Goal: Task Accomplishment & Management: Manage account settings

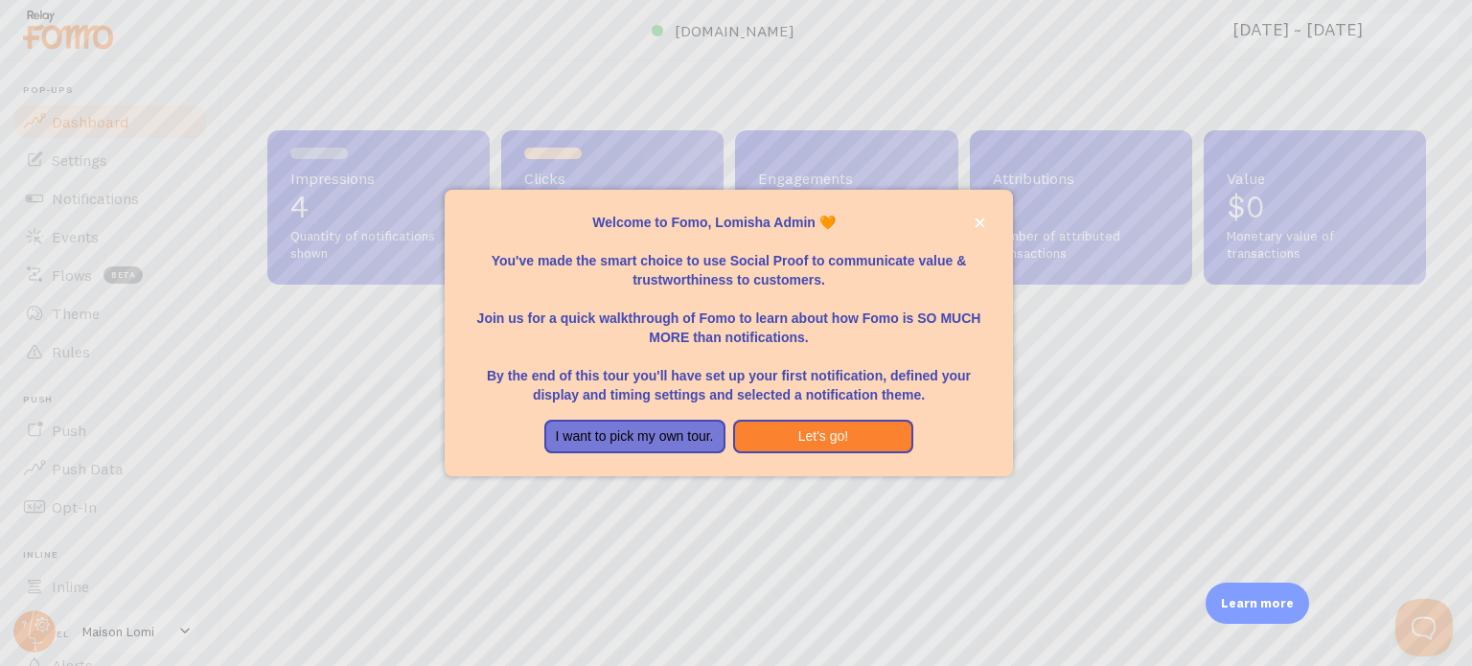
scroll to position [503, 1144]
click at [844, 436] on button "Let's go!" at bounding box center [823, 437] width 181 height 35
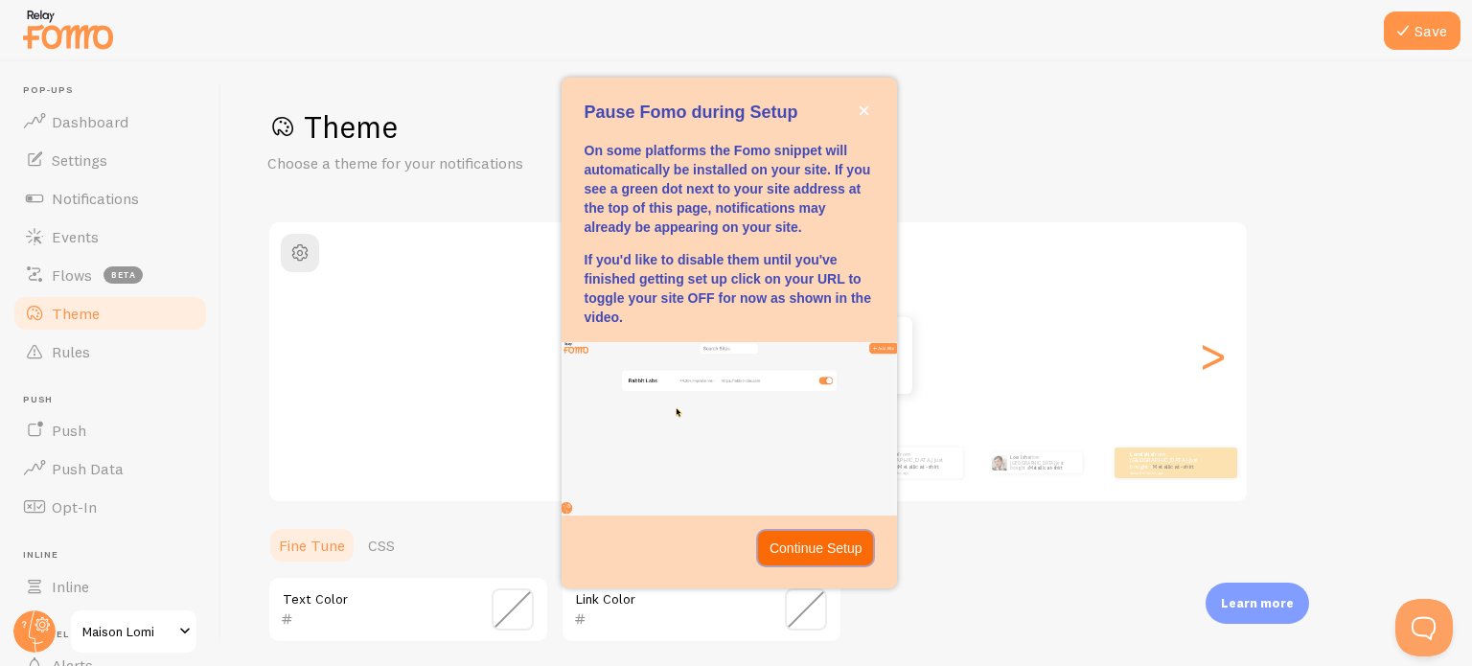
click at [824, 542] on p "Continue Setup" at bounding box center [816, 548] width 93 height 19
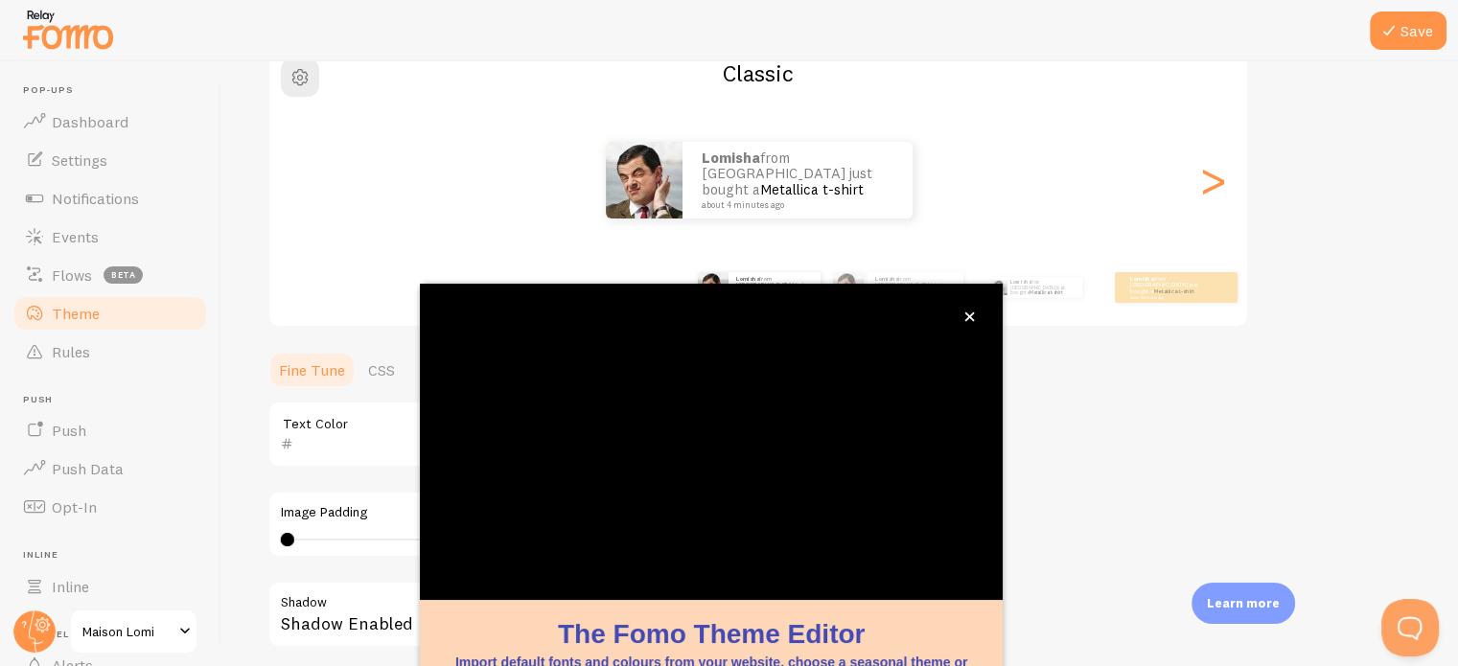
scroll to position [160, 0]
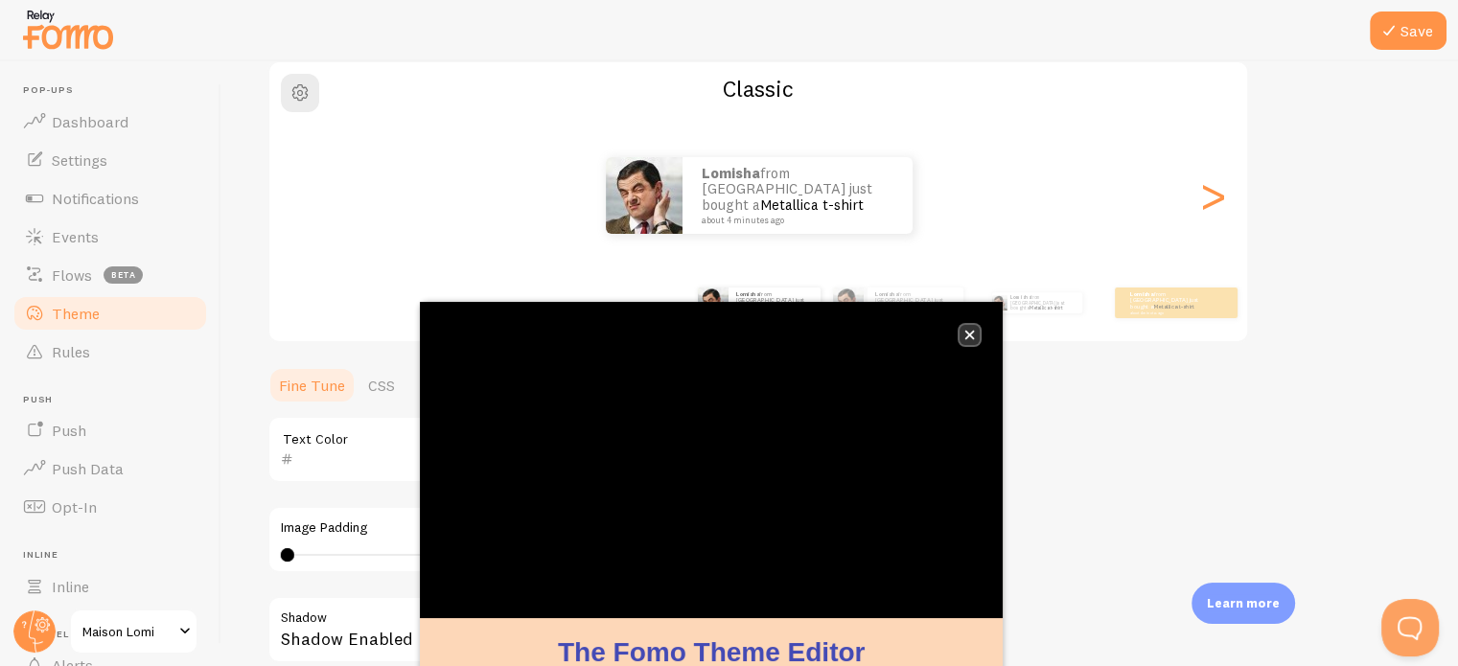
click at [969, 333] on icon "close," at bounding box center [969, 335] width 11 height 11
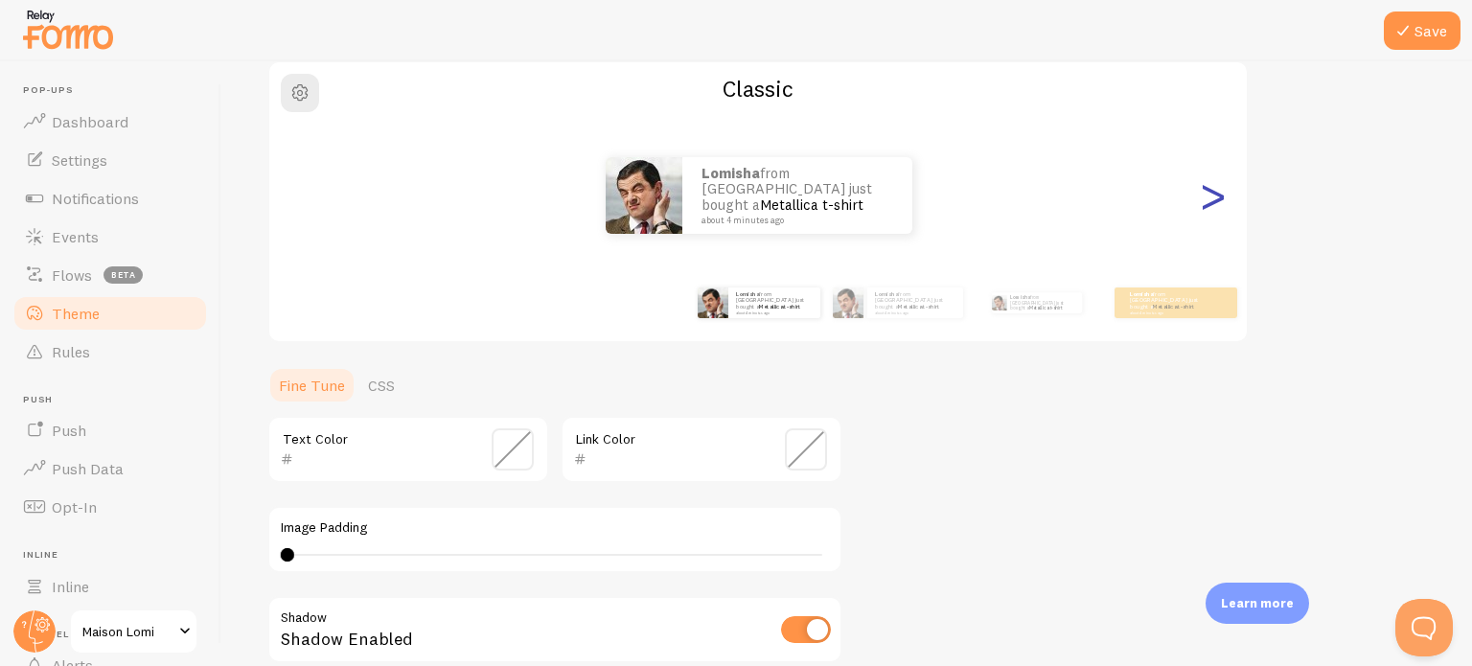
click at [1213, 205] on div ">" at bounding box center [1212, 196] width 23 height 138
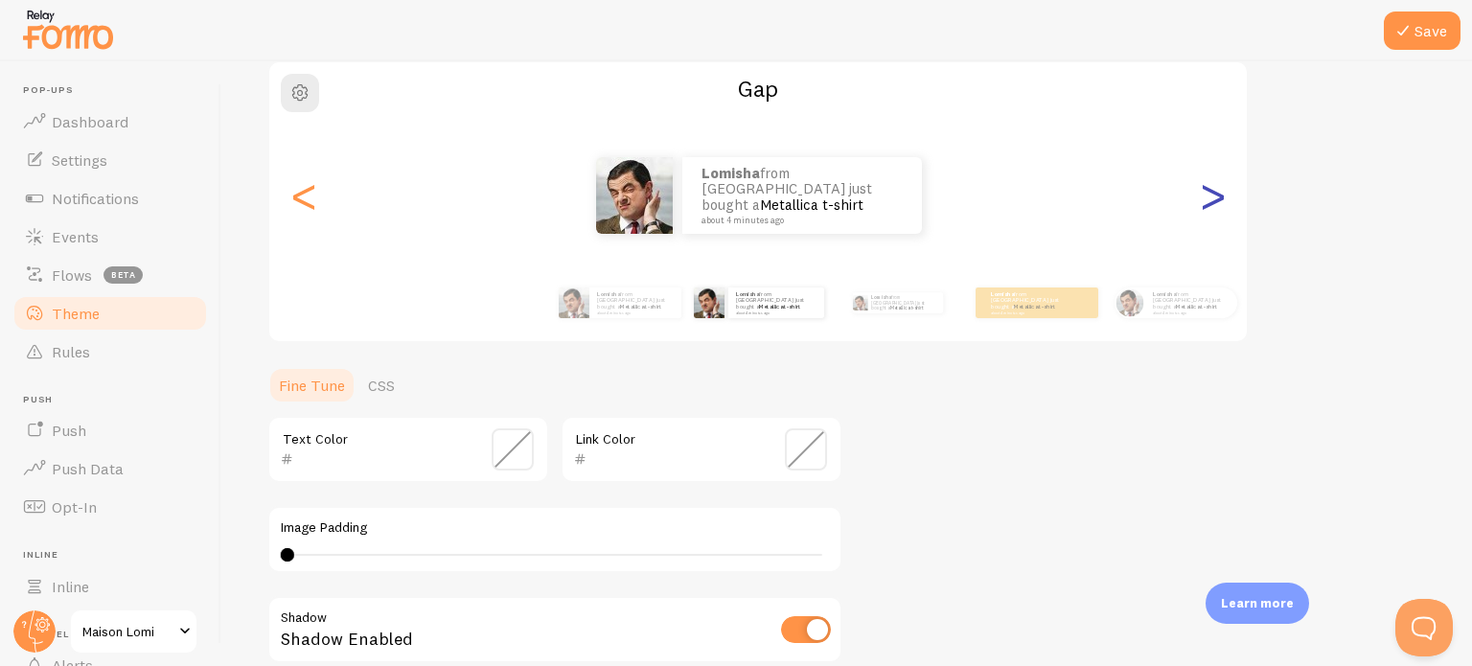
click at [1213, 205] on div ">" at bounding box center [1212, 196] width 23 height 138
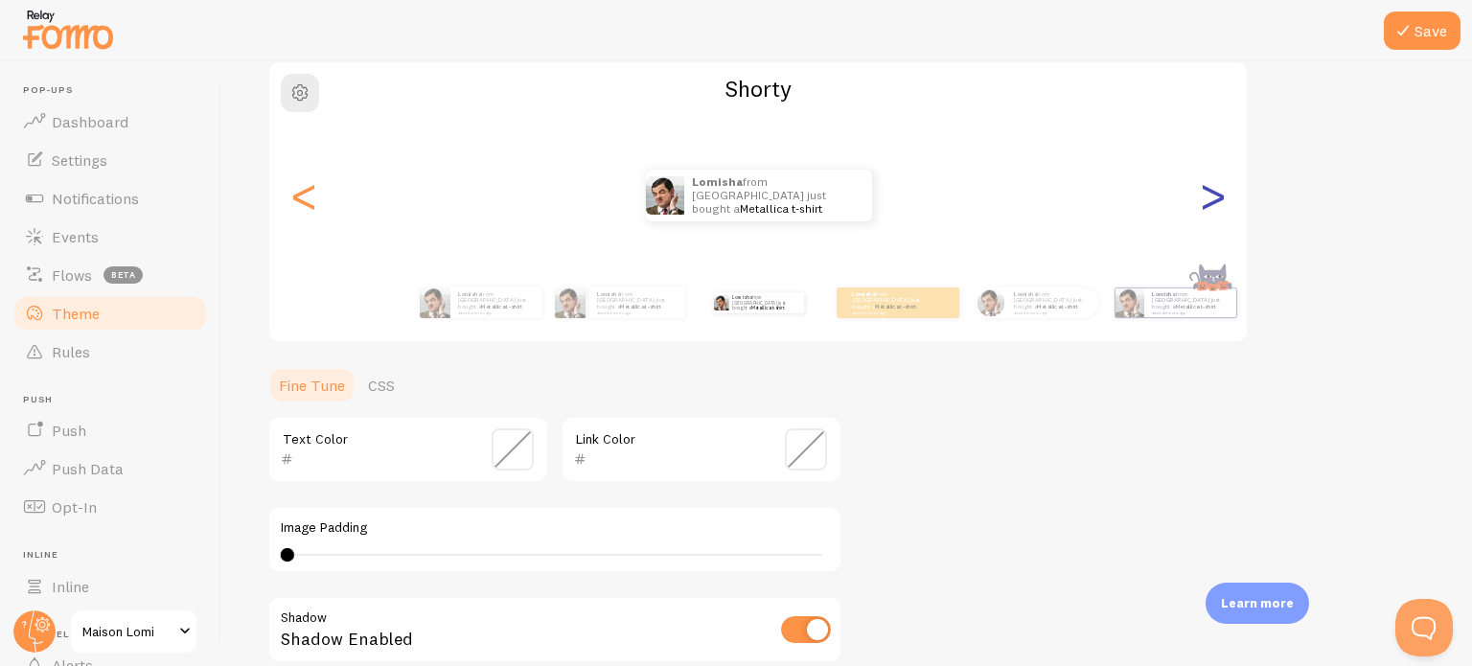
click at [1213, 205] on div ">" at bounding box center [1212, 196] width 23 height 138
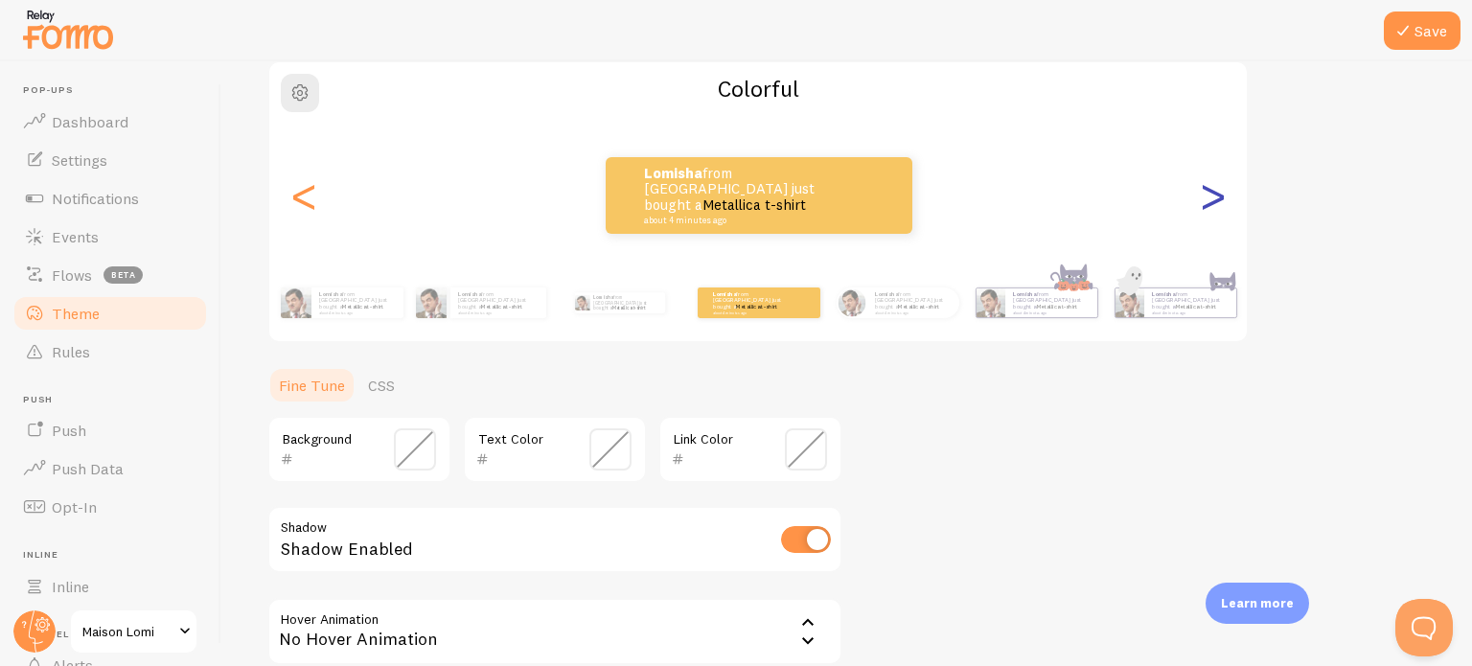
click at [1213, 205] on div ">" at bounding box center [1212, 196] width 23 height 138
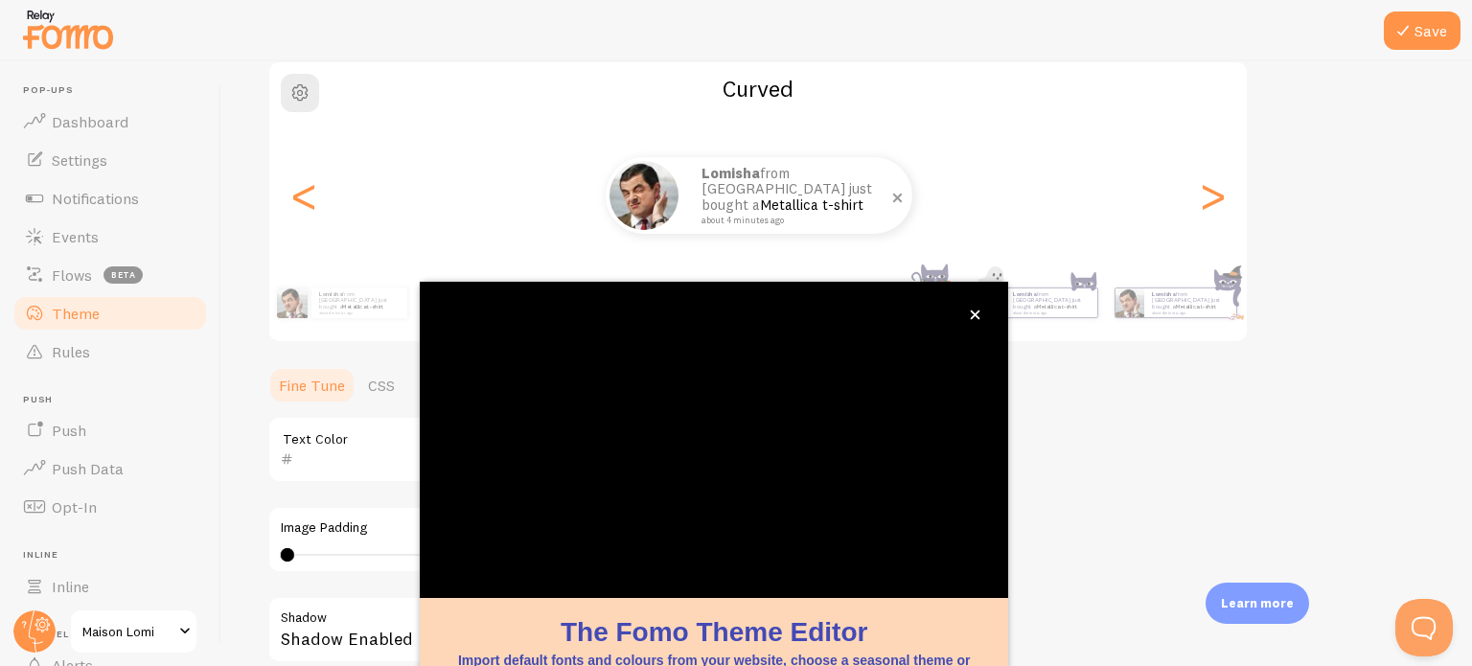
scroll to position [180, 0]
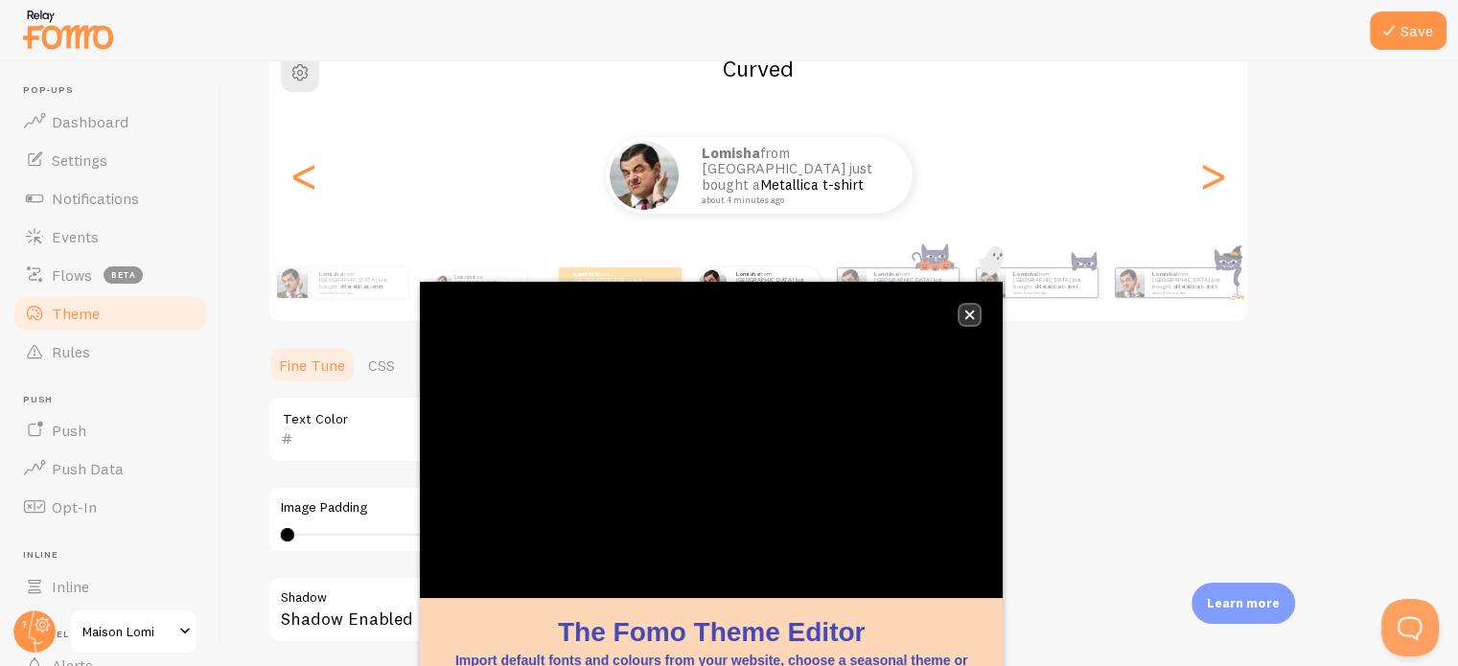
click at [966, 312] on icon "close," at bounding box center [970, 316] width 10 height 10
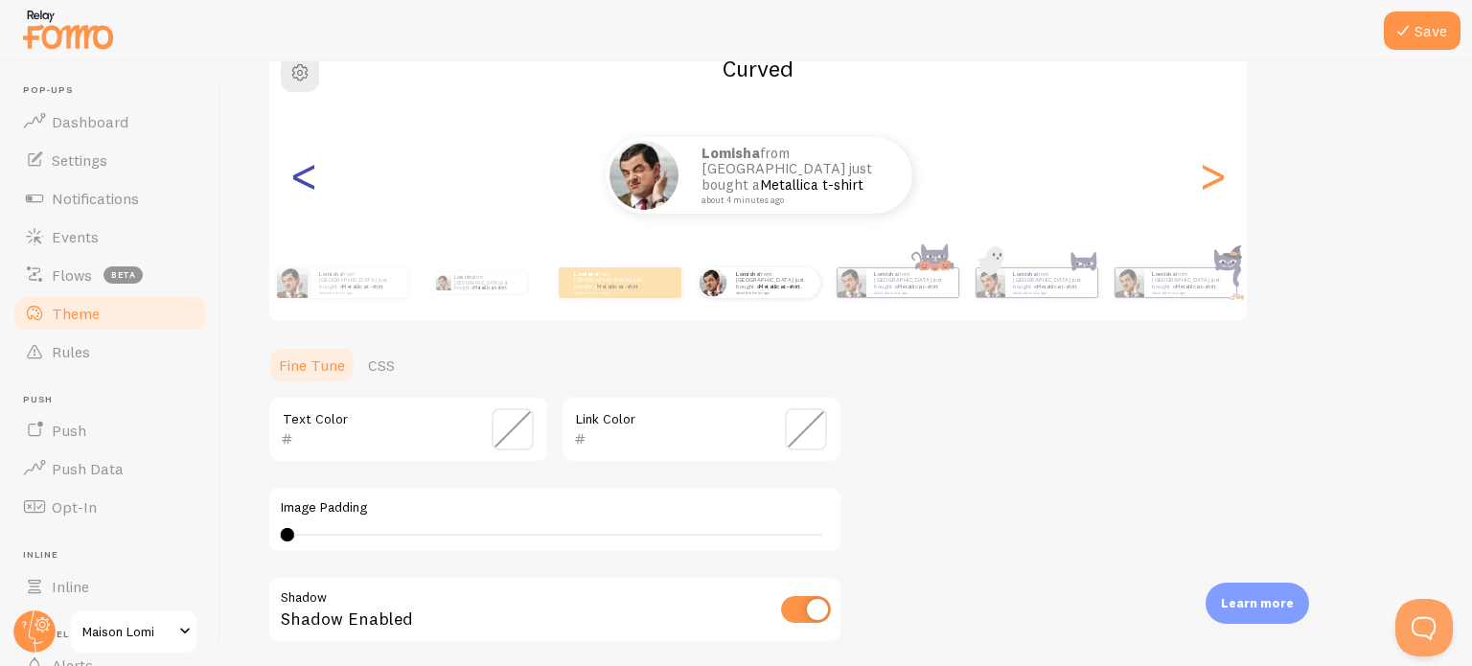
click at [303, 182] on div "<" at bounding box center [303, 175] width 23 height 138
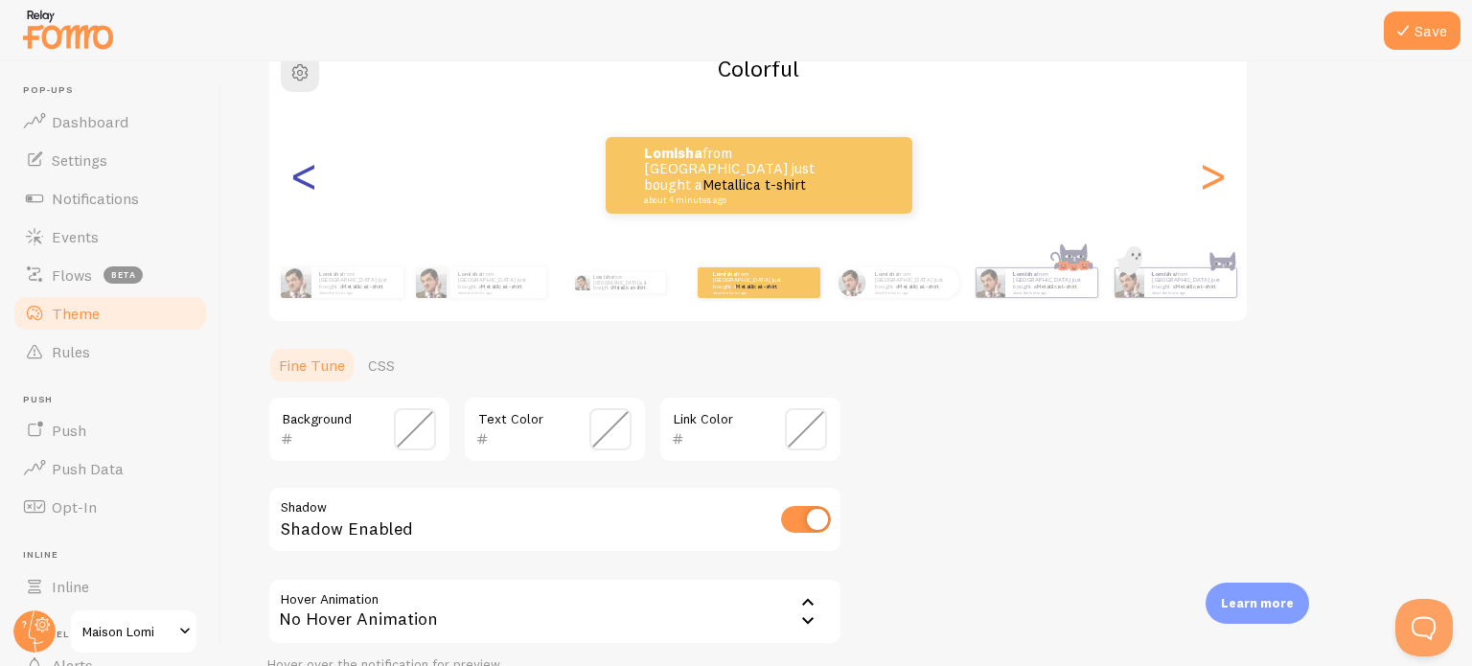
click at [303, 182] on div "<" at bounding box center [303, 175] width 23 height 138
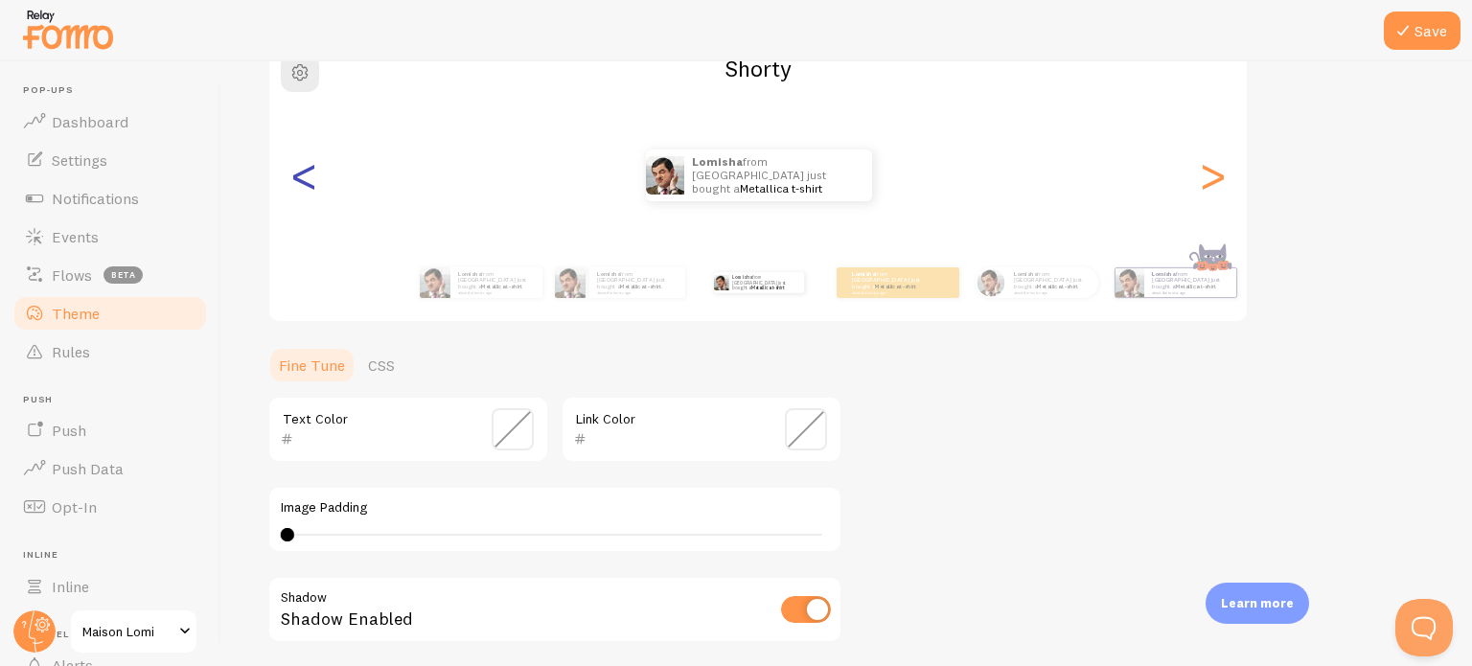
click at [303, 182] on div "<" at bounding box center [303, 175] width 23 height 138
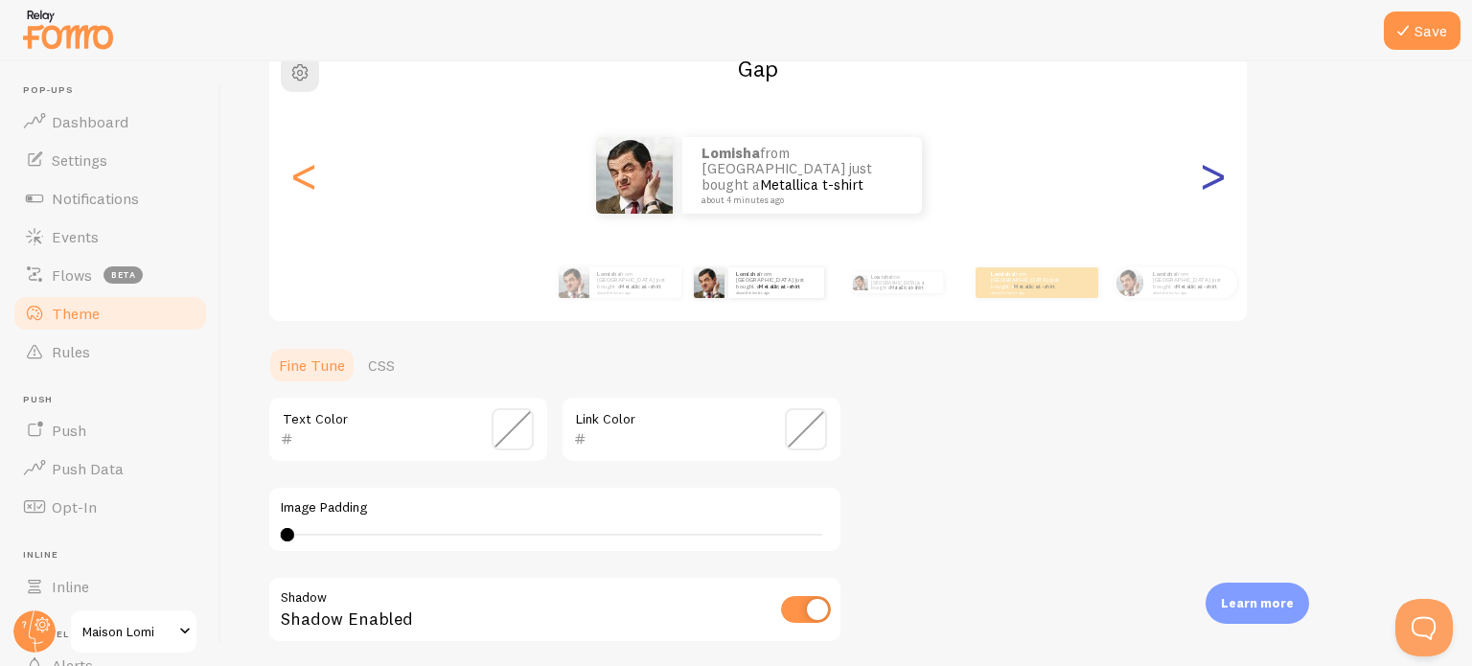
click at [1204, 184] on div ">" at bounding box center [1212, 175] width 23 height 138
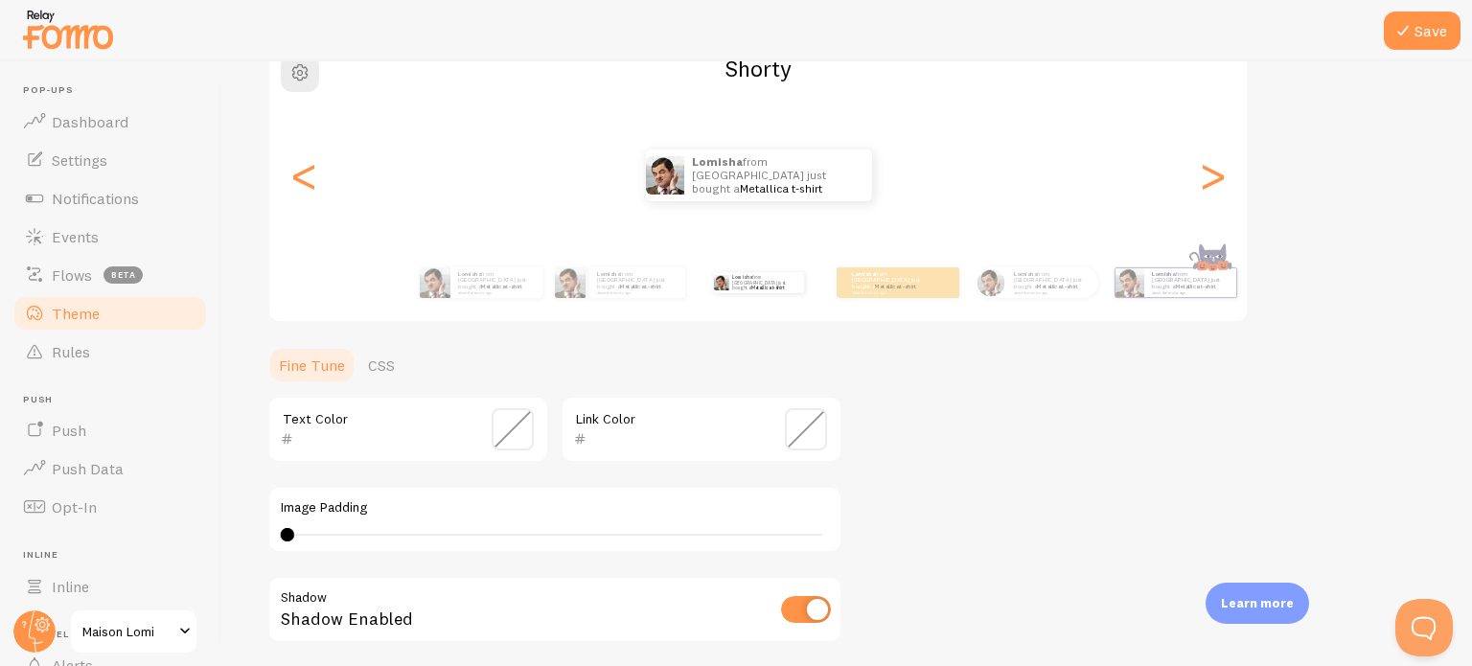
click at [514, 433] on span at bounding box center [513, 429] width 42 height 42
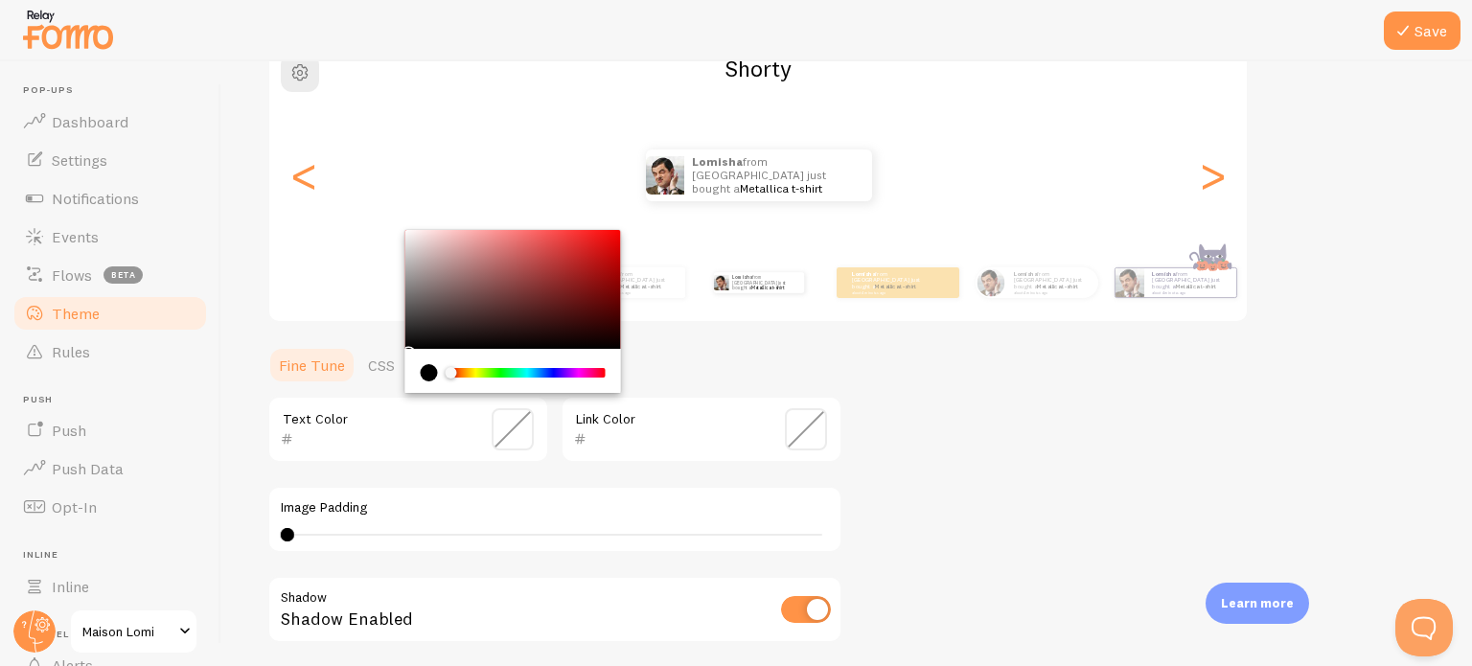
click at [442, 448] on input "text" at bounding box center [380, 439] width 175 height 23
click at [511, 436] on span at bounding box center [513, 429] width 42 height 42
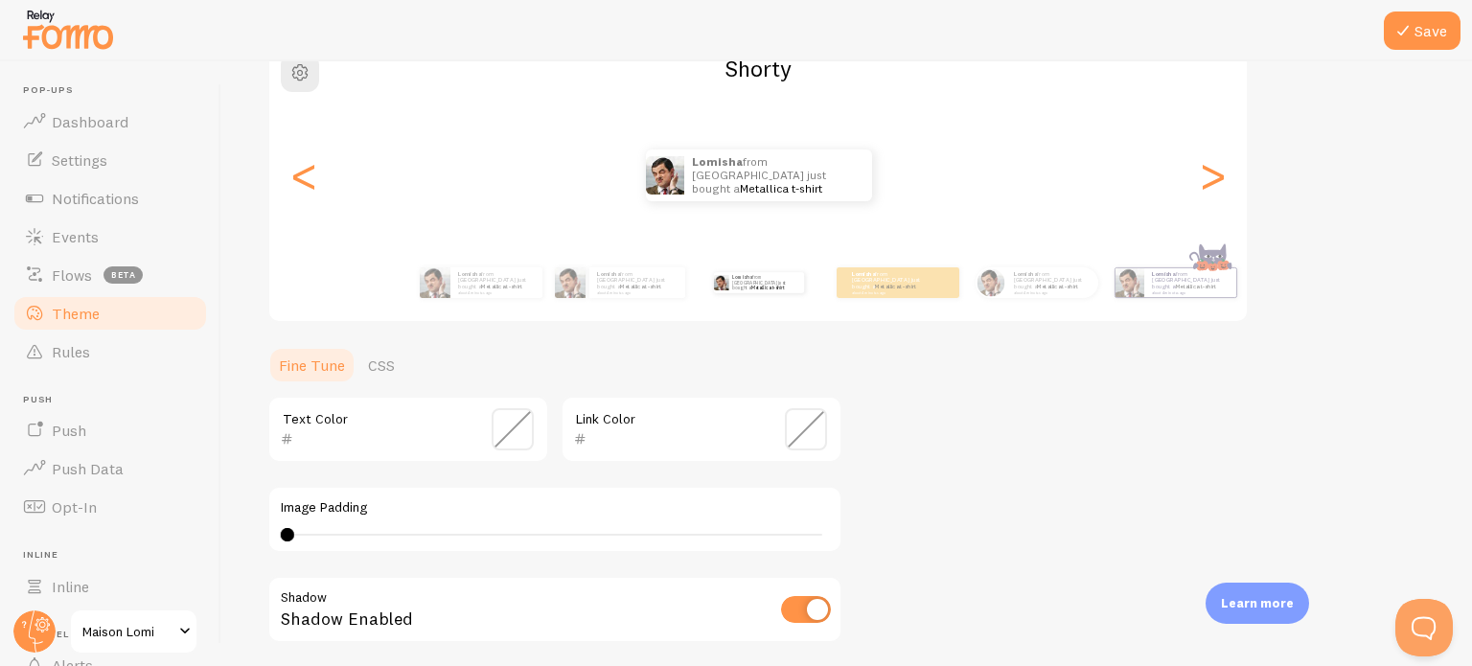
click at [799, 430] on span at bounding box center [806, 429] width 42 height 42
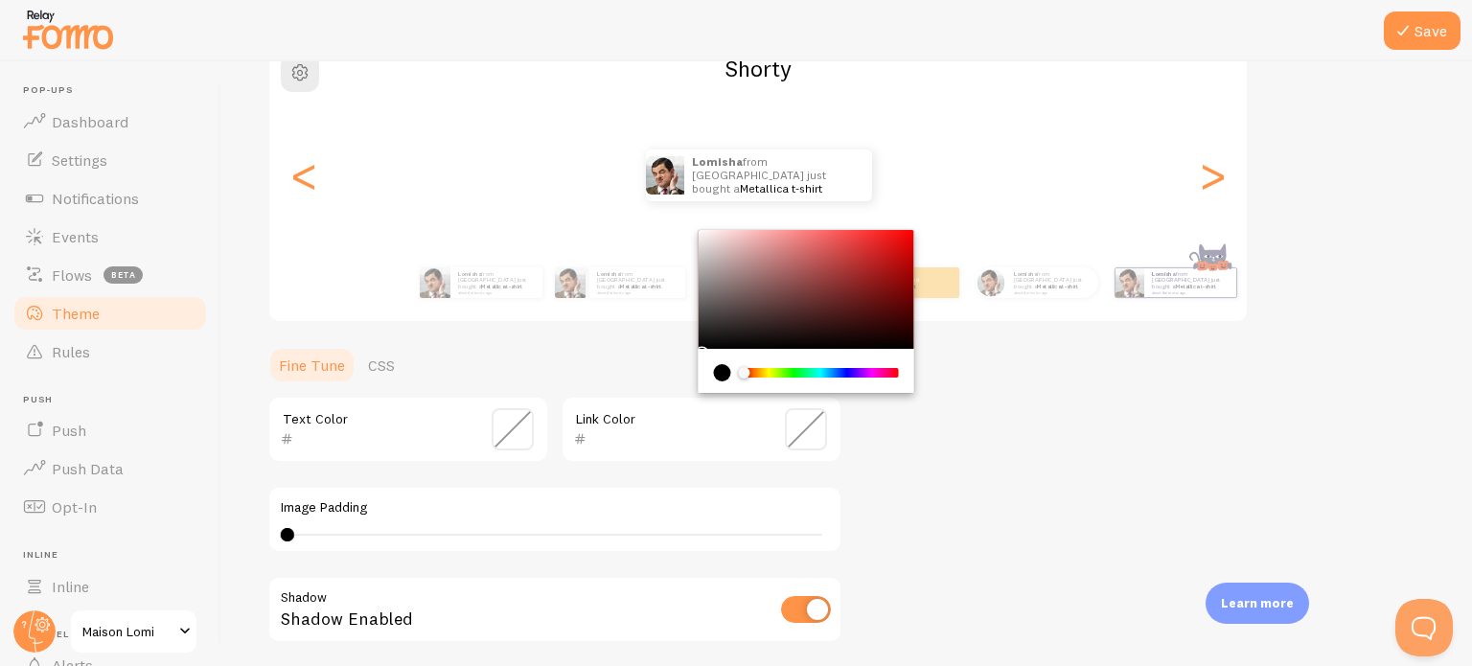
click at [746, 363] on div "Chrome color picker" at bounding box center [807, 371] width 216 height 44
click at [746, 364] on div "Chrome color picker" at bounding box center [821, 372] width 156 height 17
drag, startPoint x: 746, startPoint y: 363, endPoint x: 758, endPoint y: 363, distance: 12.5
click at [758, 364] on div "Chrome color picker" at bounding box center [821, 372] width 156 height 17
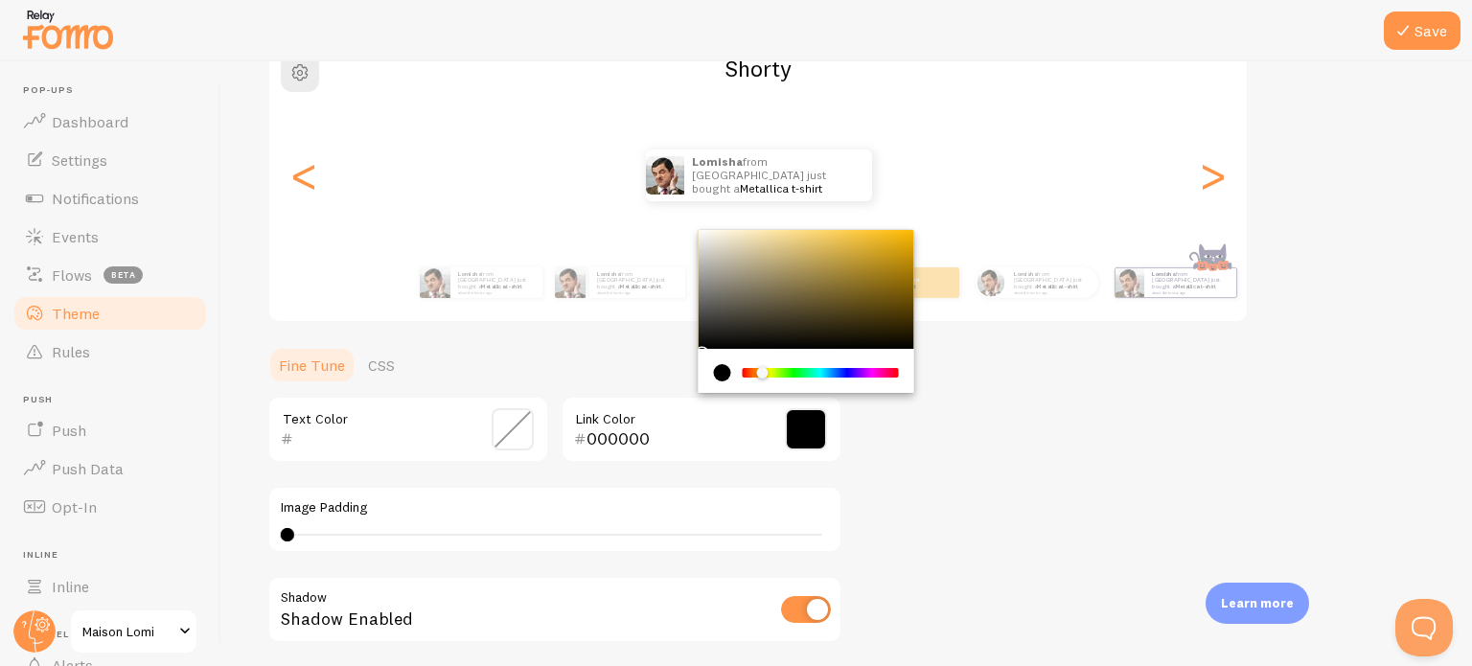
click at [763, 368] on div "Chrome color picker" at bounding box center [821, 373] width 152 height 10
click at [773, 256] on div "Chrome color picker" at bounding box center [807, 289] width 216 height 119
click at [800, 252] on div "Chrome color picker" at bounding box center [807, 289] width 216 height 119
click at [747, 364] on div "Chrome color picker" at bounding box center [821, 372] width 156 height 17
drag, startPoint x: 761, startPoint y: 363, endPoint x: 741, endPoint y: 364, distance: 20.2
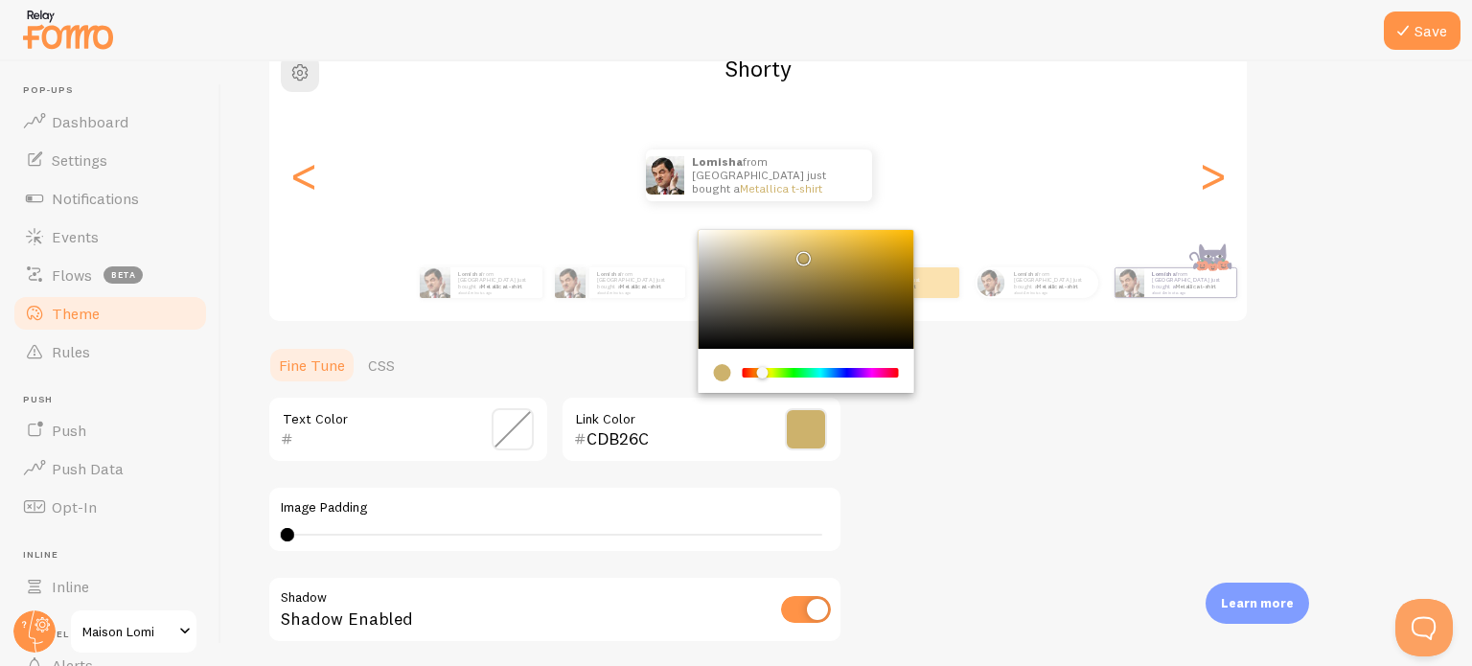
click at [741, 364] on div "Chrome color picker" at bounding box center [806, 372] width 185 height 17
click at [741, 364] on div "Chrome color picker" at bounding box center [728, 372] width 29 height 17
click at [743, 368] on div "Chrome color picker" at bounding box center [821, 373] width 156 height 10
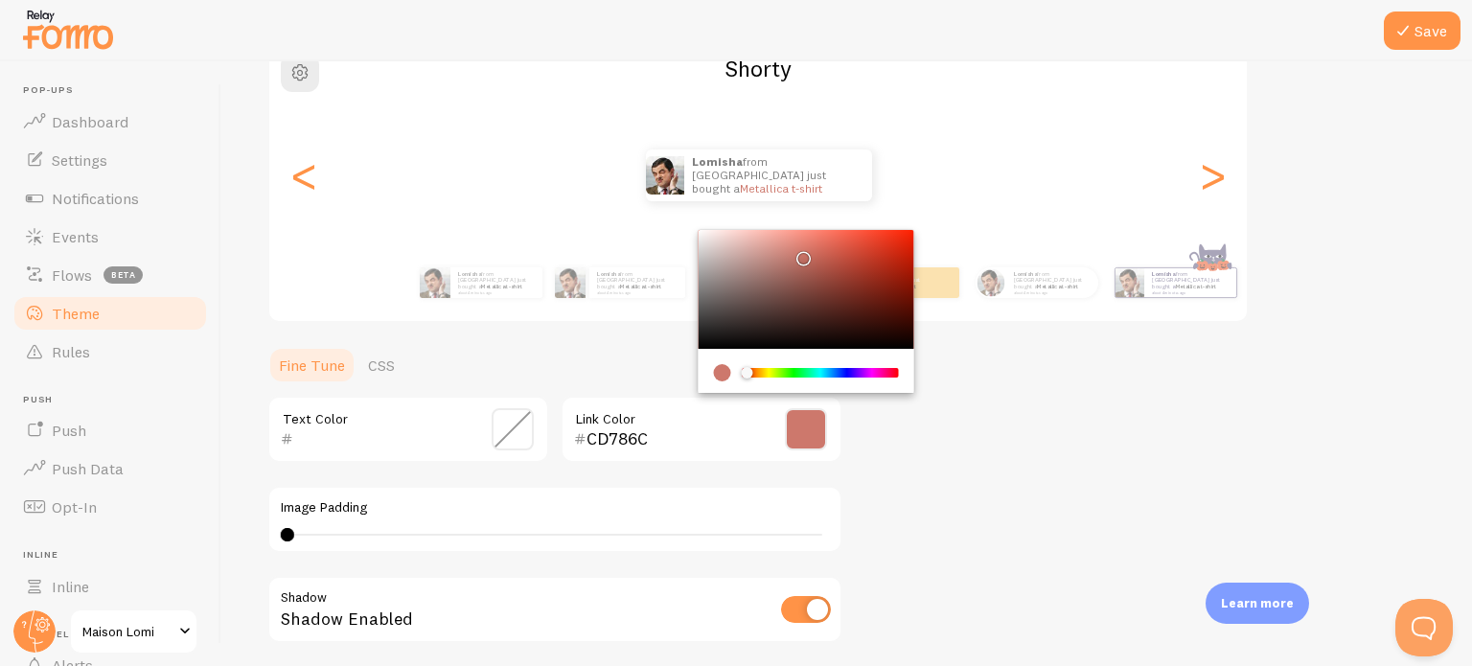
click at [748, 368] on div "Chrome color picker" at bounding box center [821, 373] width 152 height 10
click at [848, 244] on div "Chrome color picker" at bounding box center [807, 289] width 216 height 119
click at [980, 432] on div "Theme Choose a theme for your notifications Shorty Lomisha from India just boug…" at bounding box center [846, 382] width 1159 height 910
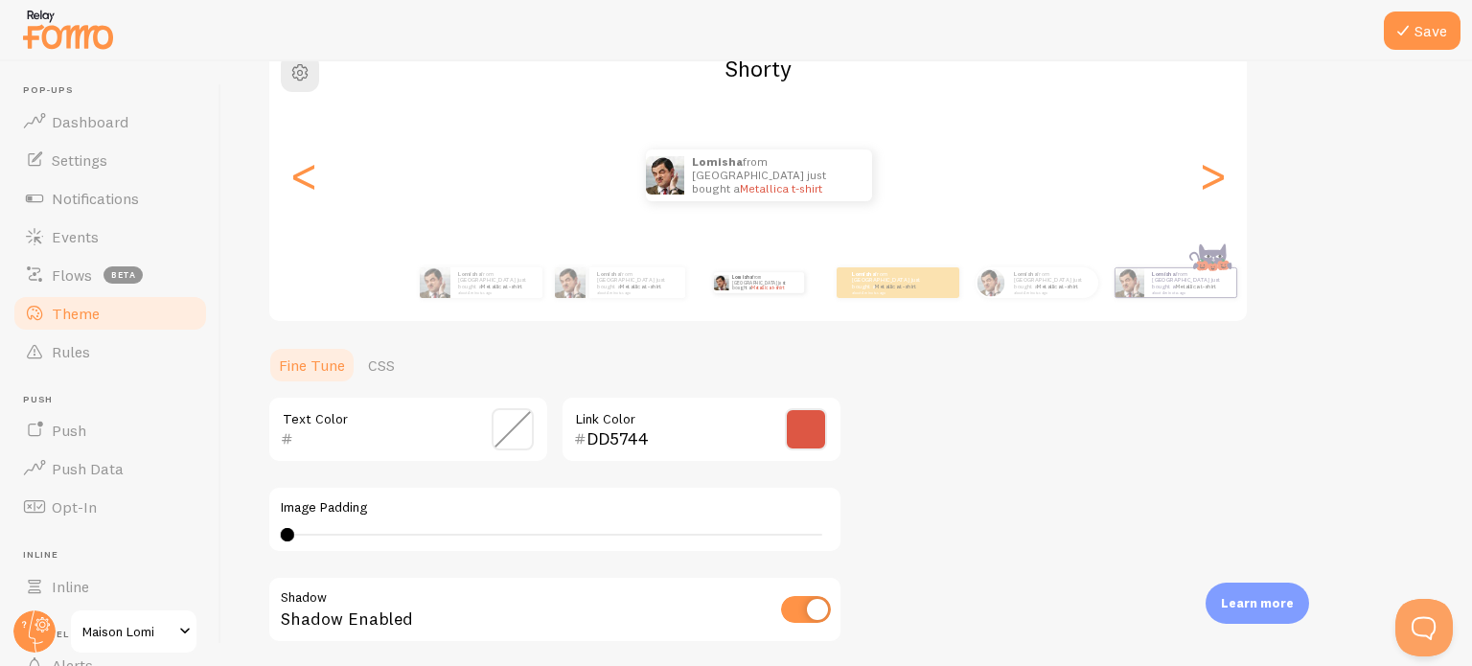
click at [980, 432] on div "Theme Choose a theme for your notifications Shorty Lomisha from India just boug…" at bounding box center [846, 382] width 1159 height 910
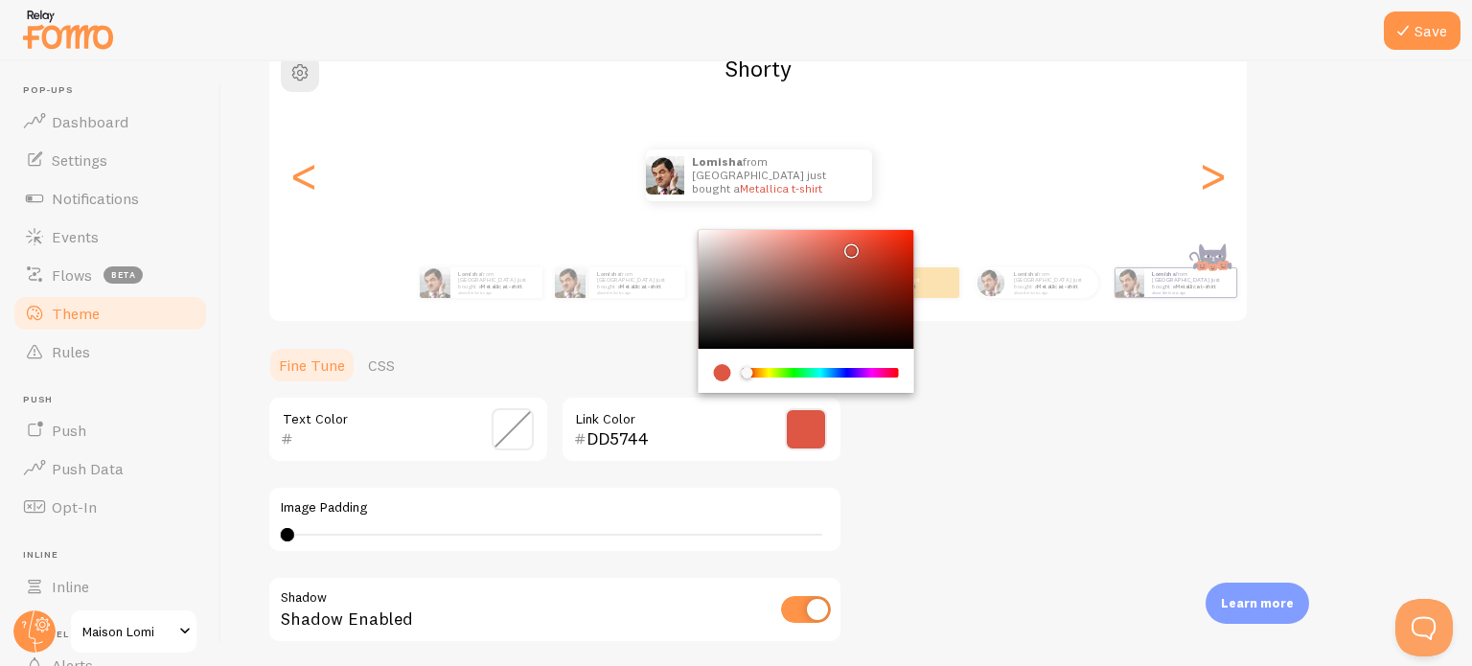
click at [643, 445] on input "DD5744" at bounding box center [674, 439] width 175 height 23
click at [705, 330] on div "Chrome color picker" at bounding box center [807, 289] width 216 height 119
type input "111111"
drag, startPoint x: 708, startPoint y: 329, endPoint x: 668, endPoint y: 339, distance: 41.6
click at [668, 339] on div "Theme Choose a theme for your notifications Shorty Lomisha from India just boug…" at bounding box center [846, 382] width 1159 height 910
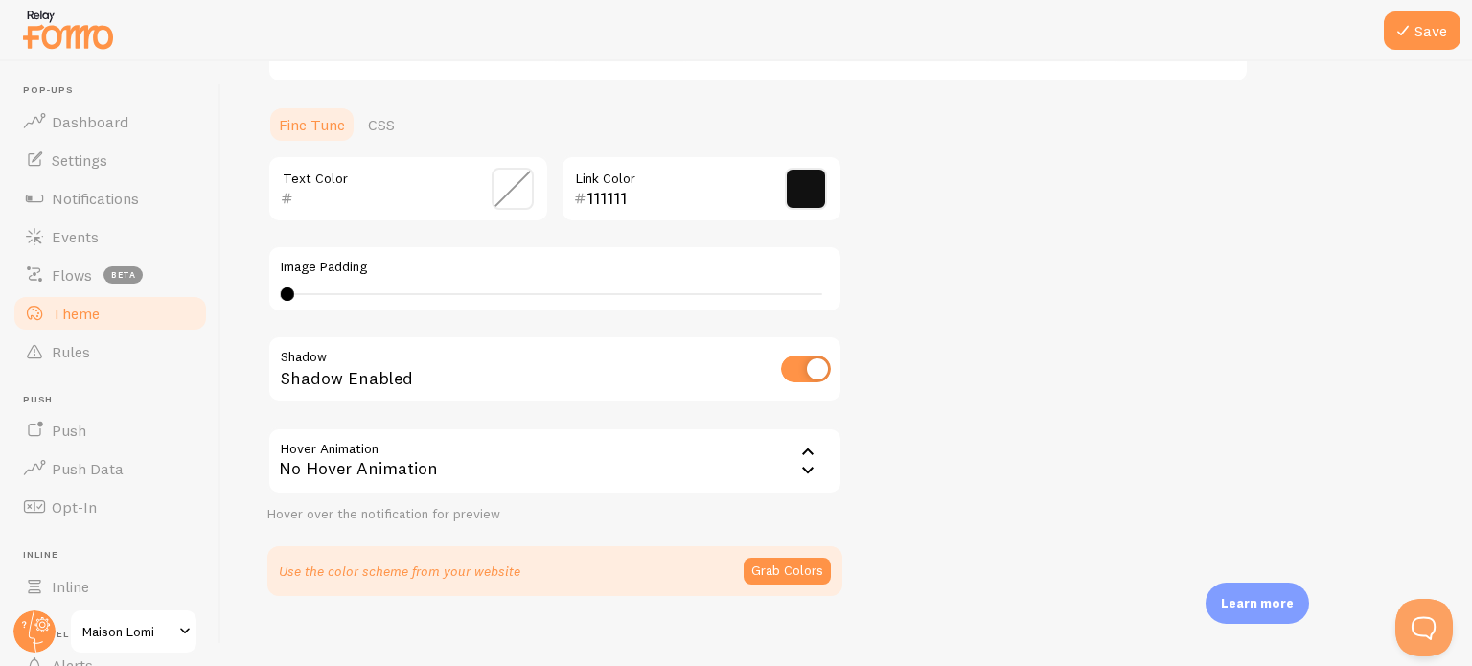
scroll to position [430, 0]
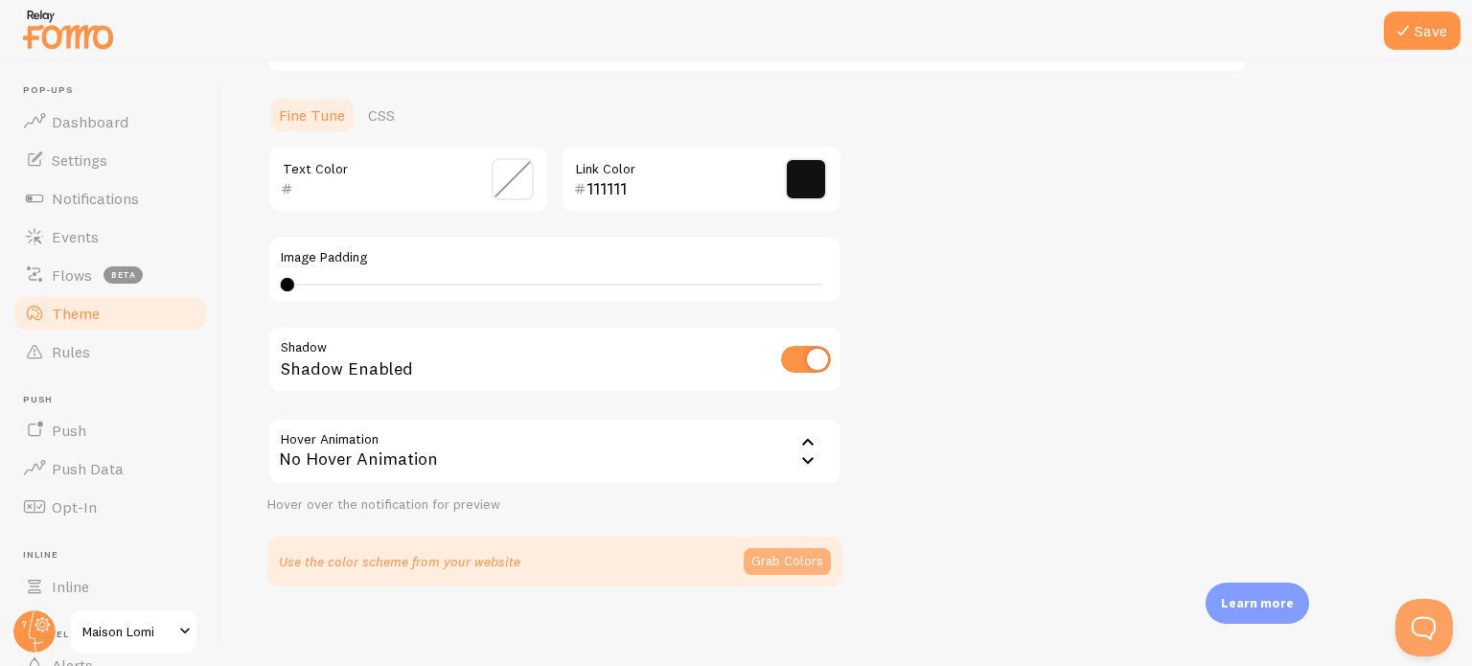
click at [788, 559] on button "Grab Colors" at bounding box center [787, 561] width 87 height 27
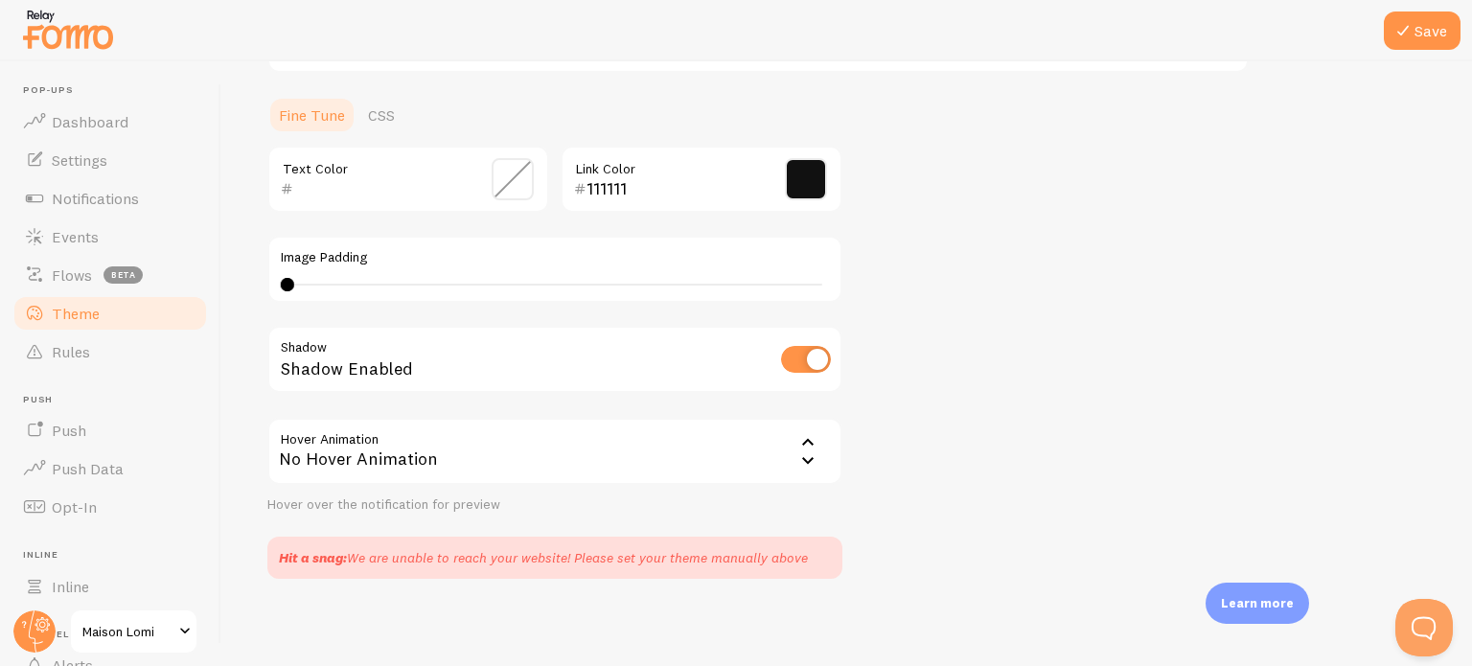
click at [804, 455] on icon at bounding box center [808, 461] width 23 height 23
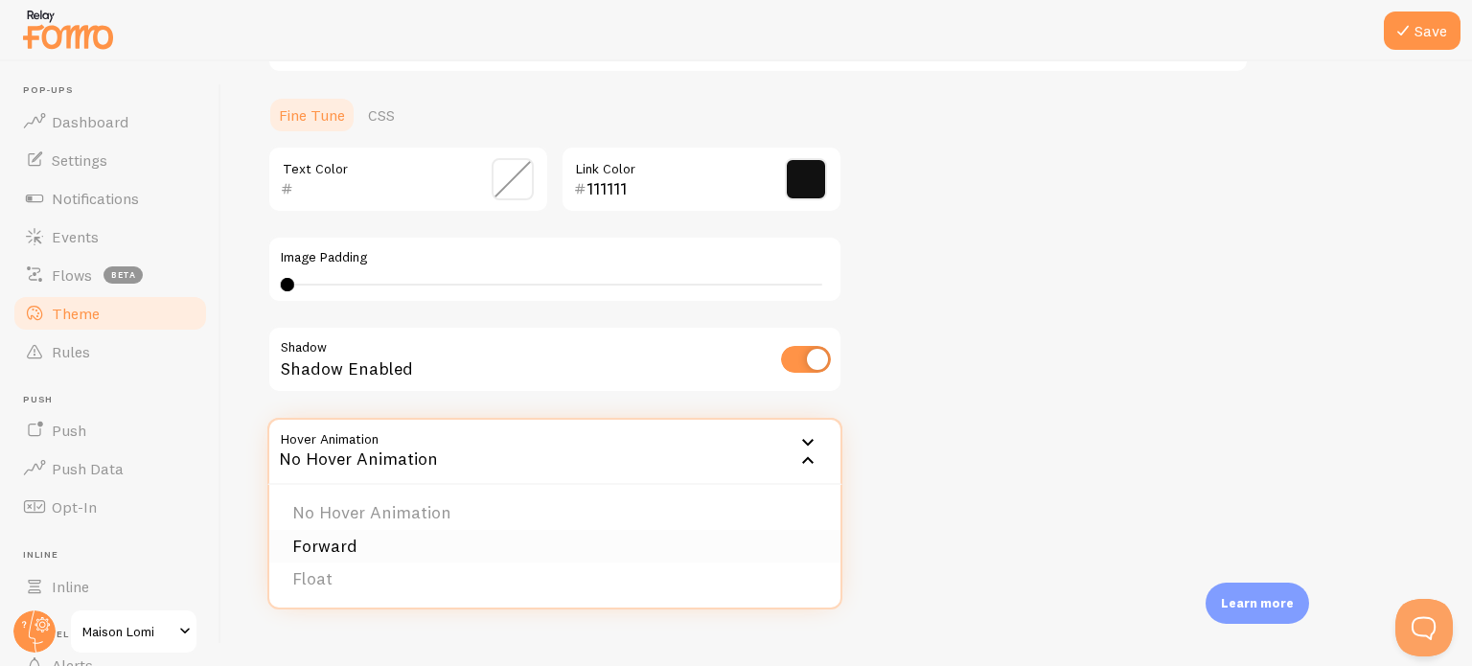
click at [713, 558] on li "Forward" at bounding box center [554, 547] width 571 height 34
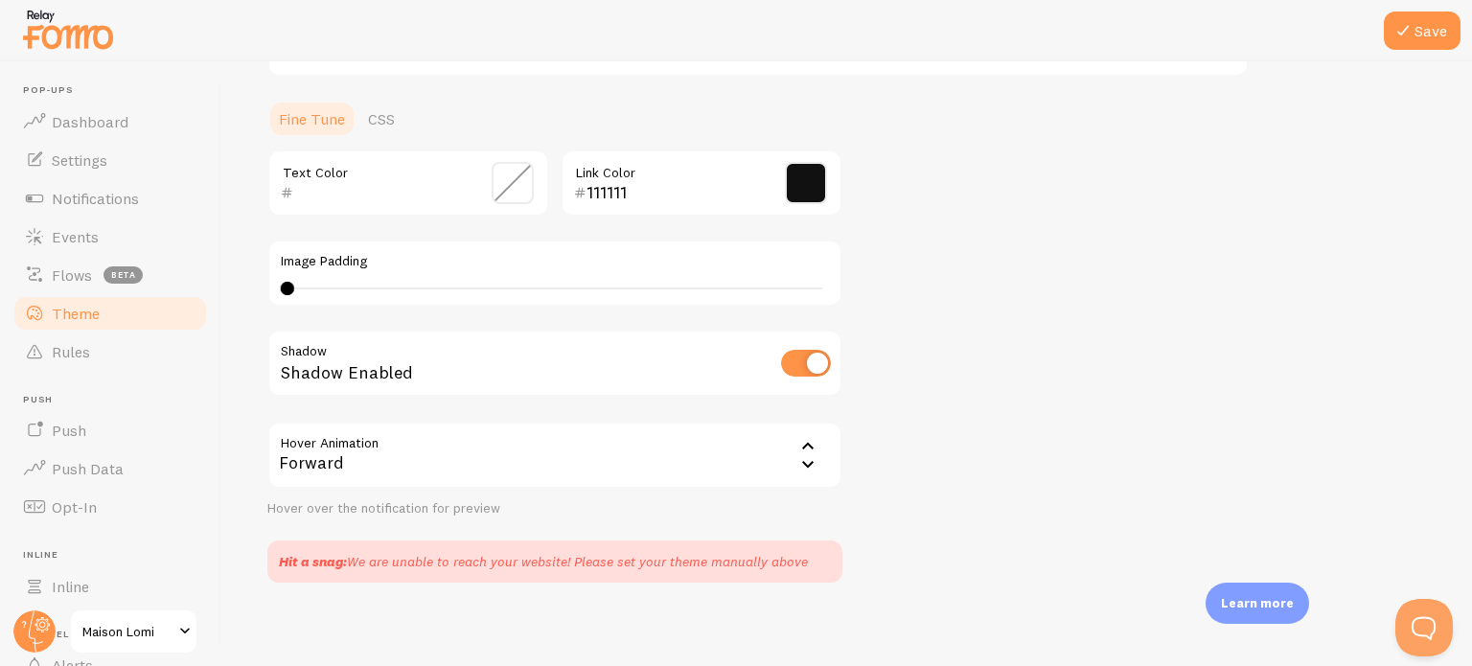
scroll to position [433, 0]
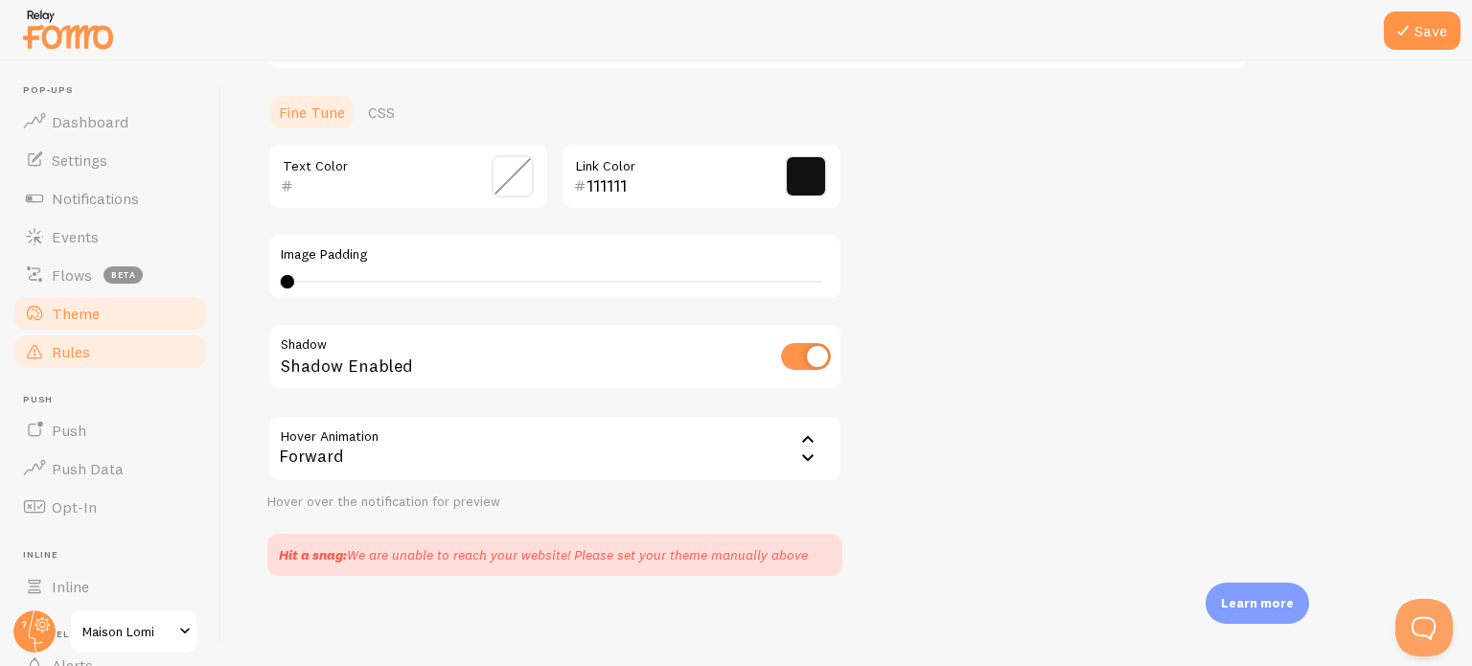
click at [123, 361] on link "Rules" at bounding box center [110, 352] width 197 height 38
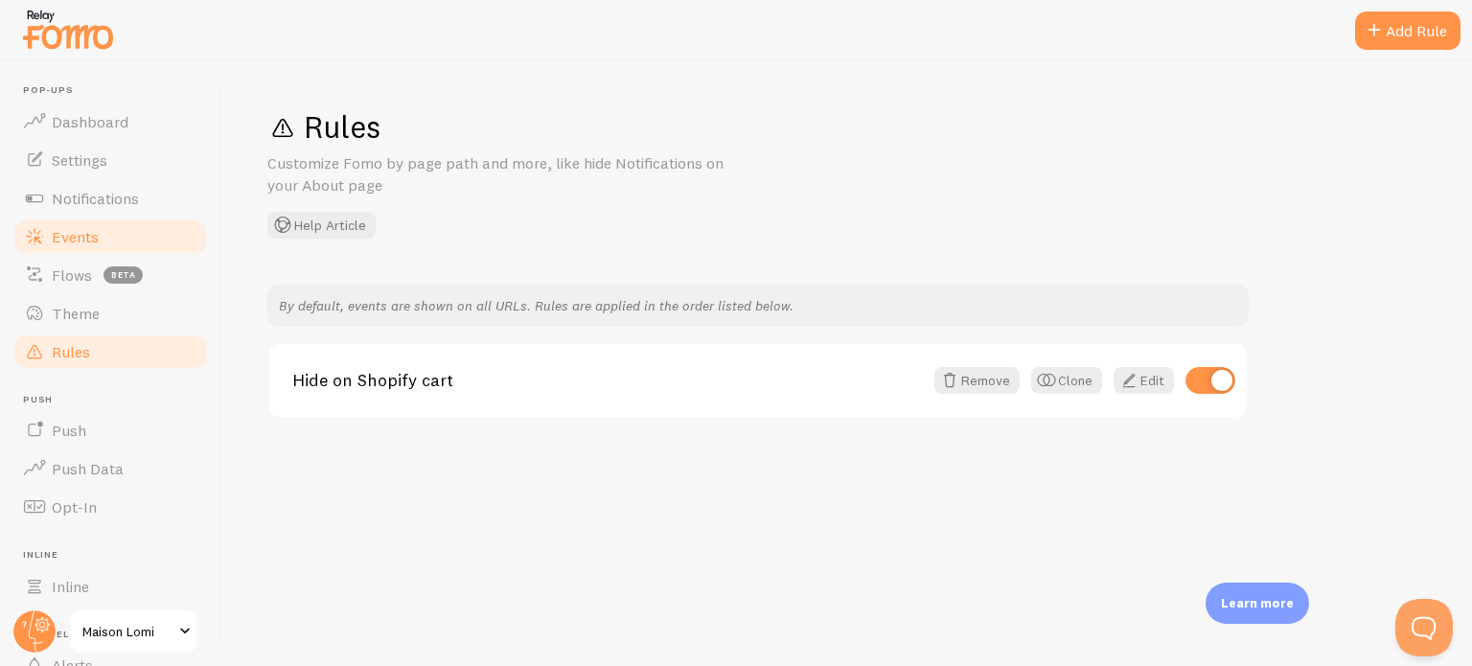
click at [115, 231] on link "Events" at bounding box center [110, 237] width 197 height 38
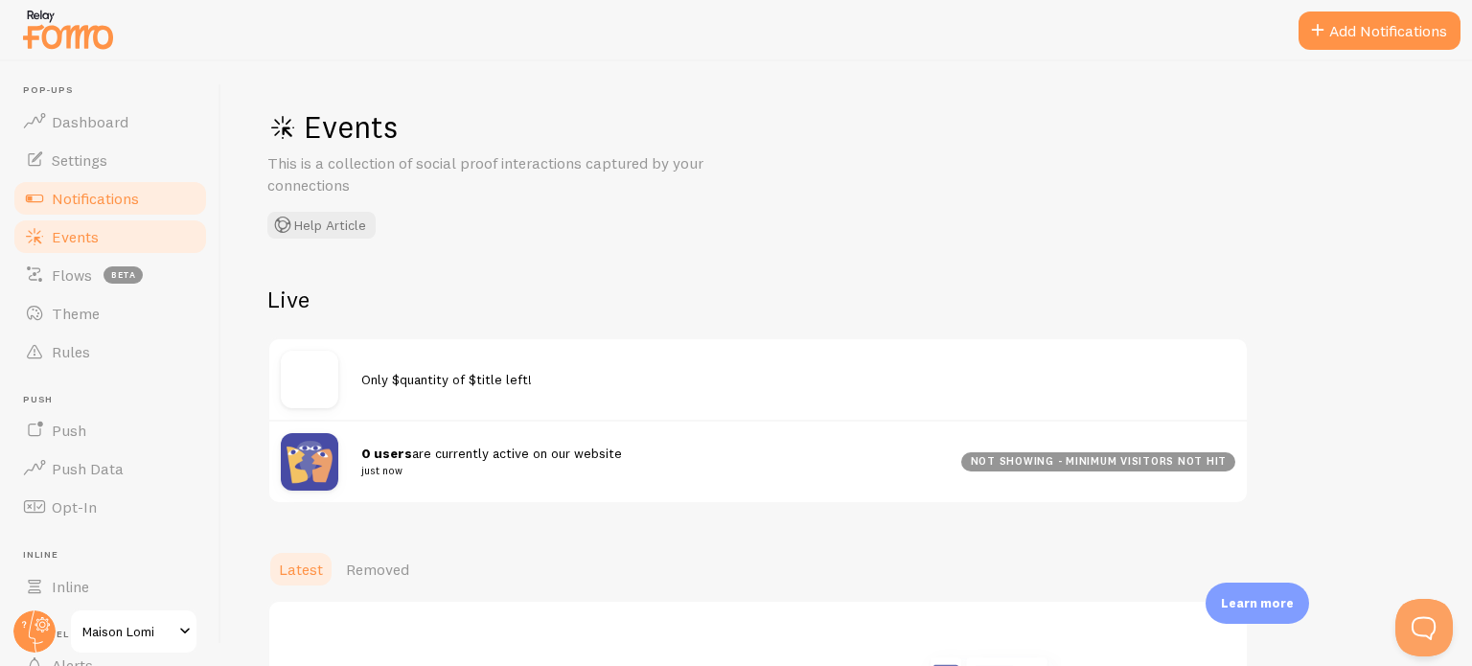
click at [123, 197] on span "Notifications" at bounding box center [95, 198] width 87 height 19
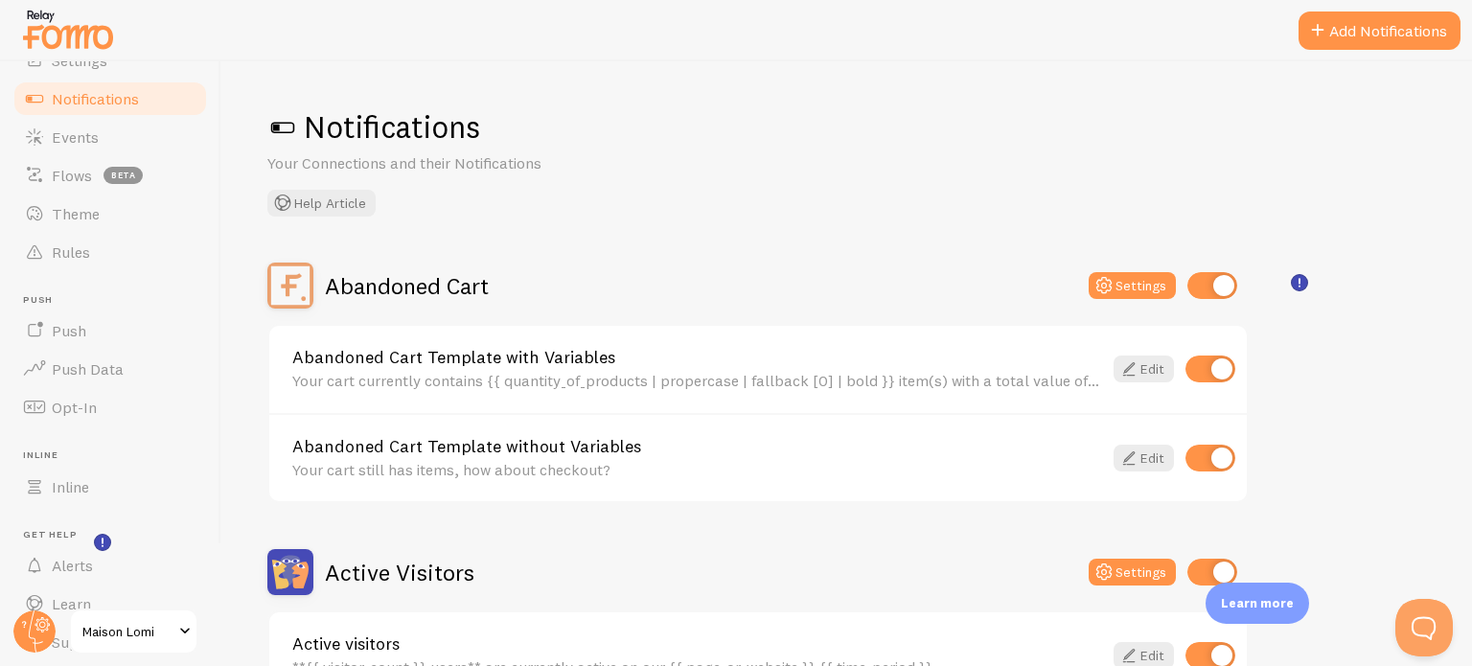
scroll to position [164, 0]
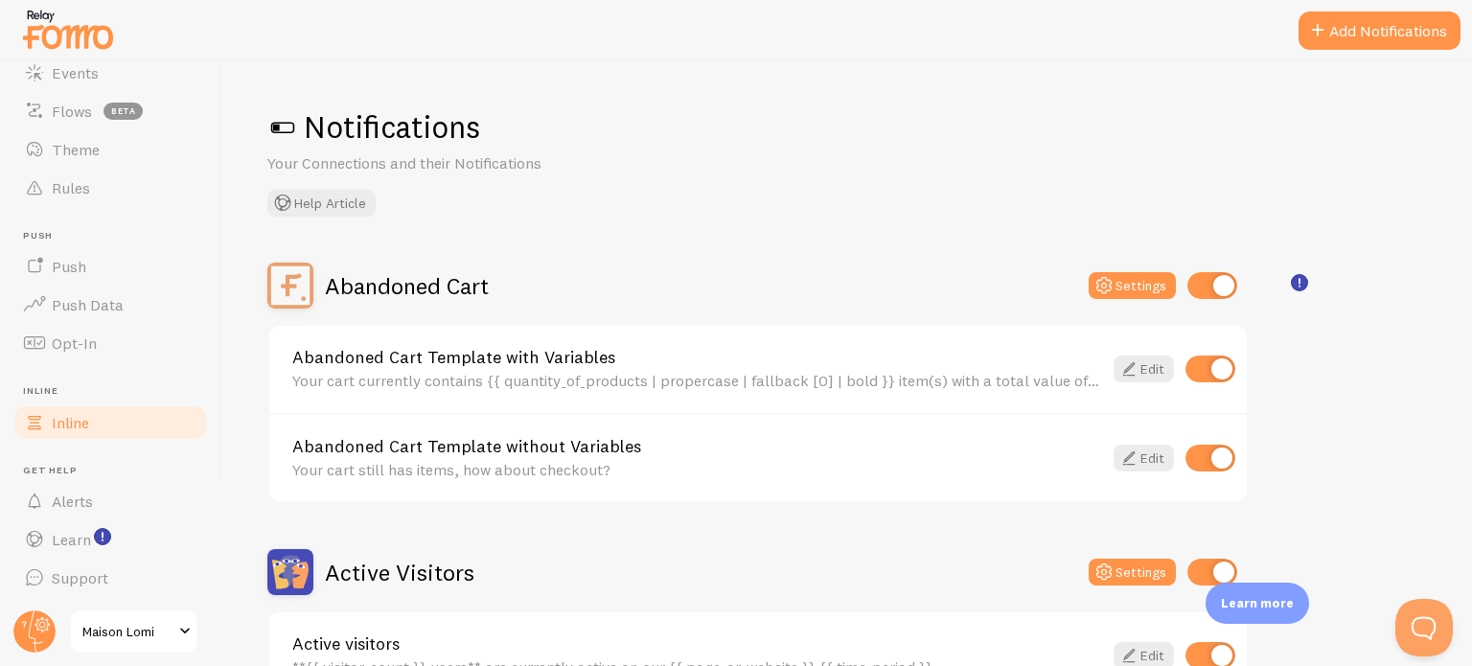
click at [127, 420] on link "Inline" at bounding box center [110, 423] width 197 height 38
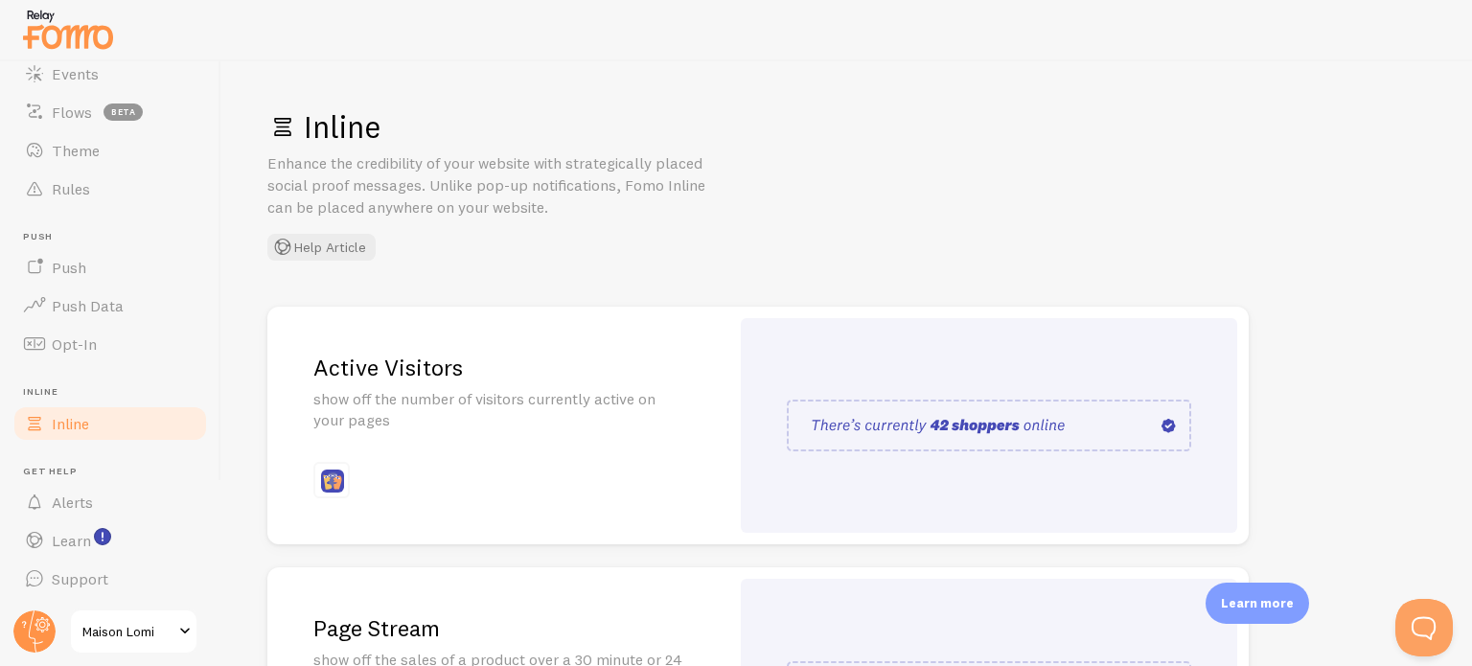
scroll to position [164, 0]
click at [105, 592] on link "Support" at bounding box center [110, 578] width 197 height 38
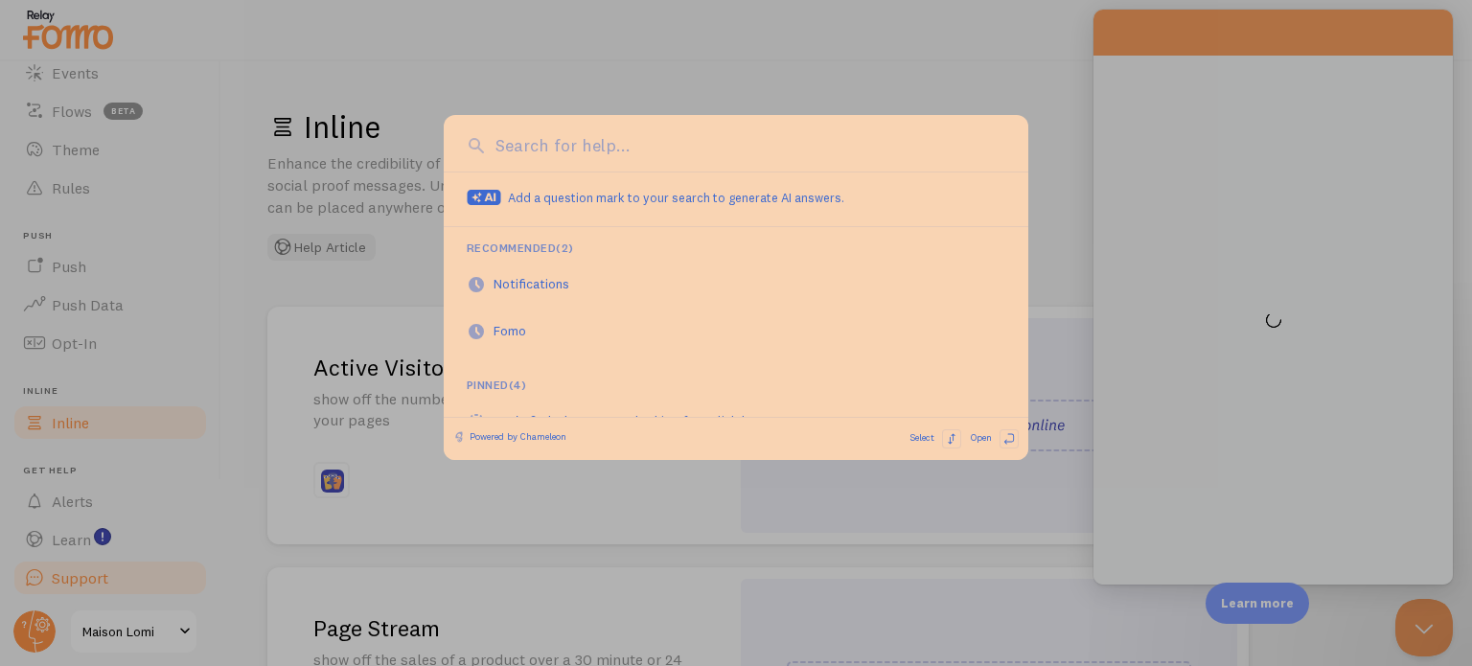
scroll to position [0, 0]
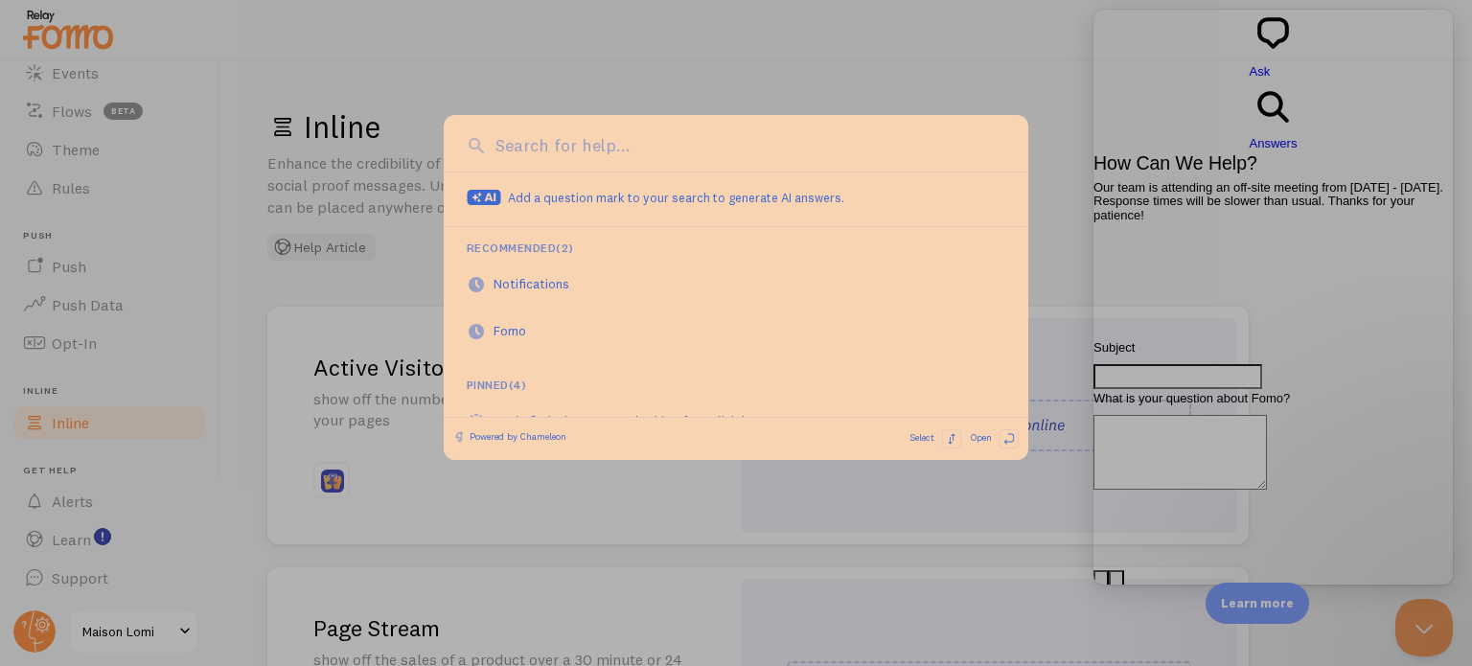
click at [123, 546] on div at bounding box center [736, 333] width 1472 height 666
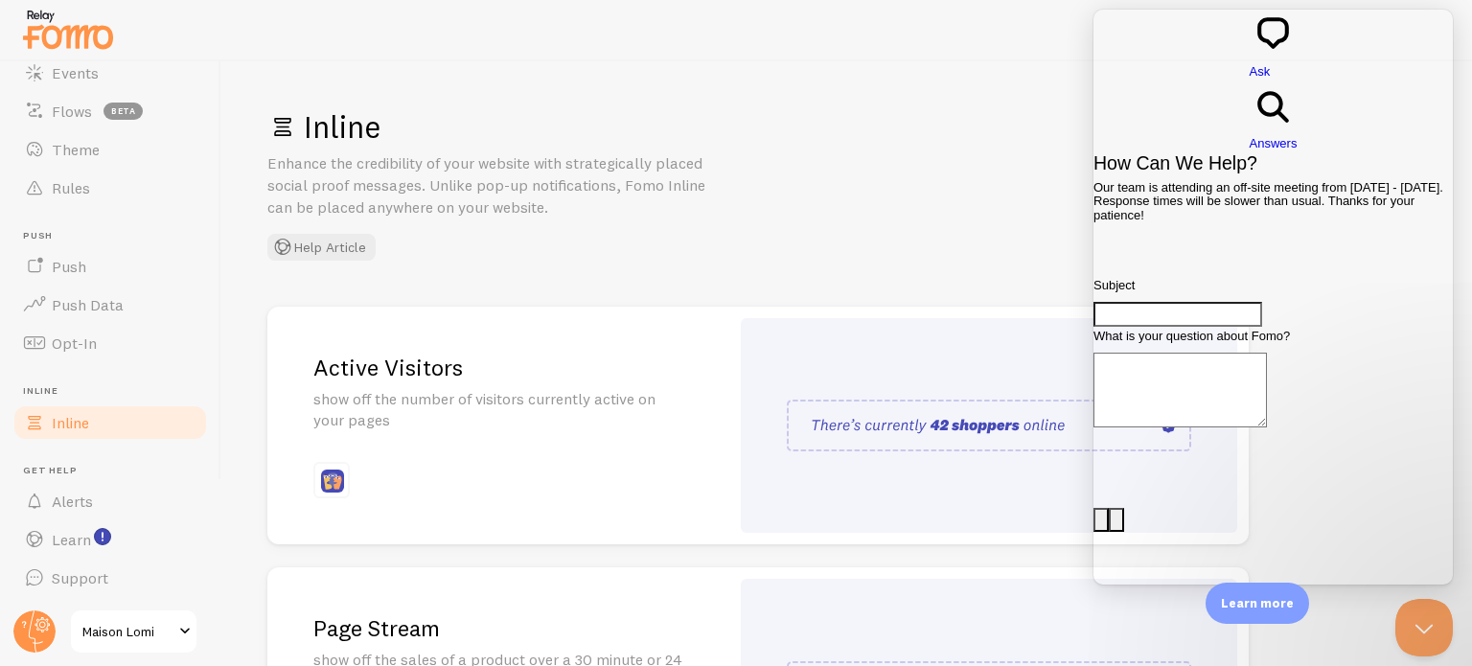
click at [1060, 183] on div "Inline Enhance the credibility of your website with strategically placed social…" at bounding box center [846, 183] width 1159 height 153
click at [1071, 120] on h1 "Inline" at bounding box center [846, 126] width 1159 height 39
click at [945, 225] on div "Inline Enhance the credibility of your website with strategically placed social…" at bounding box center [846, 183] width 1159 height 153
click at [75, 508] on span "Alerts" at bounding box center [72, 501] width 41 height 19
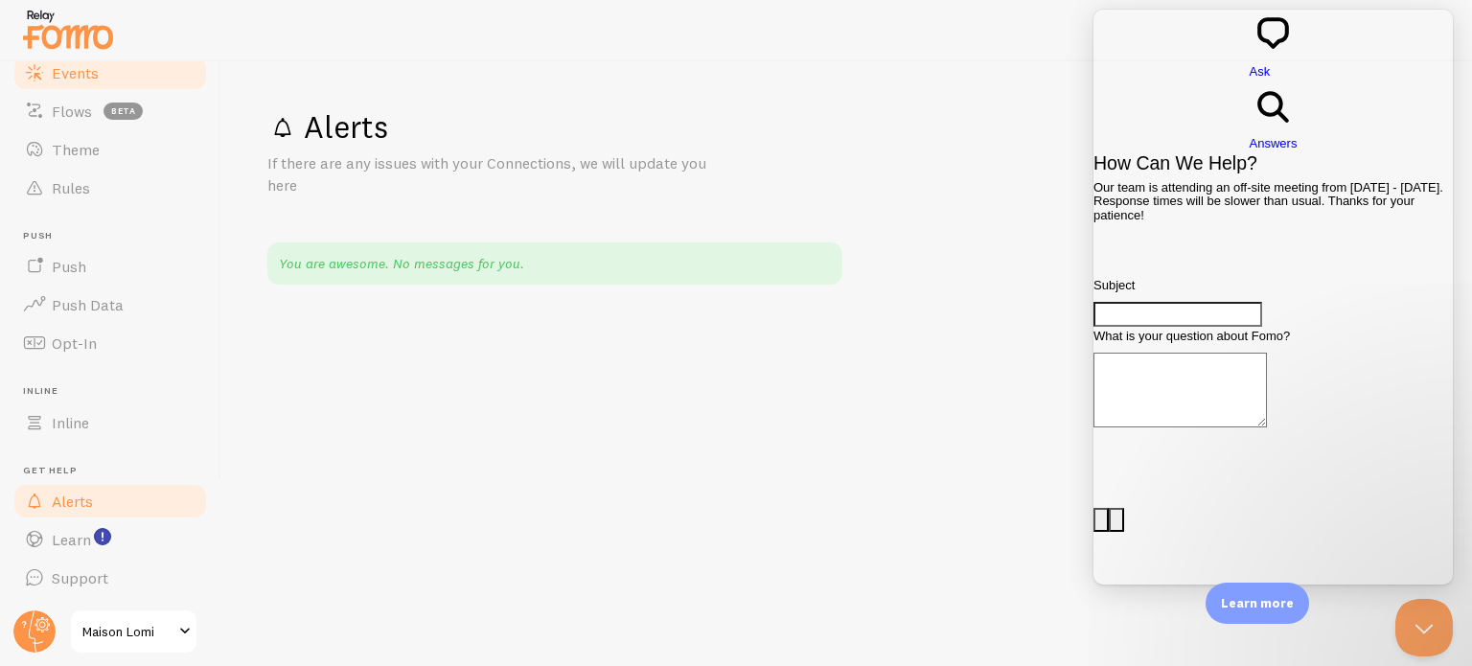
click at [140, 77] on link "Events" at bounding box center [110, 73] width 197 height 38
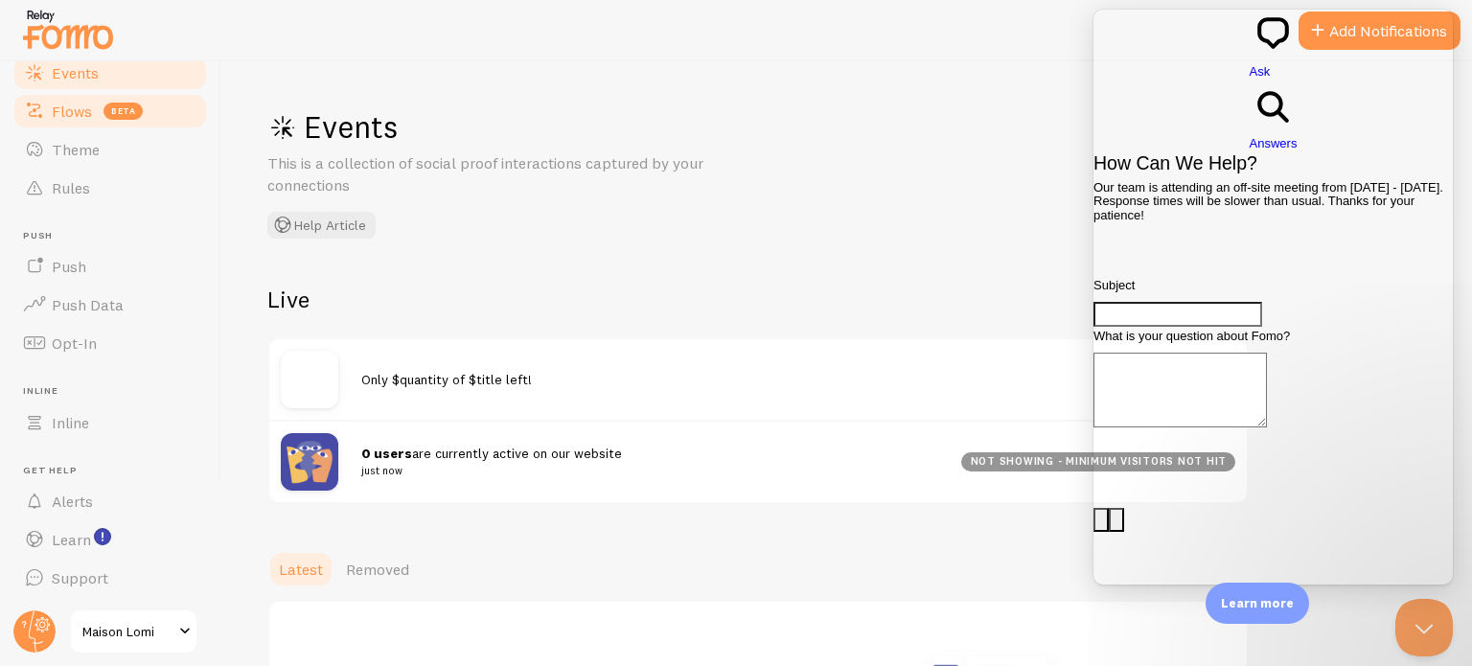
click at [137, 109] on span "beta" at bounding box center [123, 111] width 39 height 17
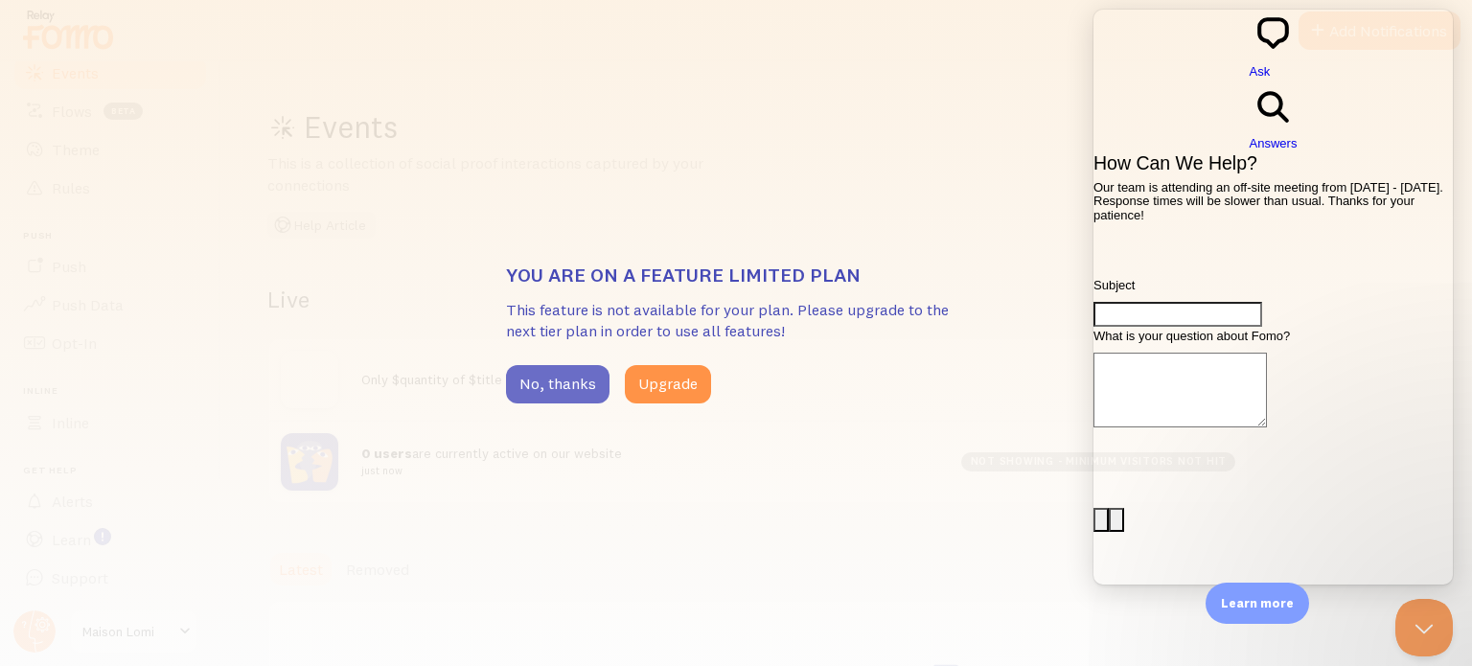
click at [575, 381] on button "No, thanks" at bounding box center [558, 384] width 104 height 38
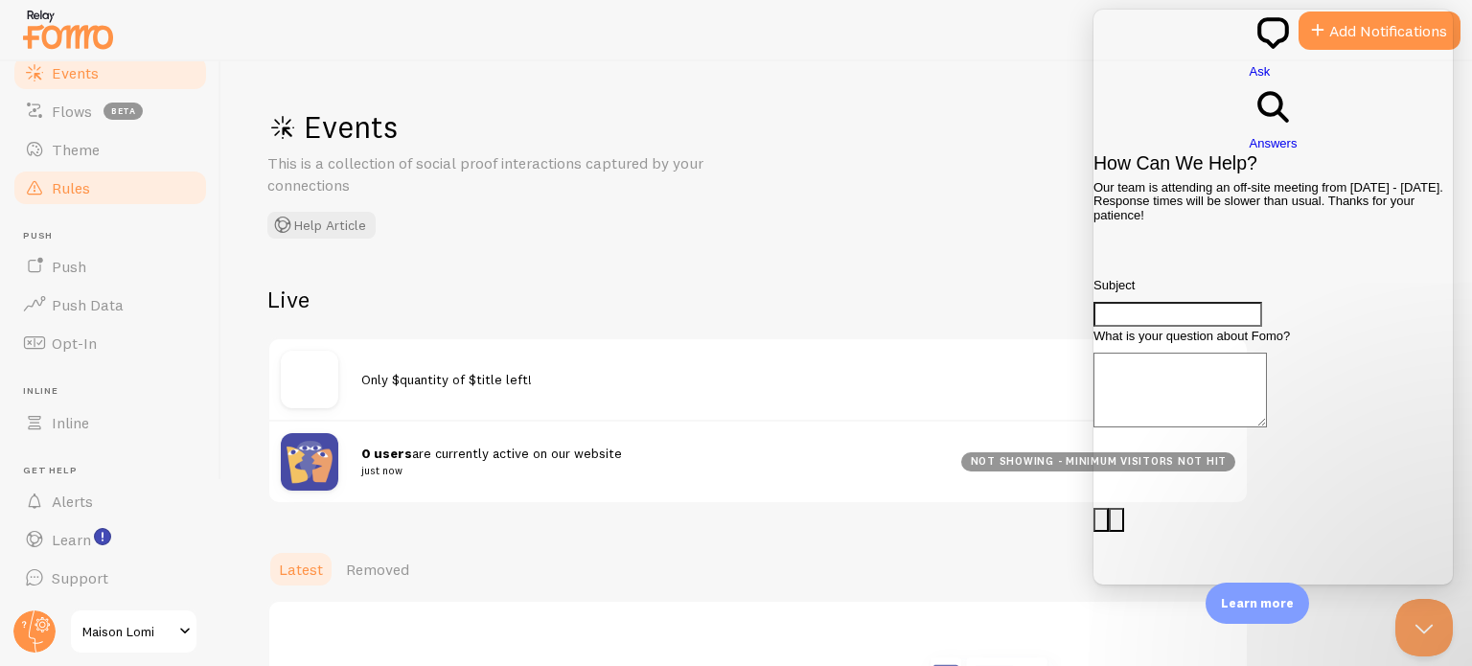
click at [159, 200] on link "Rules" at bounding box center [110, 188] width 197 height 38
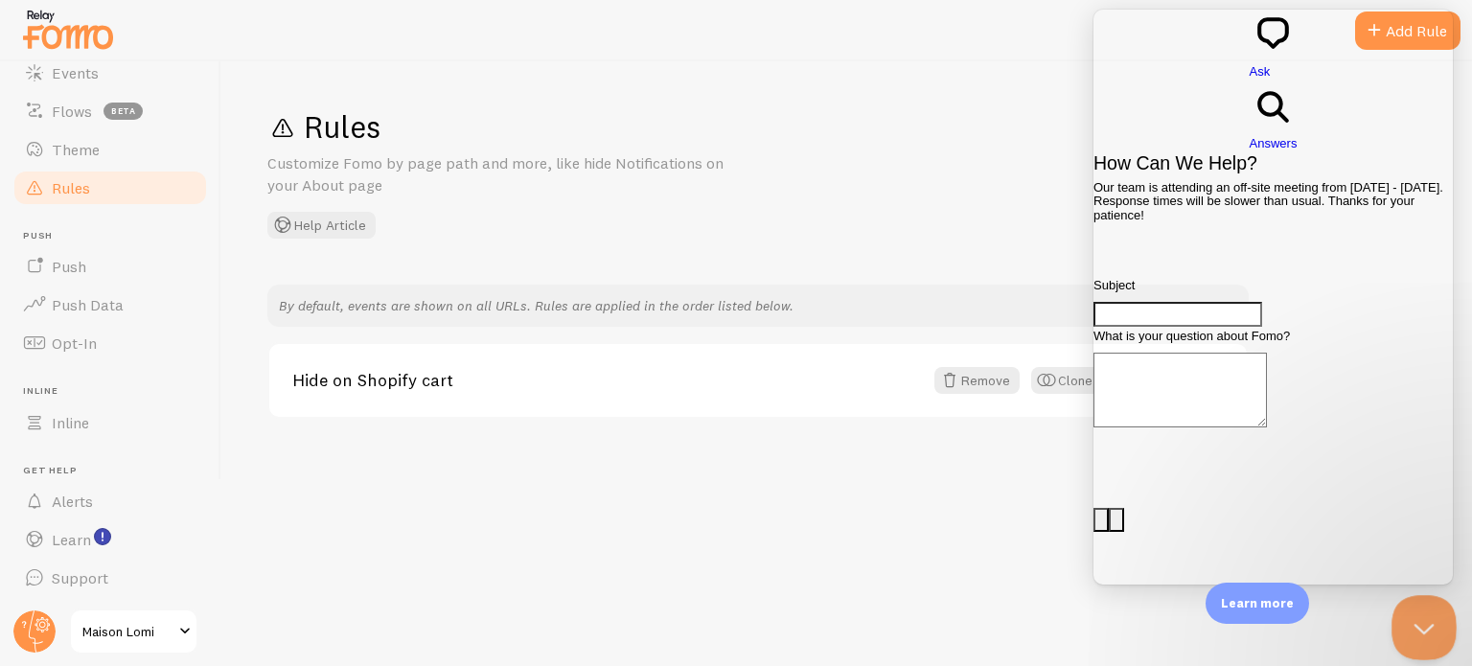
click at [1422, 618] on button "Close Beacon popover" at bounding box center [1421, 624] width 58 height 58
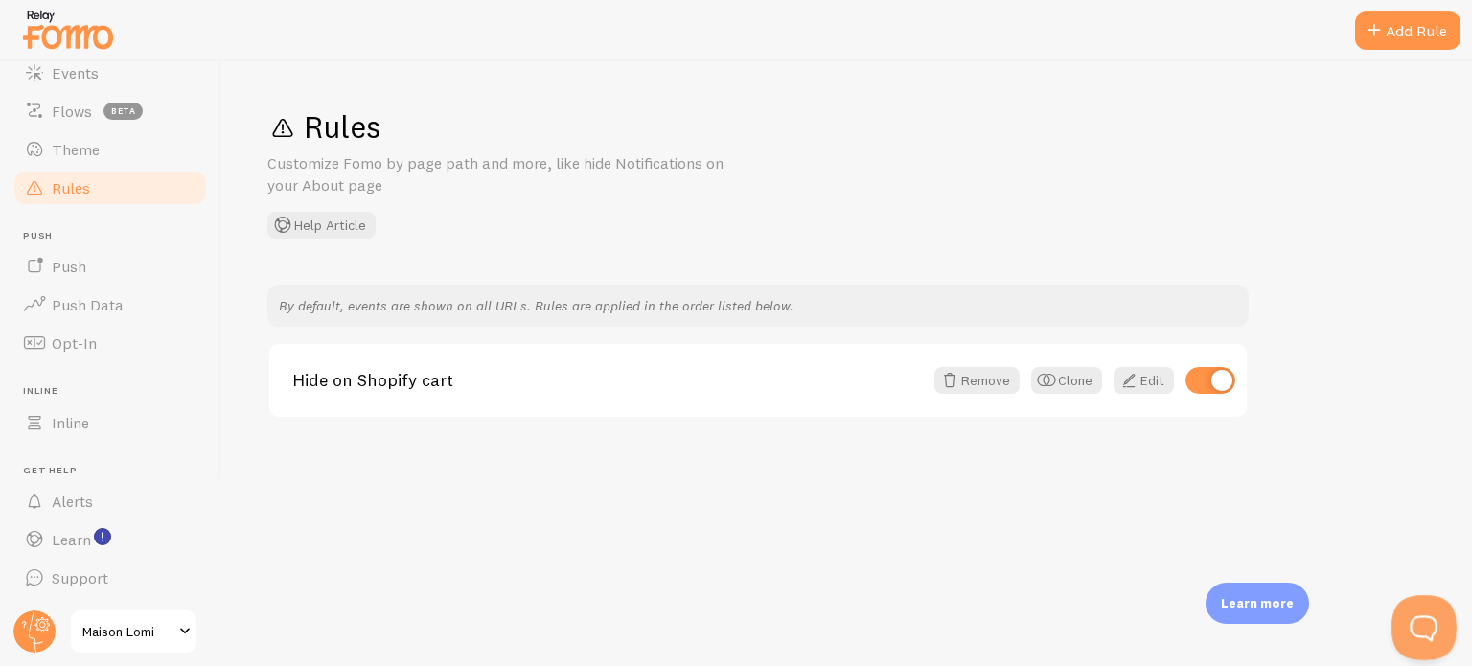
click at [1422, 618] on button "Open Beacon popover" at bounding box center [1421, 624] width 58 height 58
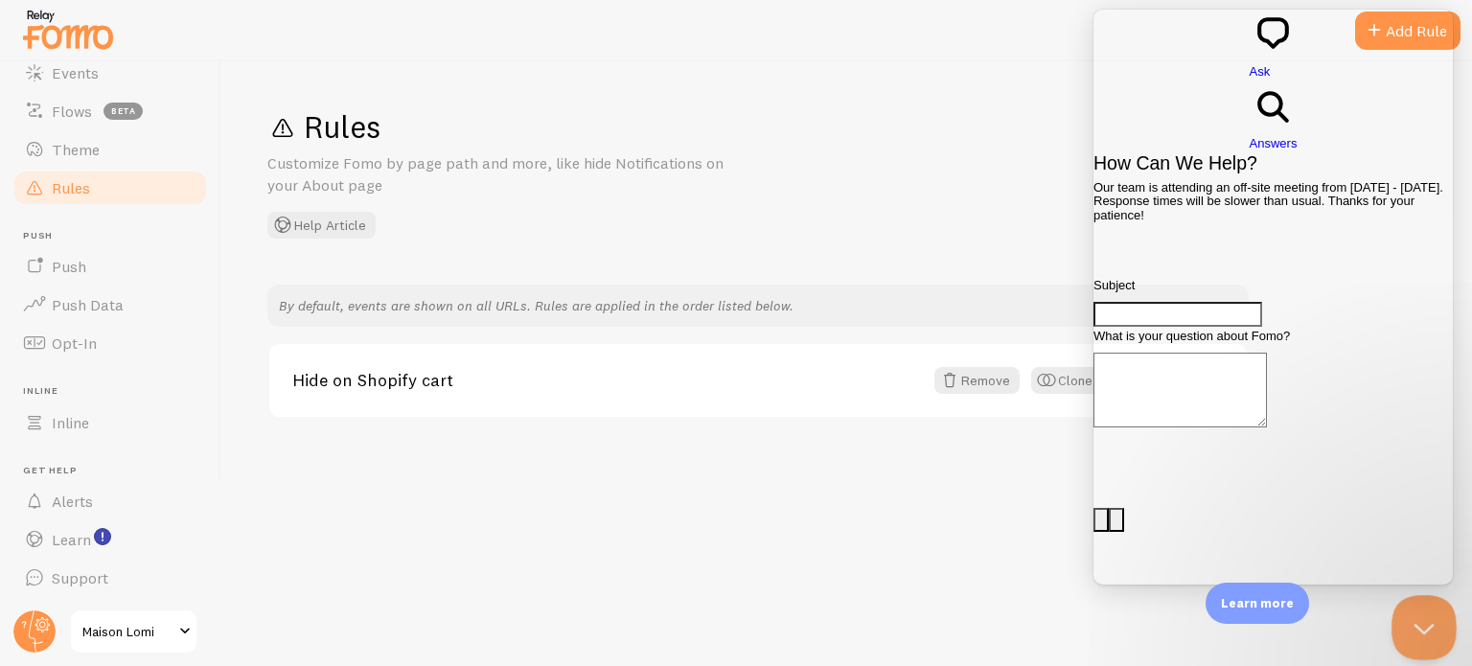
click at [1422, 618] on button "Close Beacon popover" at bounding box center [1421, 624] width 58 height 58
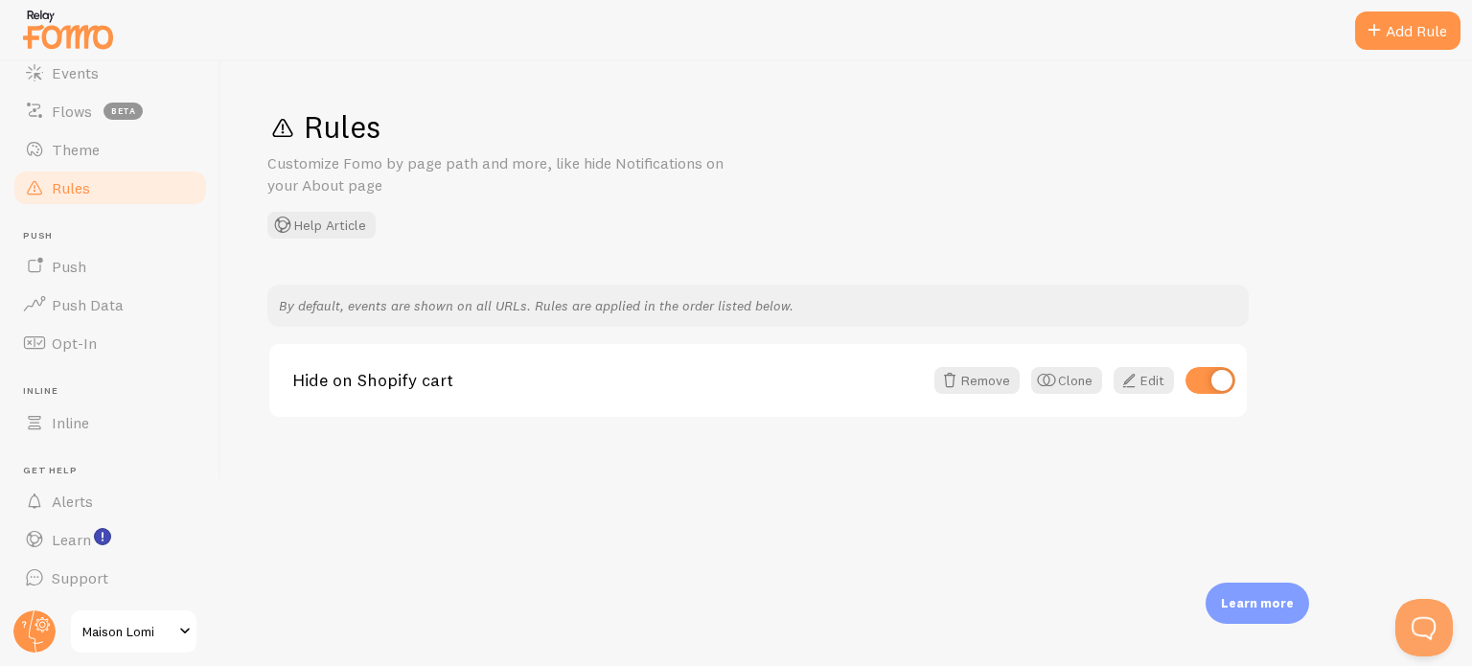
click at [169, 636] on span "Maison Lomi" at bounding box center [127, 631] width 91 height 23
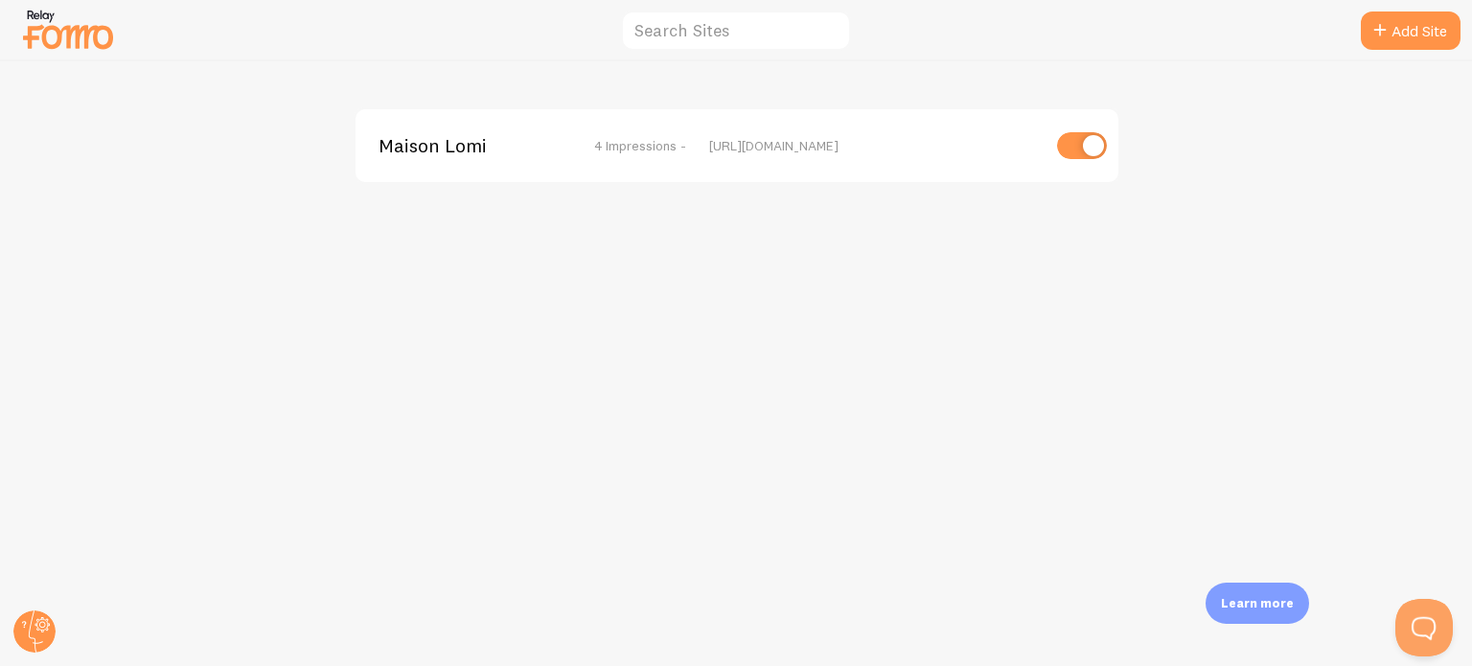
click at [909, 166] on div "Maison Lomi 4 Impressions - https://maisonlomi.co" at bounding box center [737, 145] width 763 height 73
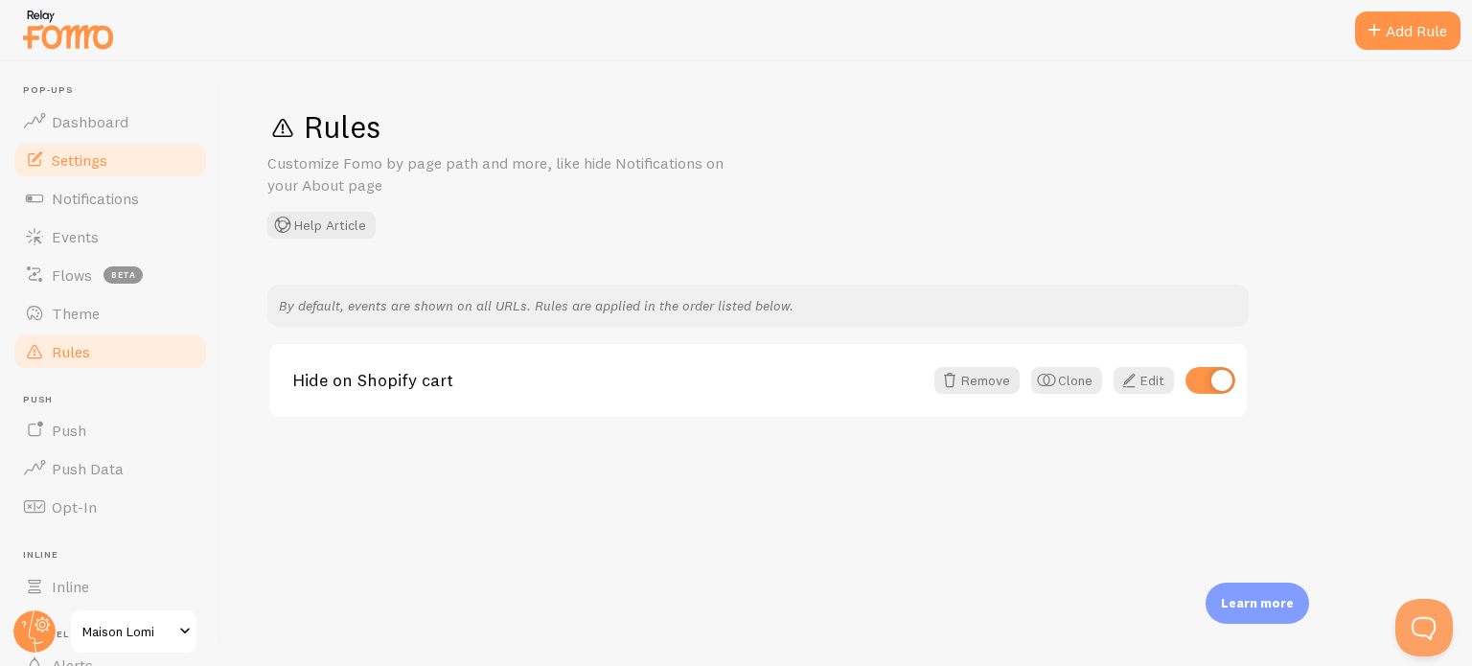
click at [123, 156] on link "Settings" at bounding box center [110, 160] width 197 height 38
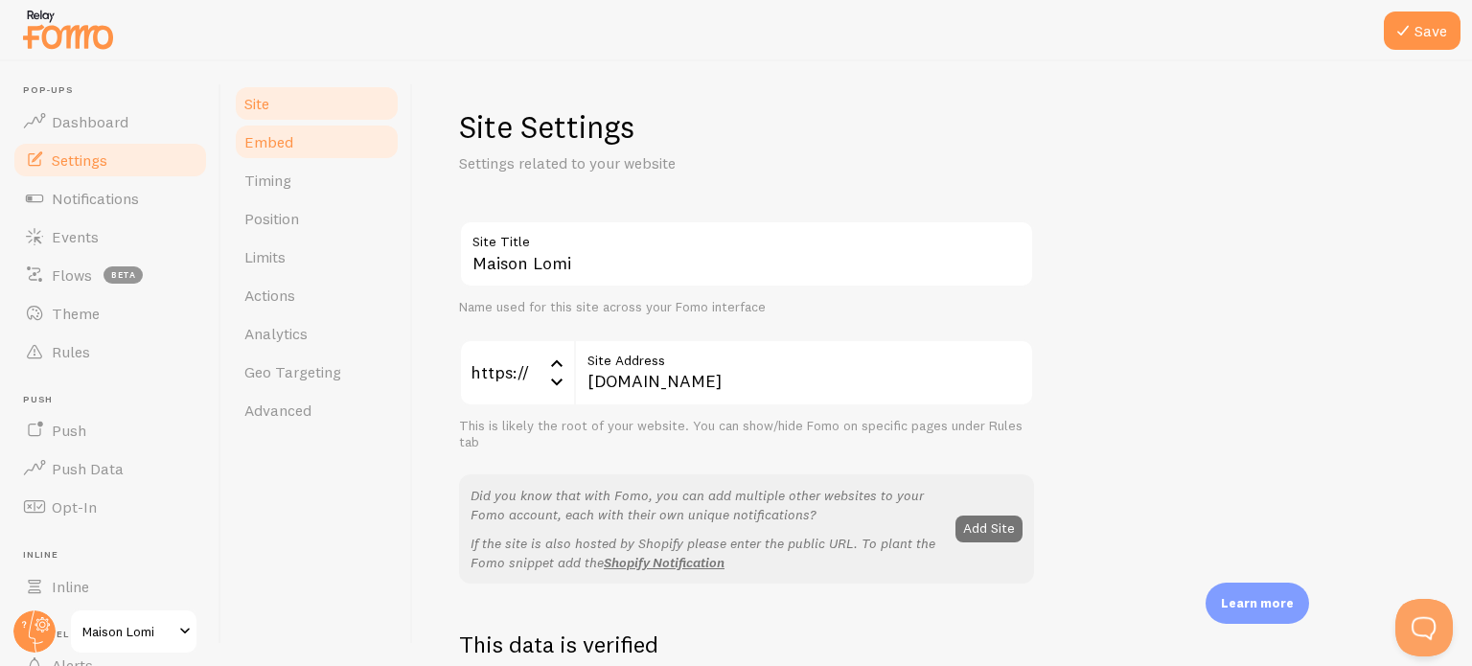
click at [311, 153] on link "Embed" at bounding box center [317, 142] width 168 height 38
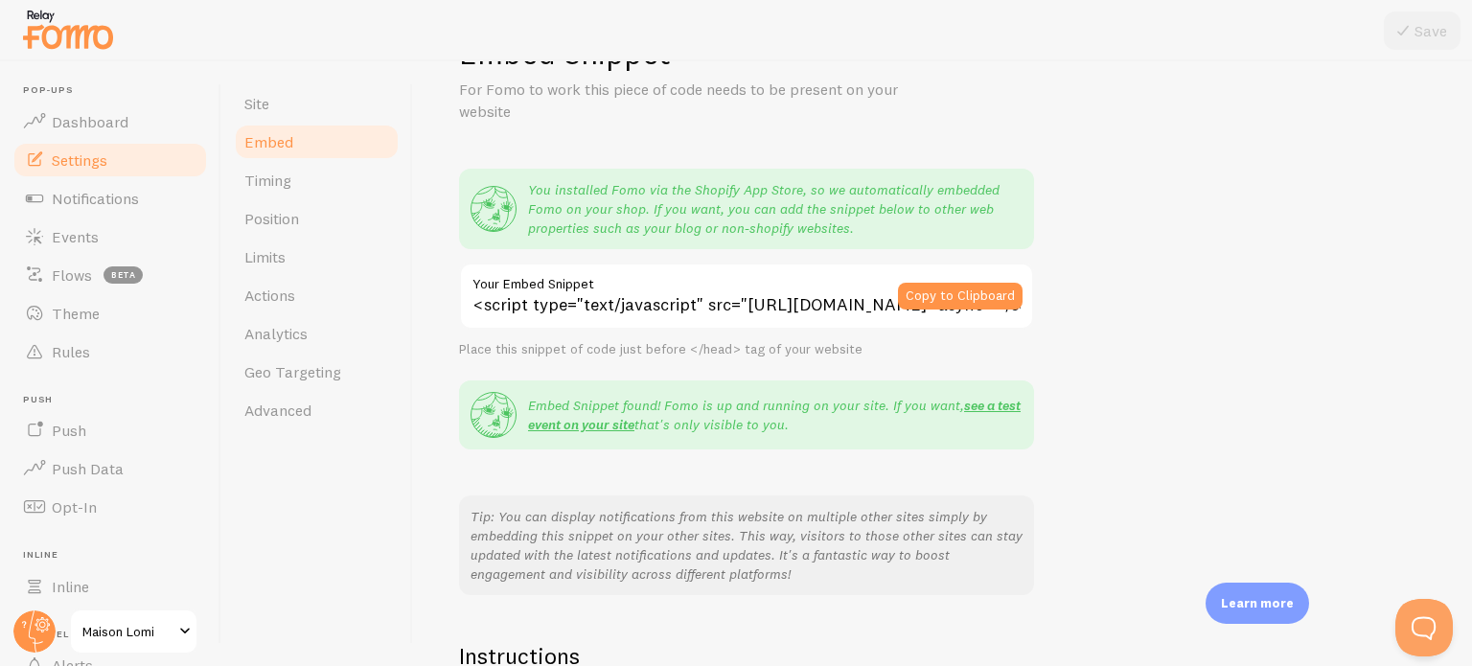
scroll to position [70, 0]
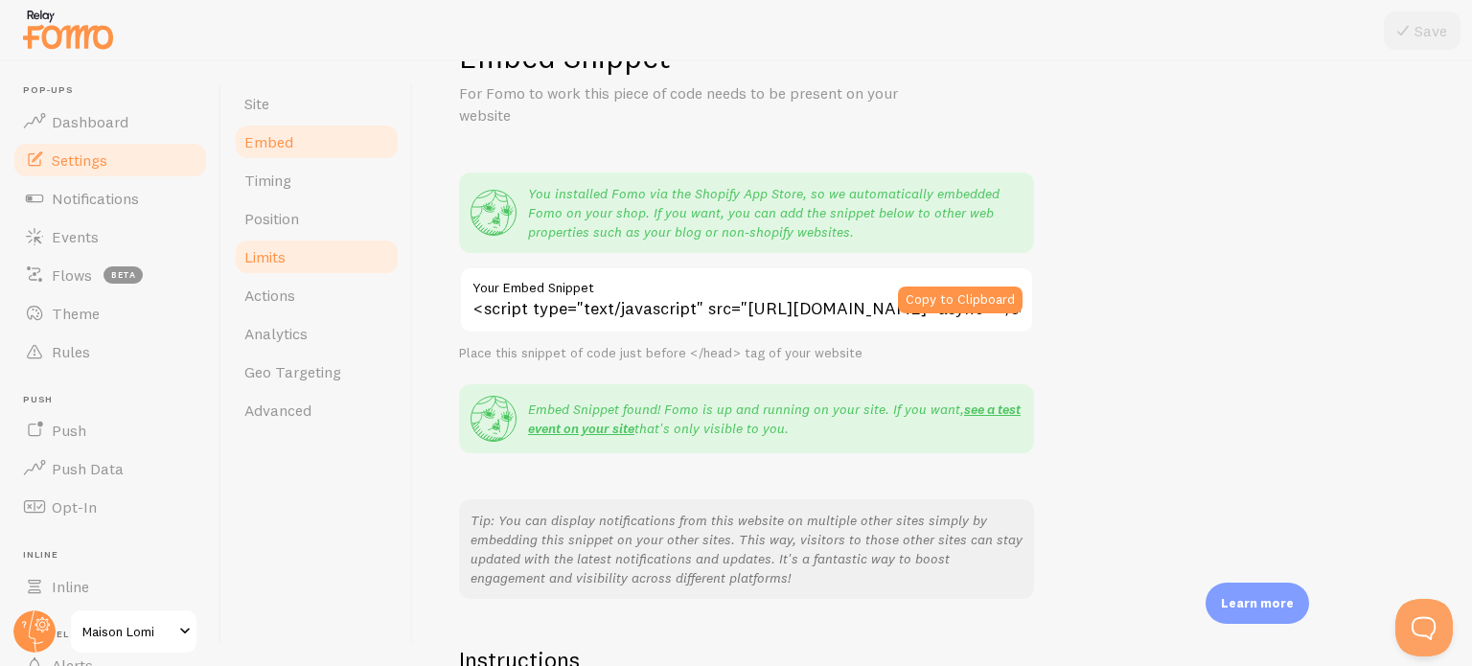
click at [318, 247] on link "Limits" at bounding box center [317, 257] width 168 height 38
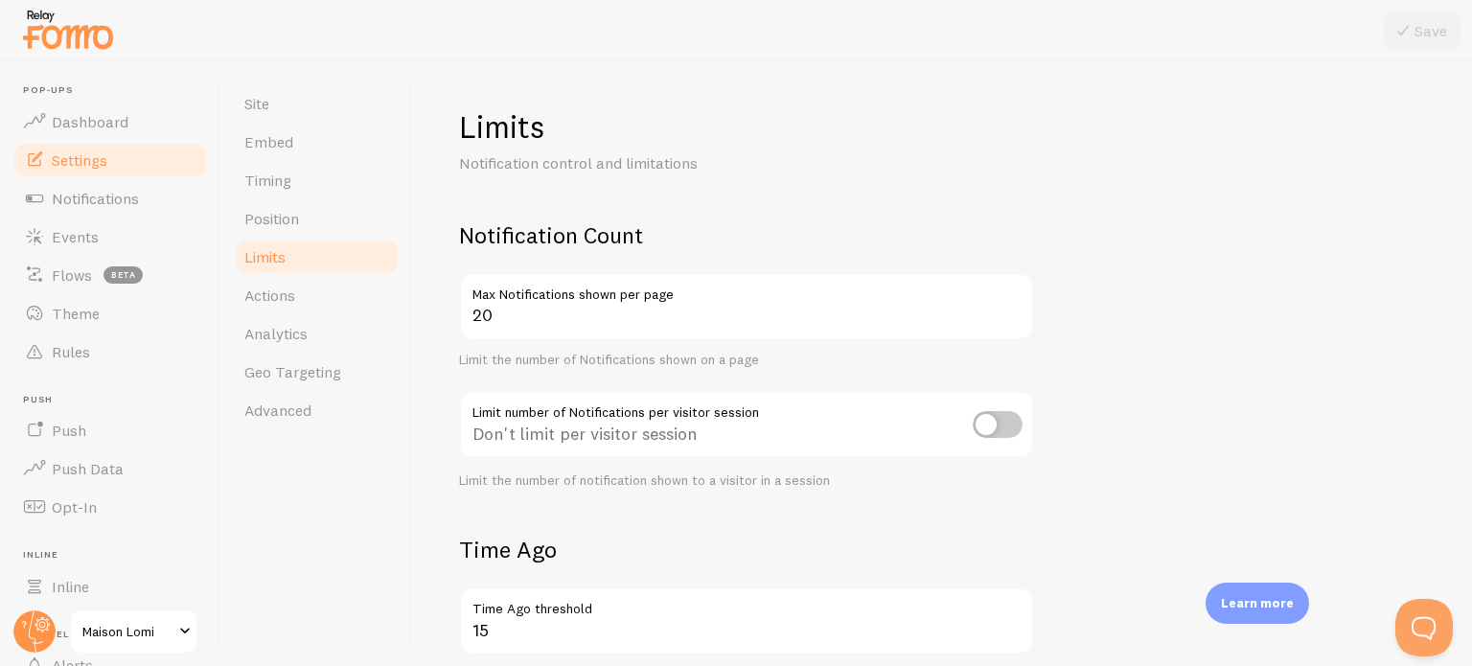
click at [1015, 304] on label "Max Notifications shown per page" at bounding box center [746, 289] width 575 height 33
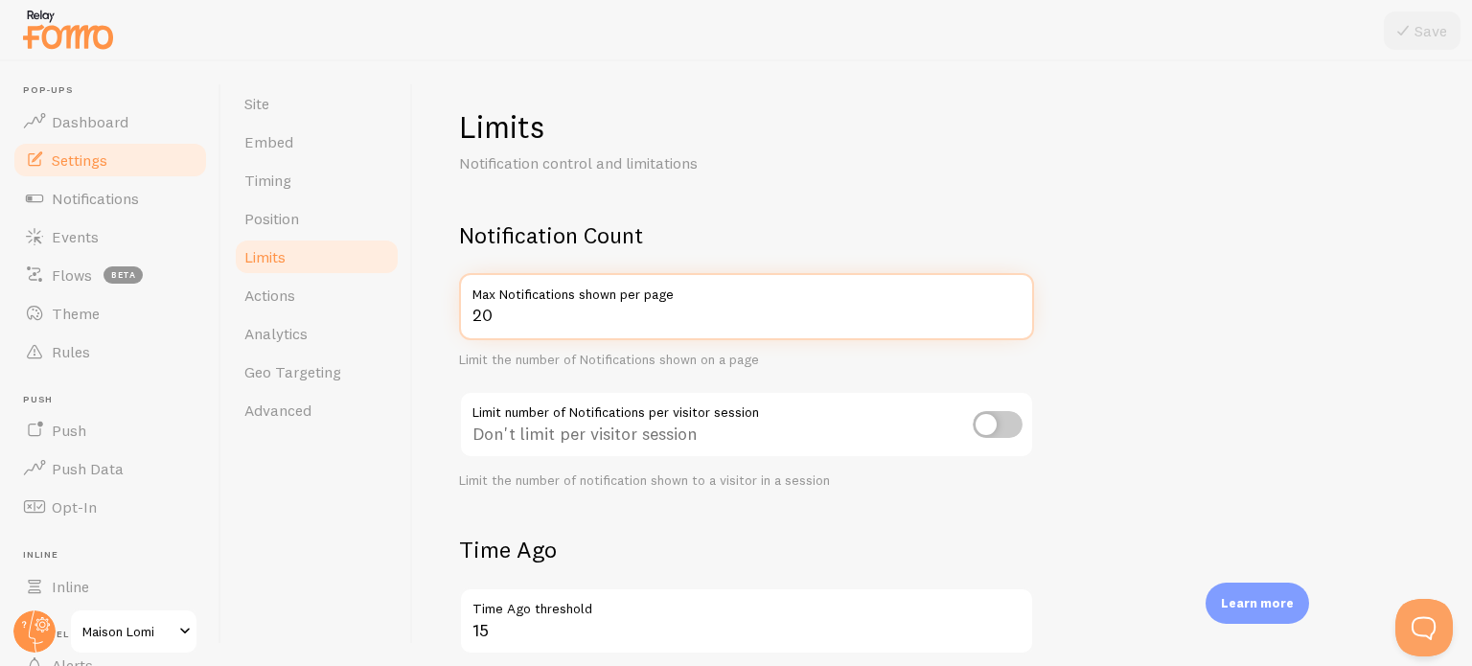
click at [1015, 304] on input "20" at bounding box center [746, 306] width 575 height 67
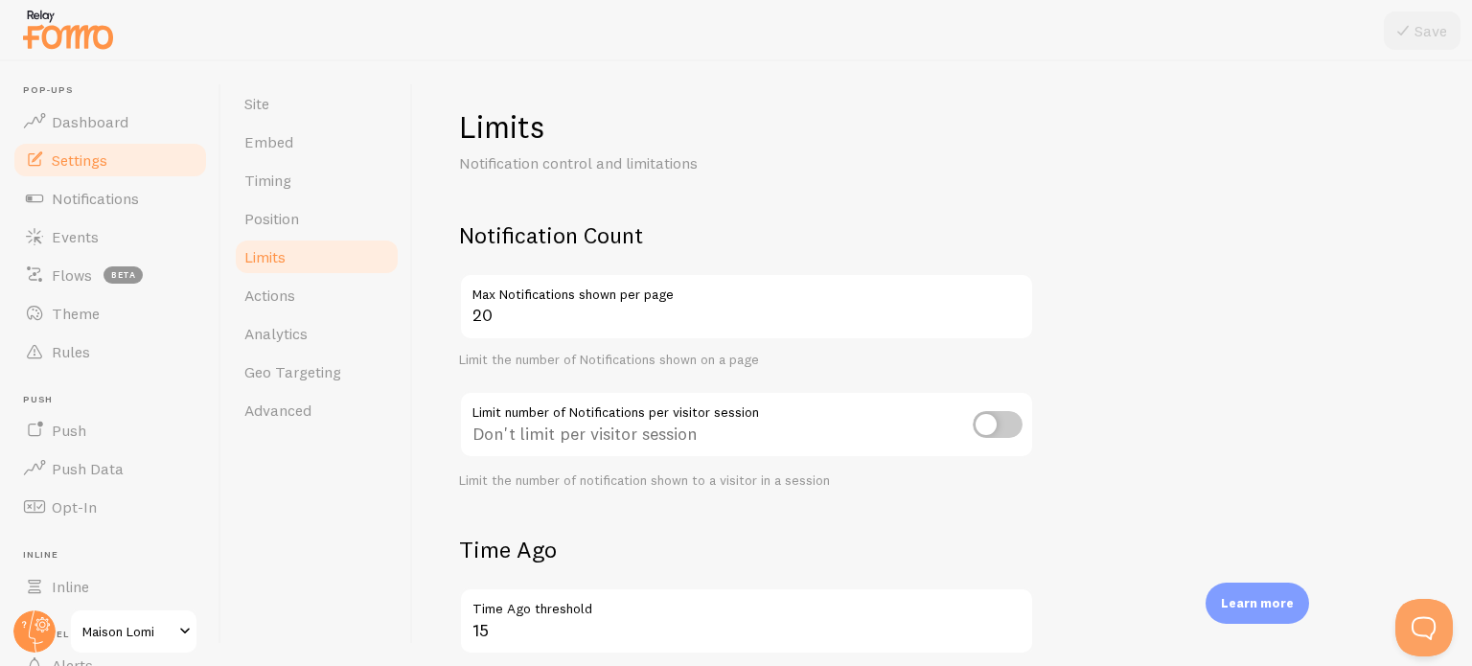
click at [1015, 304] on label "Max Notifications shown per page" at bounding box center [746, 289] width 575 height 33
click at [1015, 304] on input "20" at bounding box center [746, 306] width 575 height 67
click at [1015, 304] on label "Max Notifications shown per page" at bounding box center [746, 289] width 575 height 33
click at [1015, 304] on input "20" at bounding box center [746, 306] width 575 height 67
click at [1015, 304] on label "Max Notifications shown per page" at bounding box center [746, 289] width 575 height 33
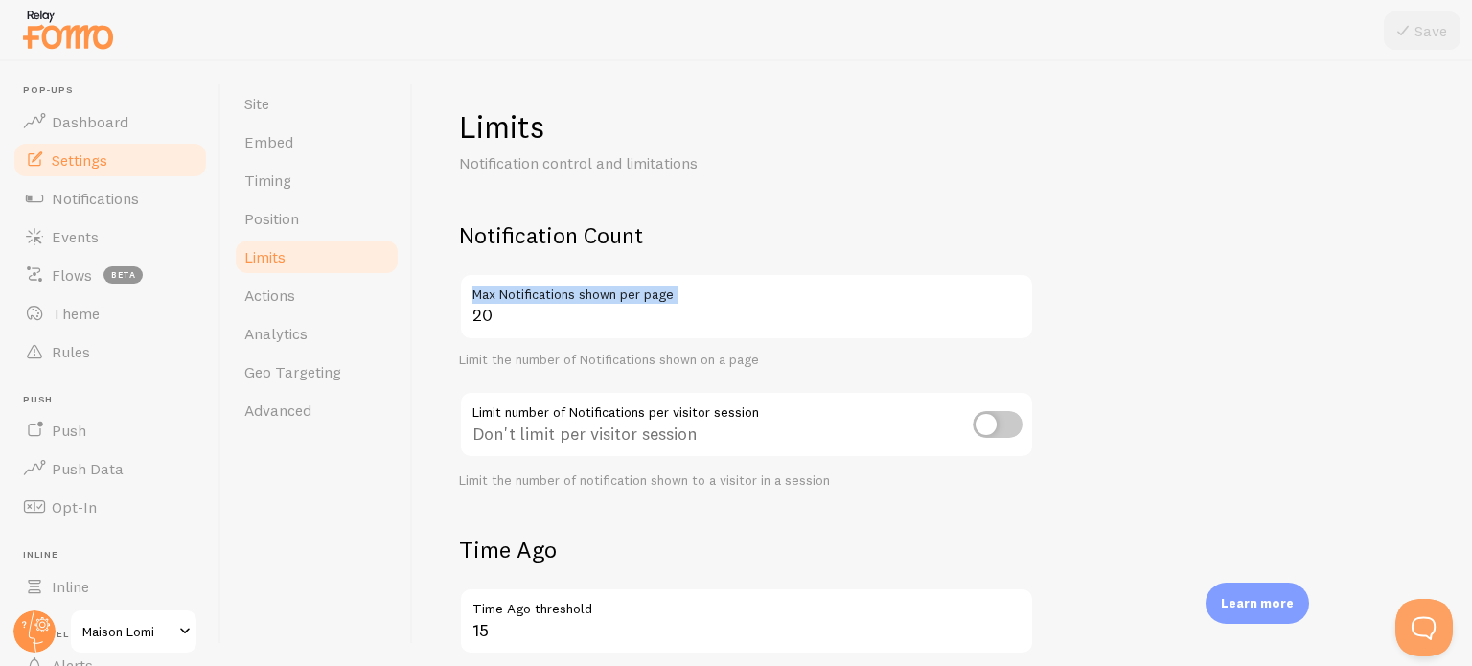
click at [1015, 304] on input "20" at bounding box center [746, 306] width 575 height 67
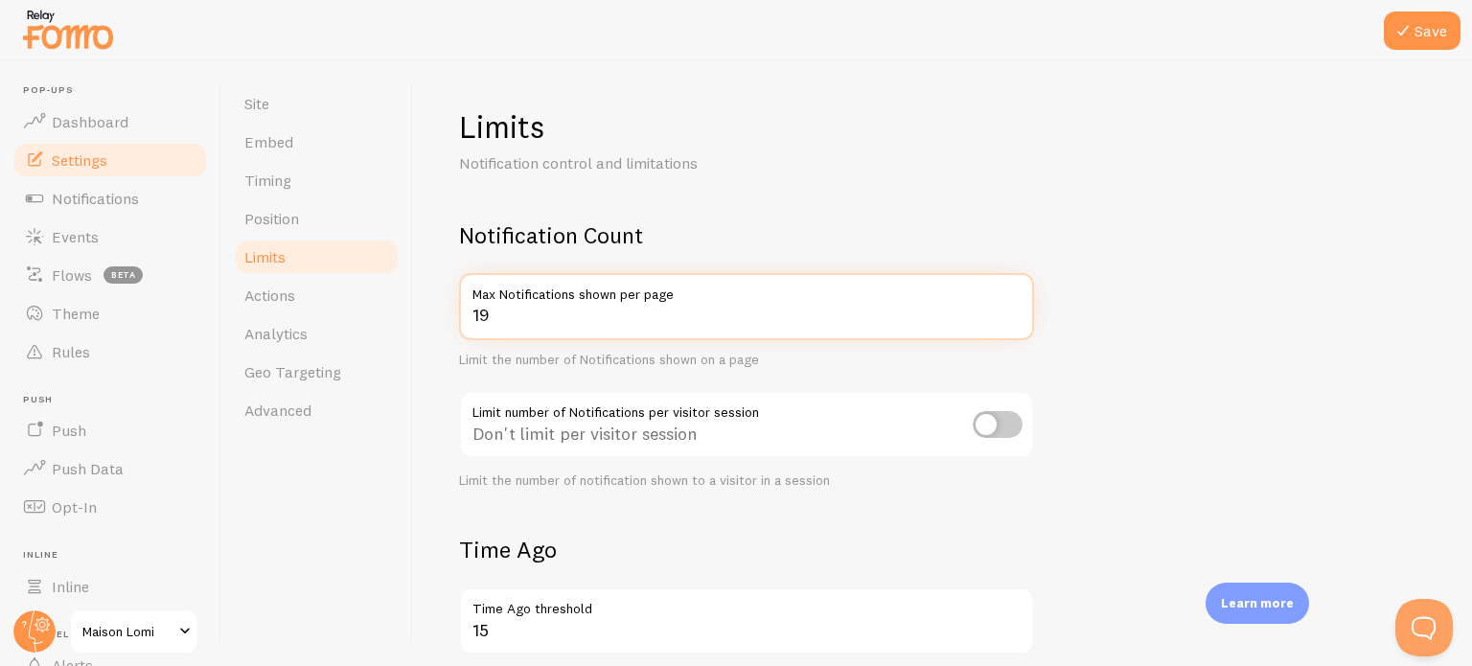
click at [1018, 315] on input "19" at bounding box center [746, 306] width 575 height 67
click at [1018, 315] on input "18" at bounding box center [746, 306] width 575 height 67
click at [1018, 315] on input "17" at bounding box center [746, 306] width 575 height 67
click at [1018, 315] on input "16" at bounding box center [746, 306] width 575 height 67
click at [1018, 315] on input "15" at bounding box center [746, 306] width 575 height 67
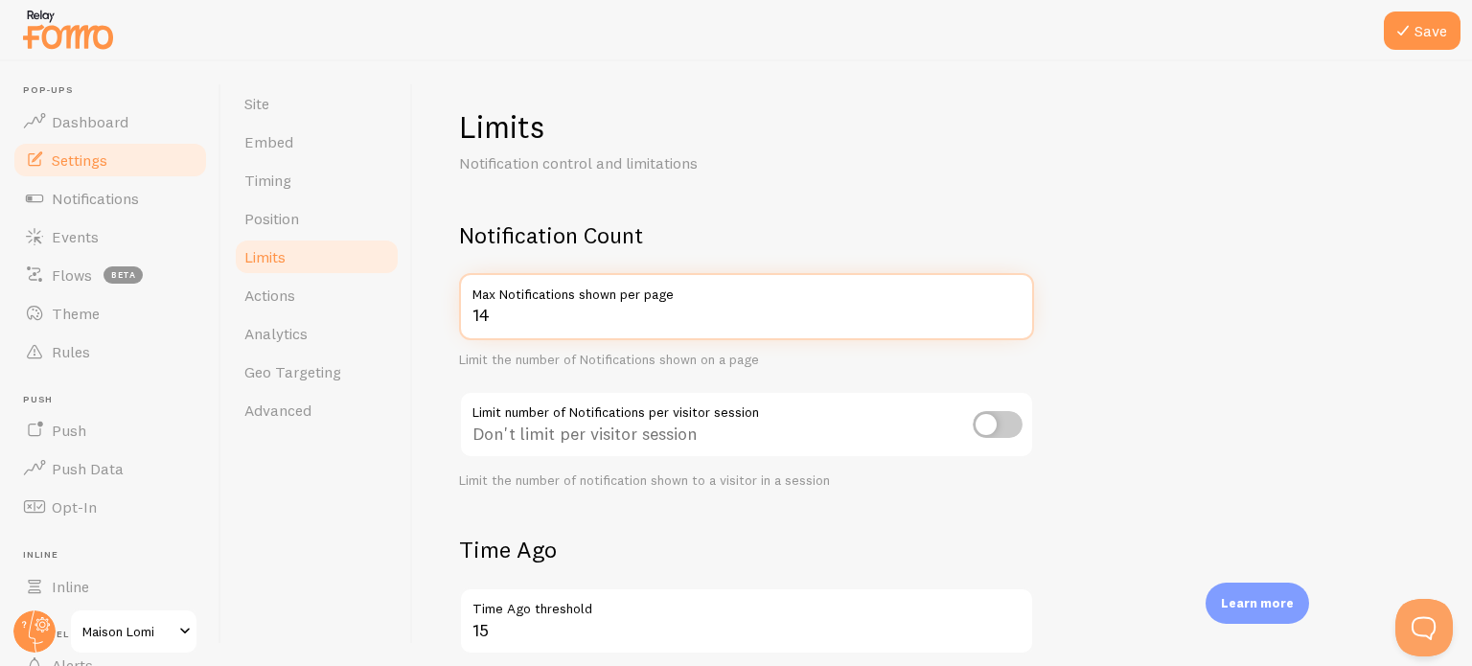
click at [1018, 315] on input "14" at bounding box center [746, 306] width 575 height 67
click at [1018, 315] on input "13" at bounding box center [746, 306] width 575 height 67
click at [1018, 315] on input "12" at bounding box center [746, 306] width 575 height 67
click at [1018, 315] on input "11" at bounding box center [746, 306] width 575 height 67
click at [1018, 315] on input "10" at bounding box center [746, 306] width 575 height 67
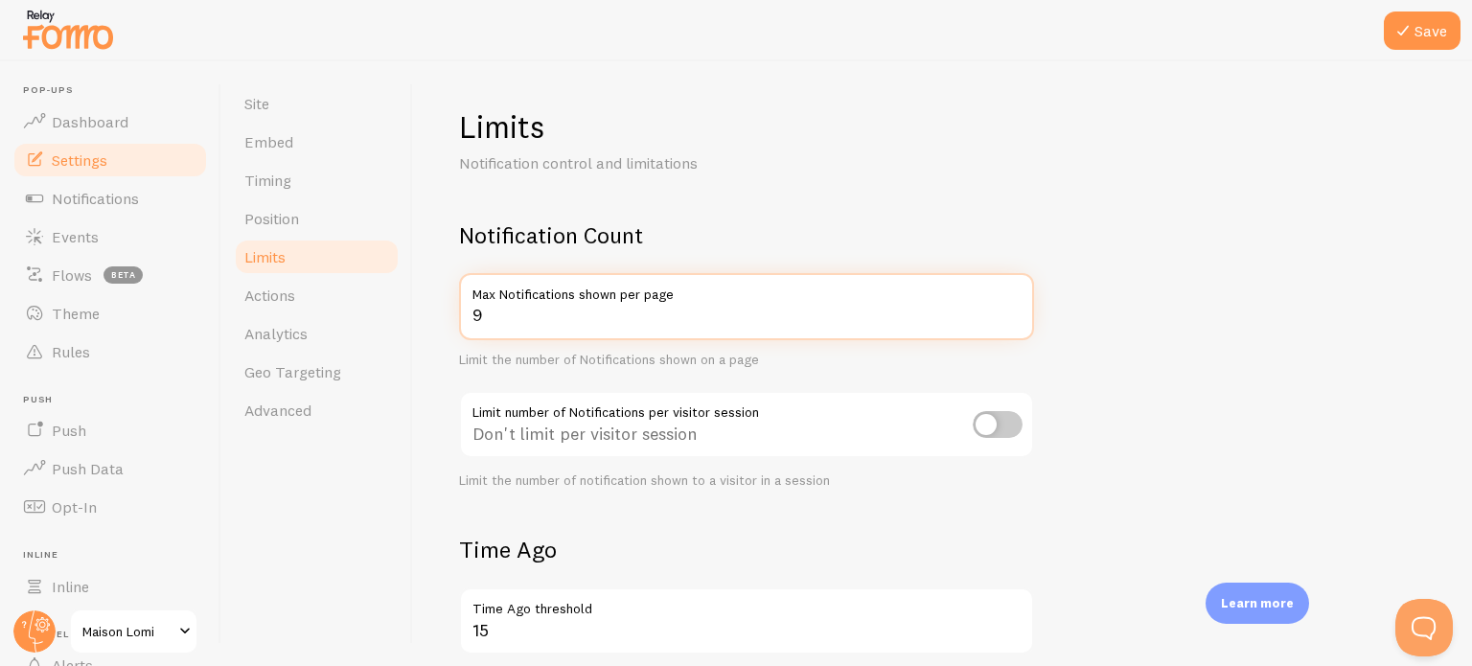
click at [1018, 315] on input "9" at bounding box center [746, 306] width 575 height 67
type input "10"
click at [1013, 310] on input "10" at bounding box center [746, 306] width 575 height 67
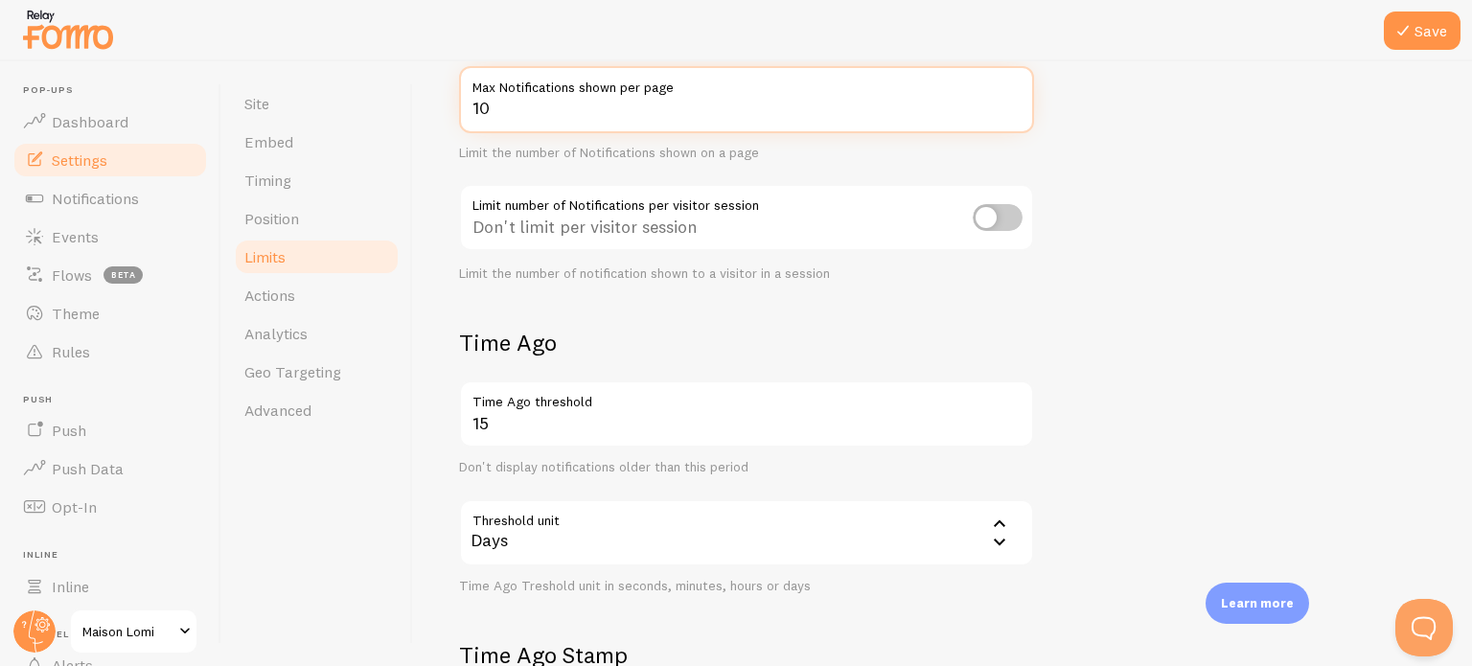
scroll to position [215, 0]
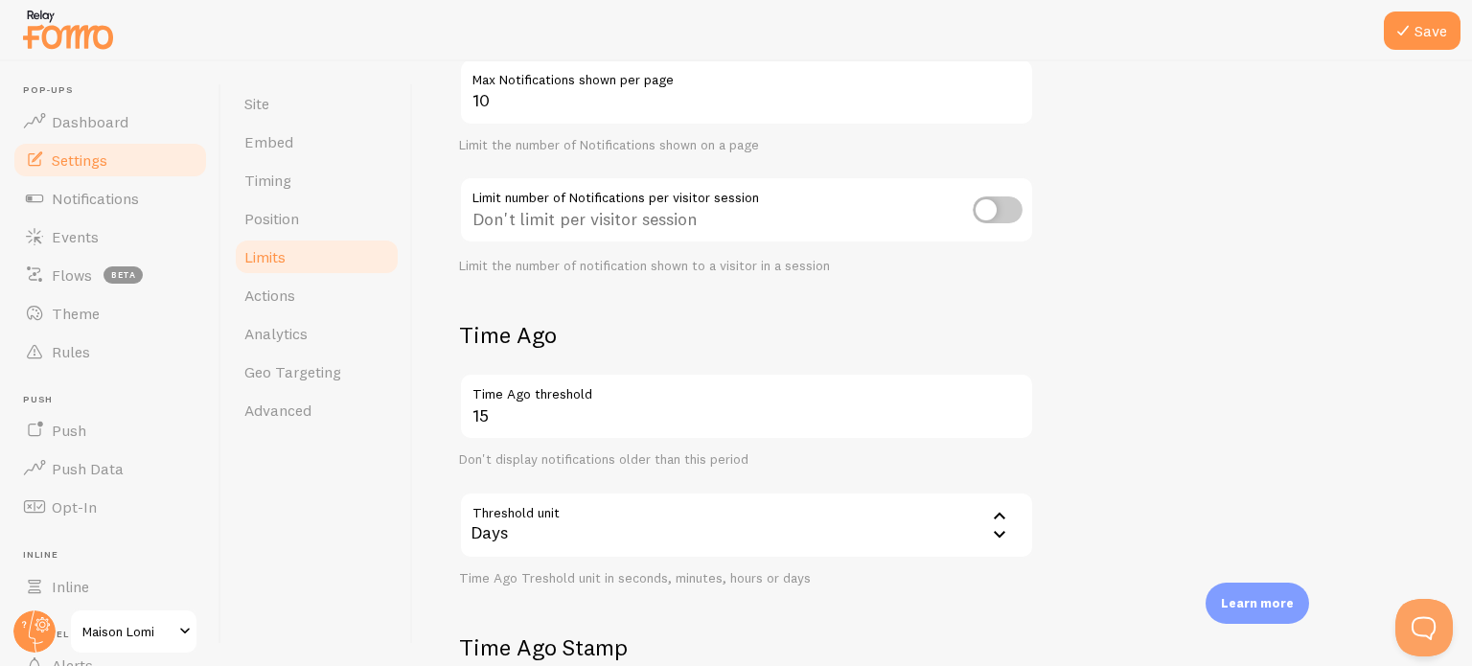
click at [986, 210] on input "checkbox" at bounding box center [998, 210] width 50 height 27
checkbox input "true"
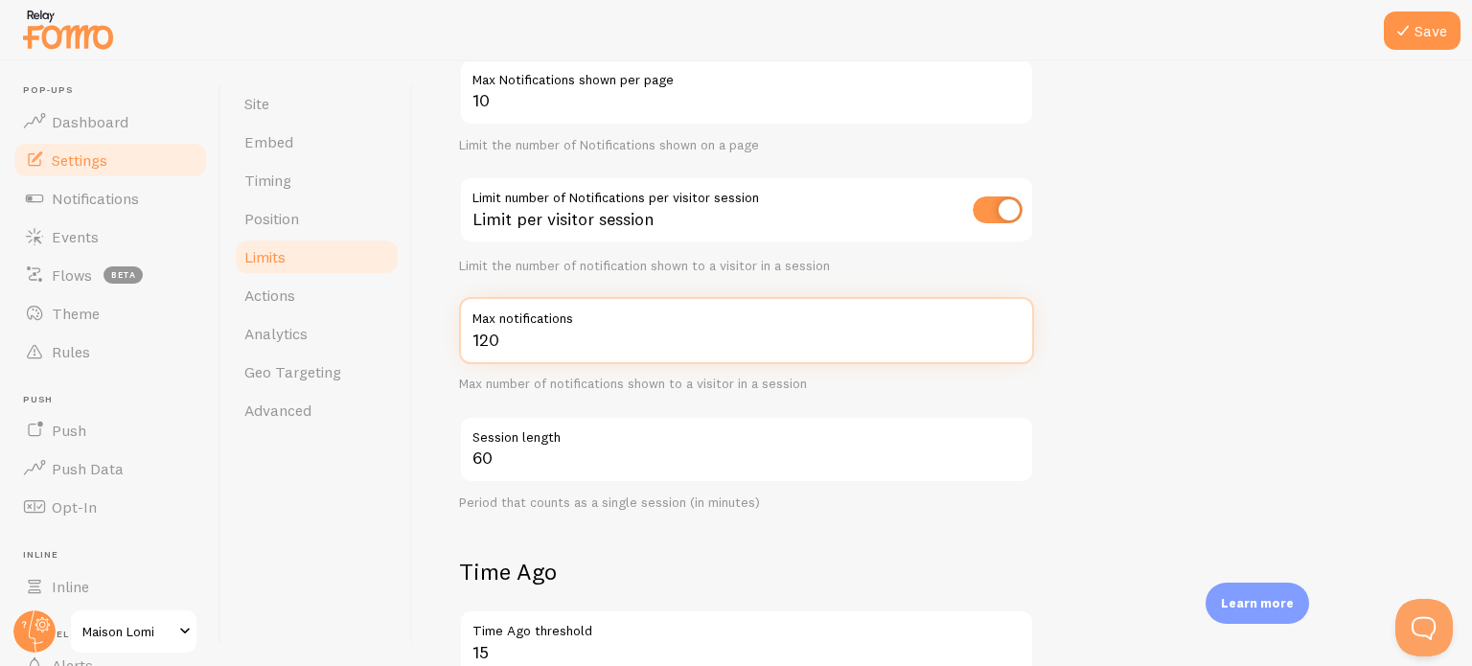
click at [1015, 340] on input "120" at bounding box center [746, 330] width 575 height 67
click at [1015, 340] on input "119" at bounding box center [746, 330] width 575 height 67
click at [1015, 340] on input "118" at bounding box center [746, 330] width 575 height 67
click at [1015, 340] on input "117" at bounding box center [746, 330] width 575 height 67
click at [1015, 340] on input "105" at bounding box center [746, 330] width 575 height 67
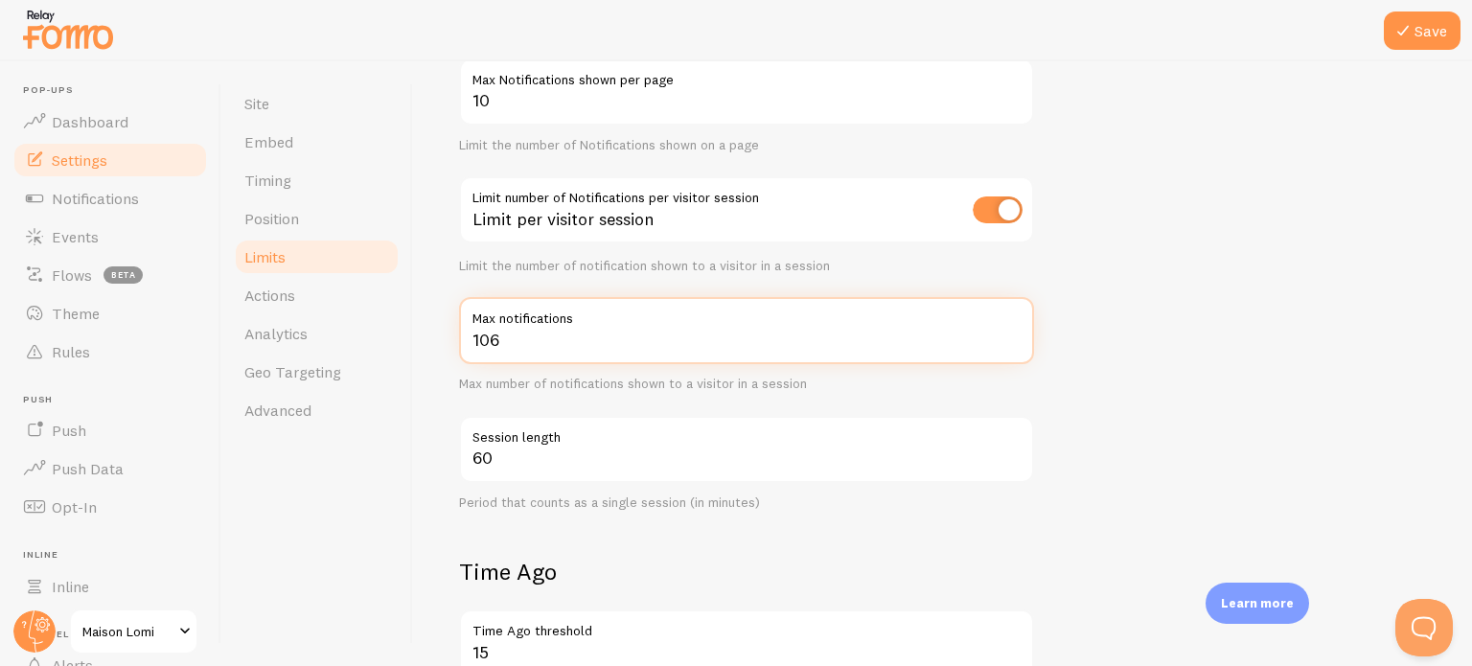
click at [1011, 337] on input "106" at bounding box center [746, 330] width 575 height 67
click at [1011, 337] on input "117" at bounding box center [746, 330] width 575 height 67
click at [1011, 337] on input "118" at bounding box center [746, 330] width 575 height 67
click at [1011, 337] on input "129" at bounding box center [746, 330] width 575 height 67
click at [1011, 341] on input "104" at bounding box center [746, 330] width 575 height 67
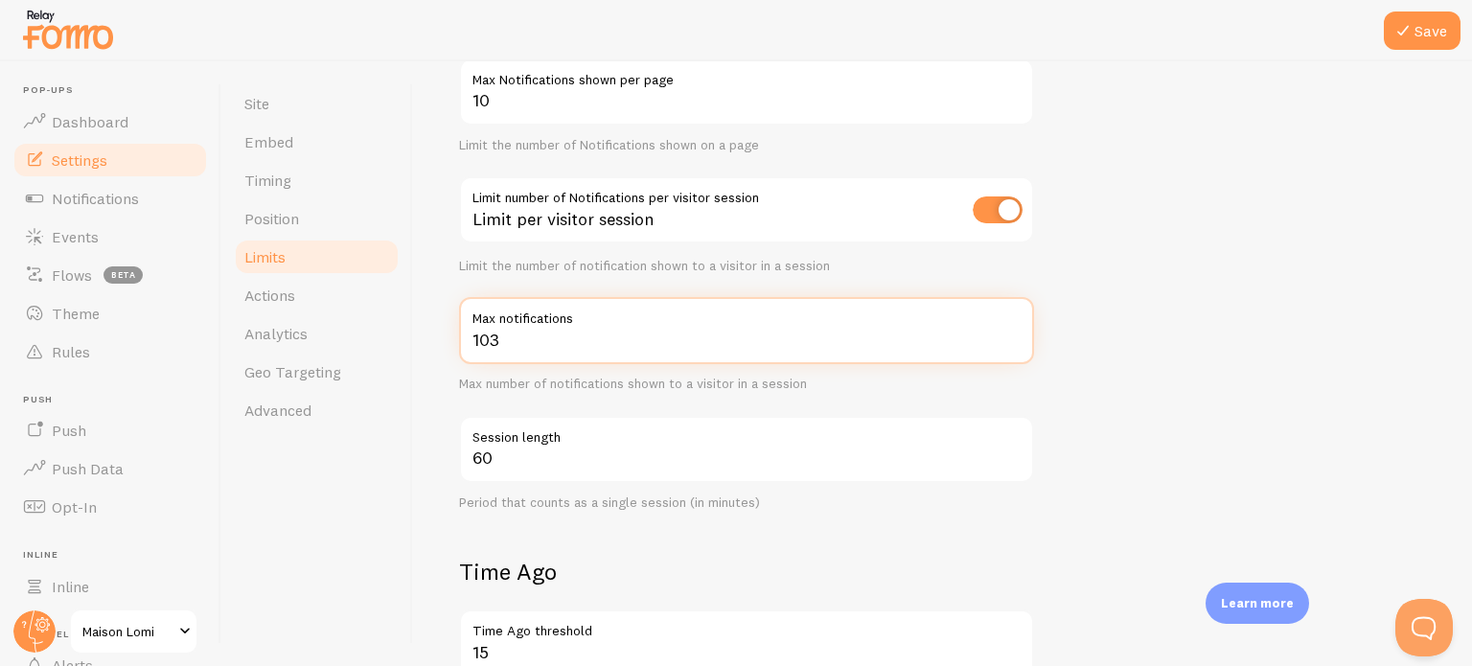
click at [1011, 341] on input "103" at bounding box center [746, 330] width 575 height 67
type input "1"
type input "50"
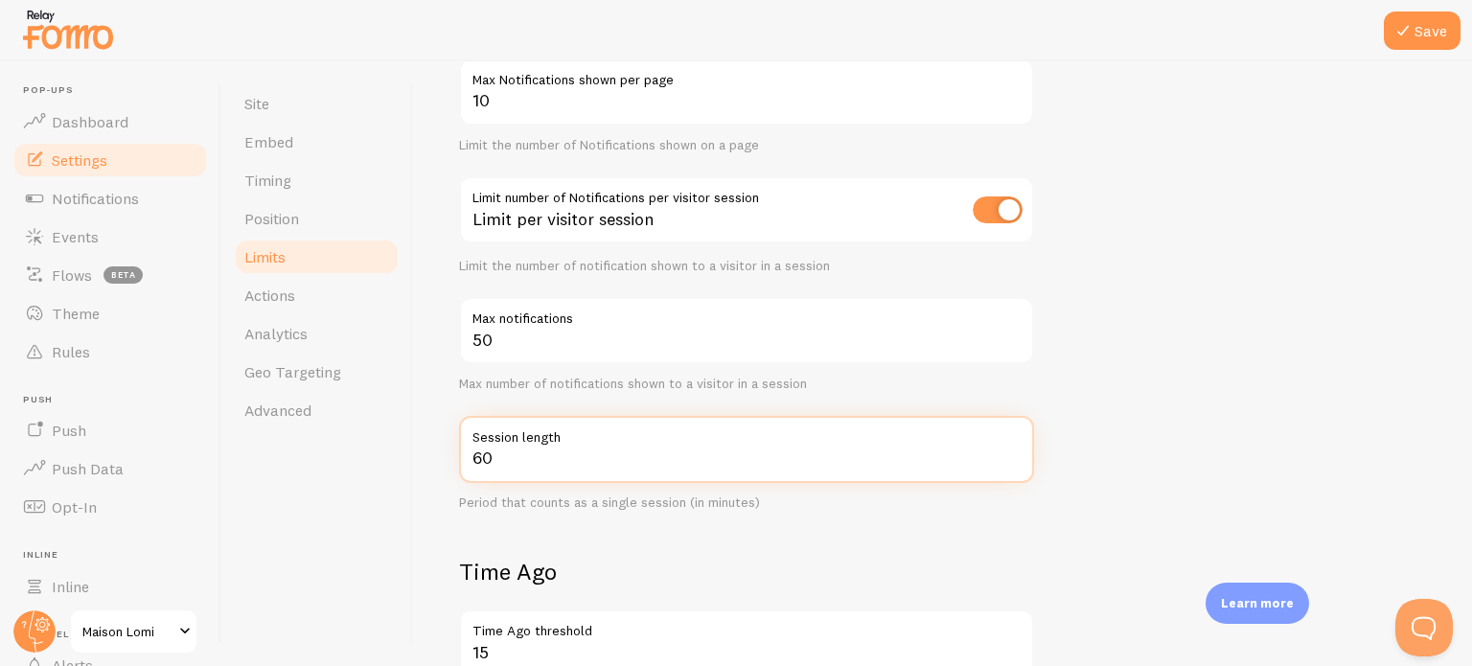
click at [905, 470] on input "60" at bounding box center [746, 449] width 575 height 67
type input "6"
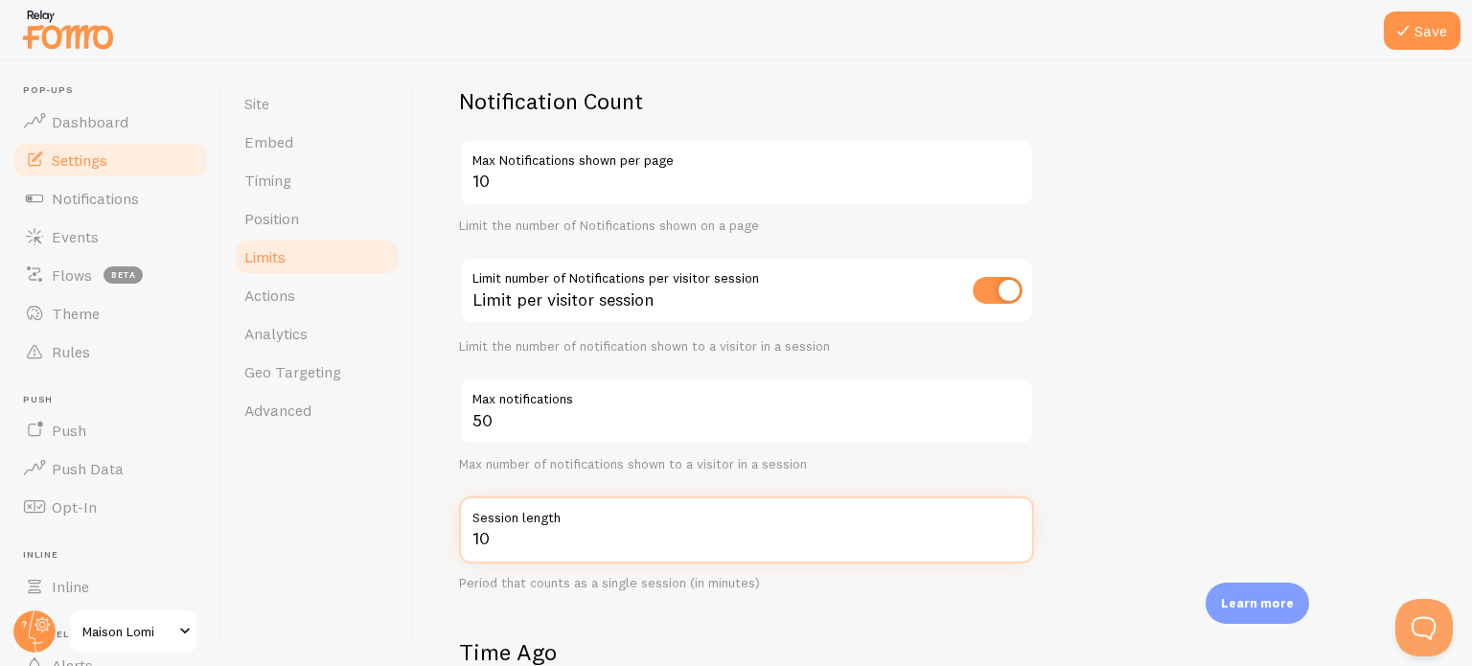
scroll to position [133, 0]
type input "10"
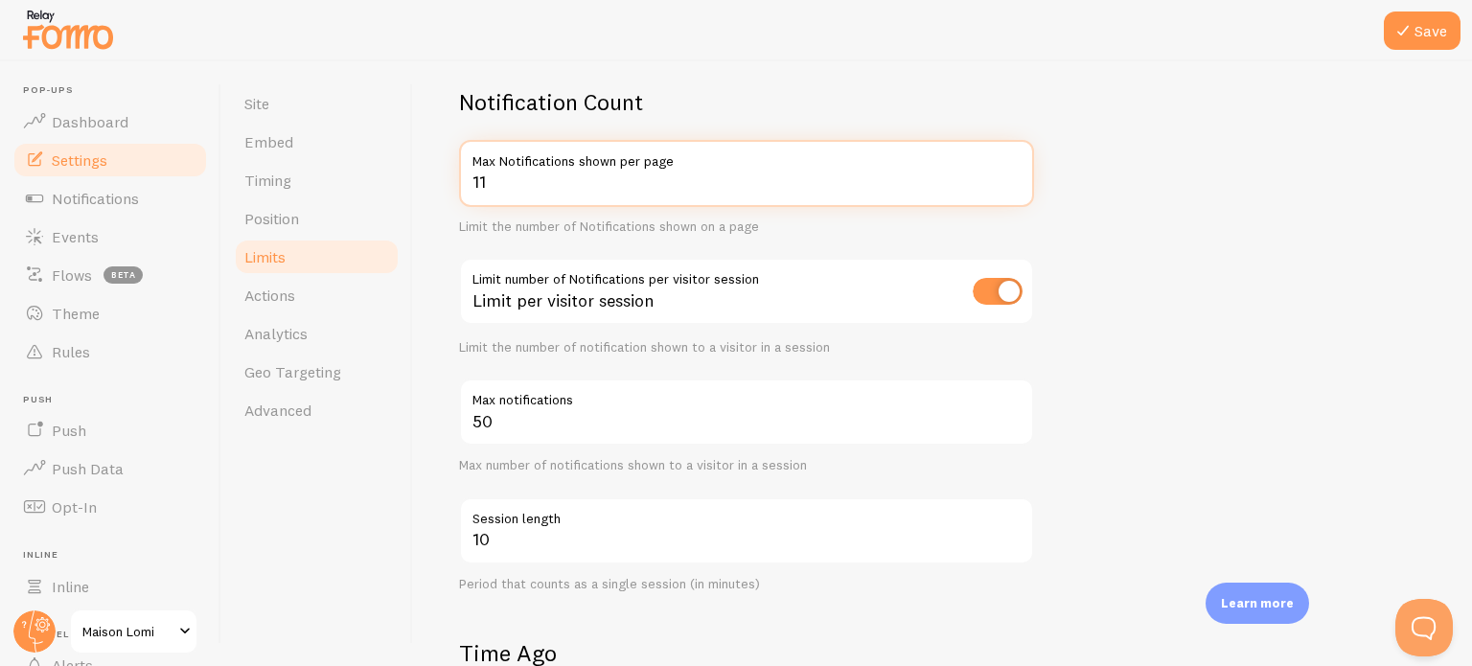
click at [1009, 172] on input "11" at bounding box center [746, 173] width 575 height 67
click at [1015, 175] on input "20" at bounding box center [746, 173] width 575 height 67
click at [1015, 175] on input "21" at bounding box center [746, 173] width 575 height 67
click at [1011, 184] on input "20" at bounding box center [746, 173] width 575 height 67
click at [1011, 184] on input "19" at bounding box center [746, 173] width 575 height 67
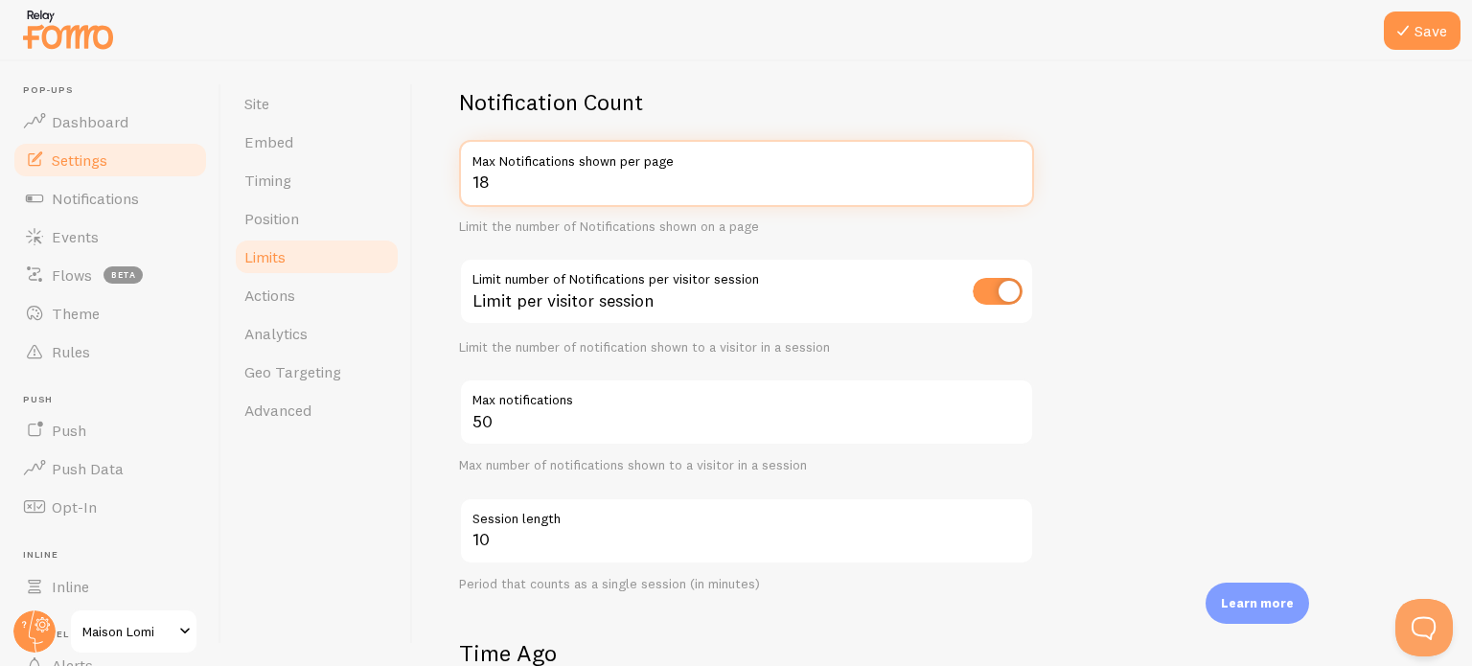
click at [1011, 184] on input "18" at bounding box center [746, 173] width 575 height 67
click at [1011, 184] on input "17" at bounding box center [746, 173] width 575 height 67
click at [1011, 184] on input "16" at bounding box center [746, 173] width 575 height 67
type input "15"
click at [1011, 184] on input "15" at bounding box center [746, 173] width 575 height 67
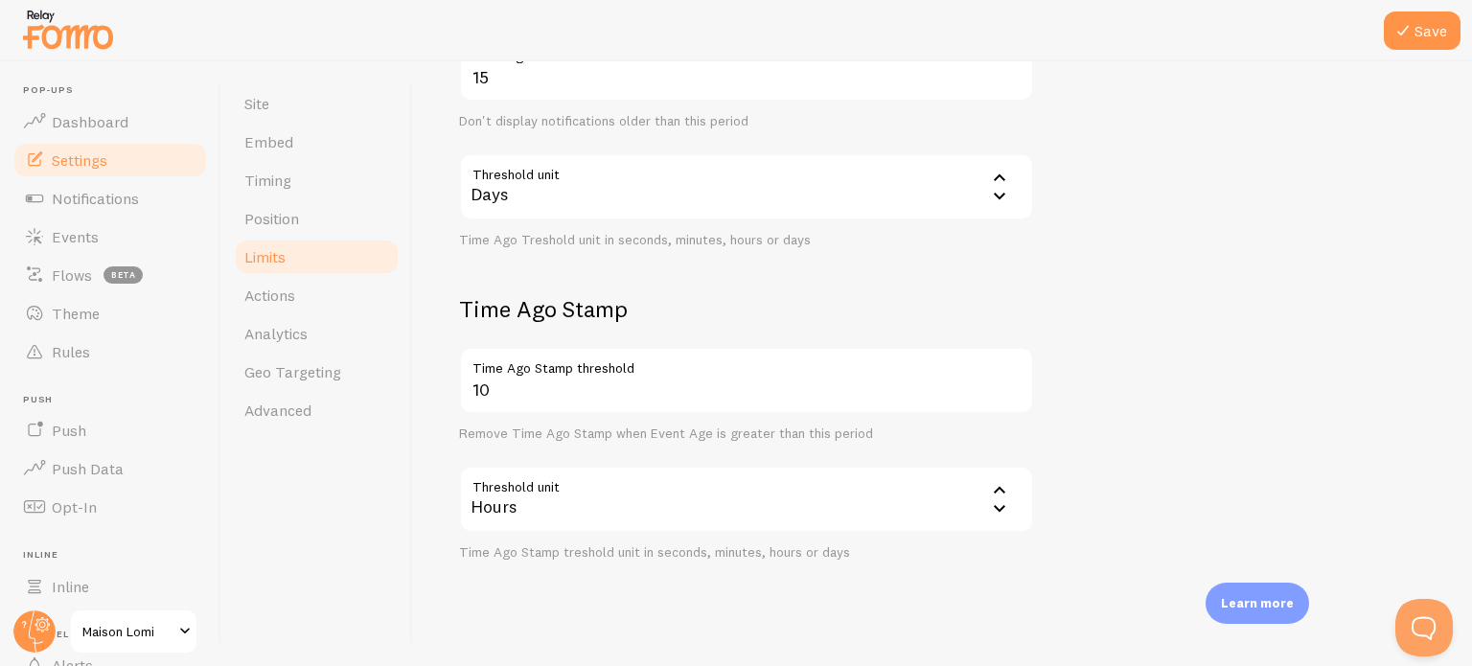
scroll to position [798, 0]
drag, startPoint x: 1456, startPoint y: 570, endPoint x: 1458, endPoint y: 662, distance: 92.0
click at [1458, 662] on div "Limits Notification control and limitations Notification Count 15 Max Notificat…" at bounding box center [942, 363] width 1059 height 605
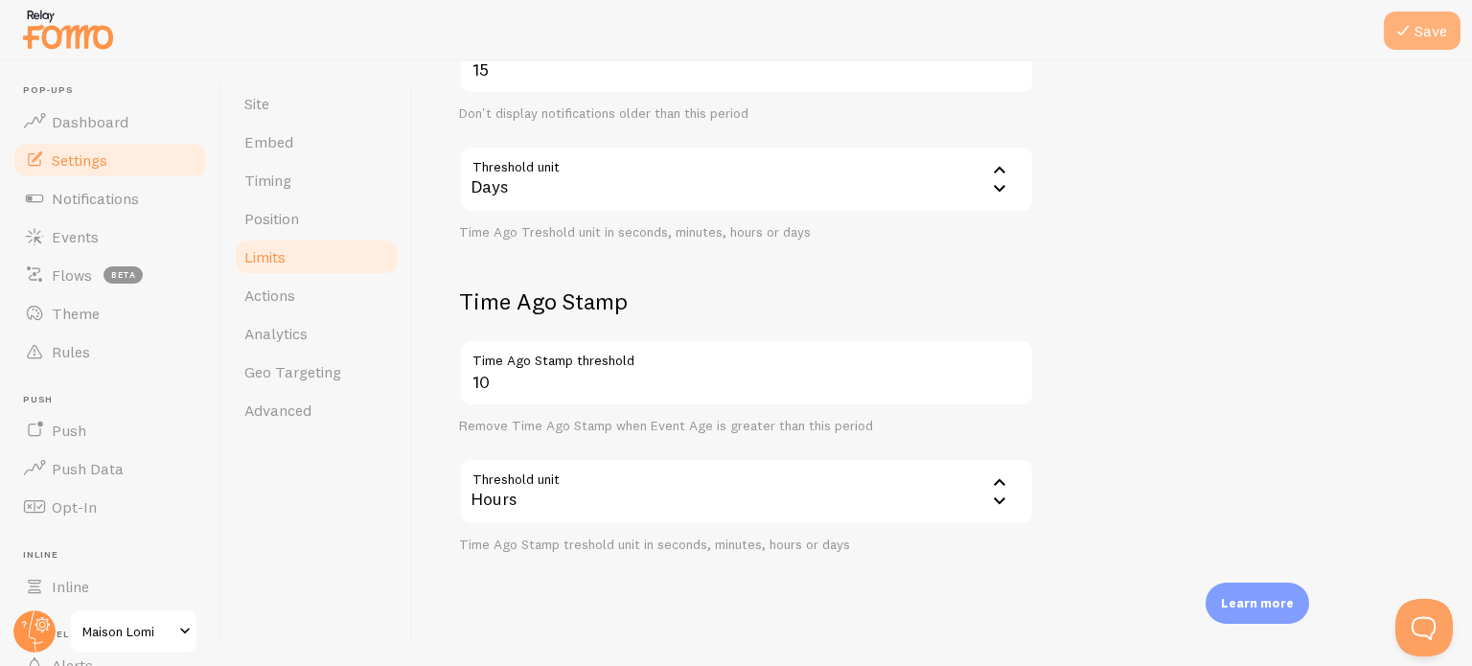
click at [1417, 39] on button "Save" at bounding box center [1422, 31] width 77 height 38
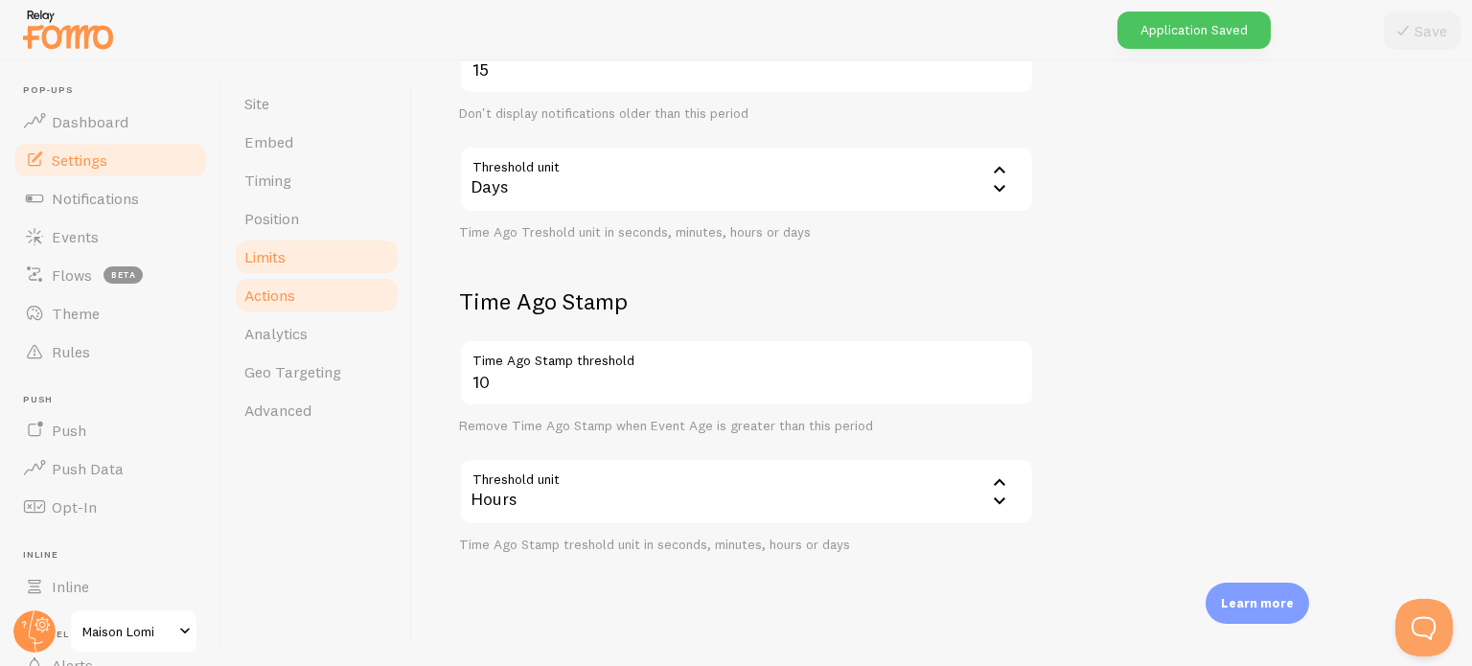
click at [301, 293] on link "Actions" at bounding box center [317, 295] width 168 height 38
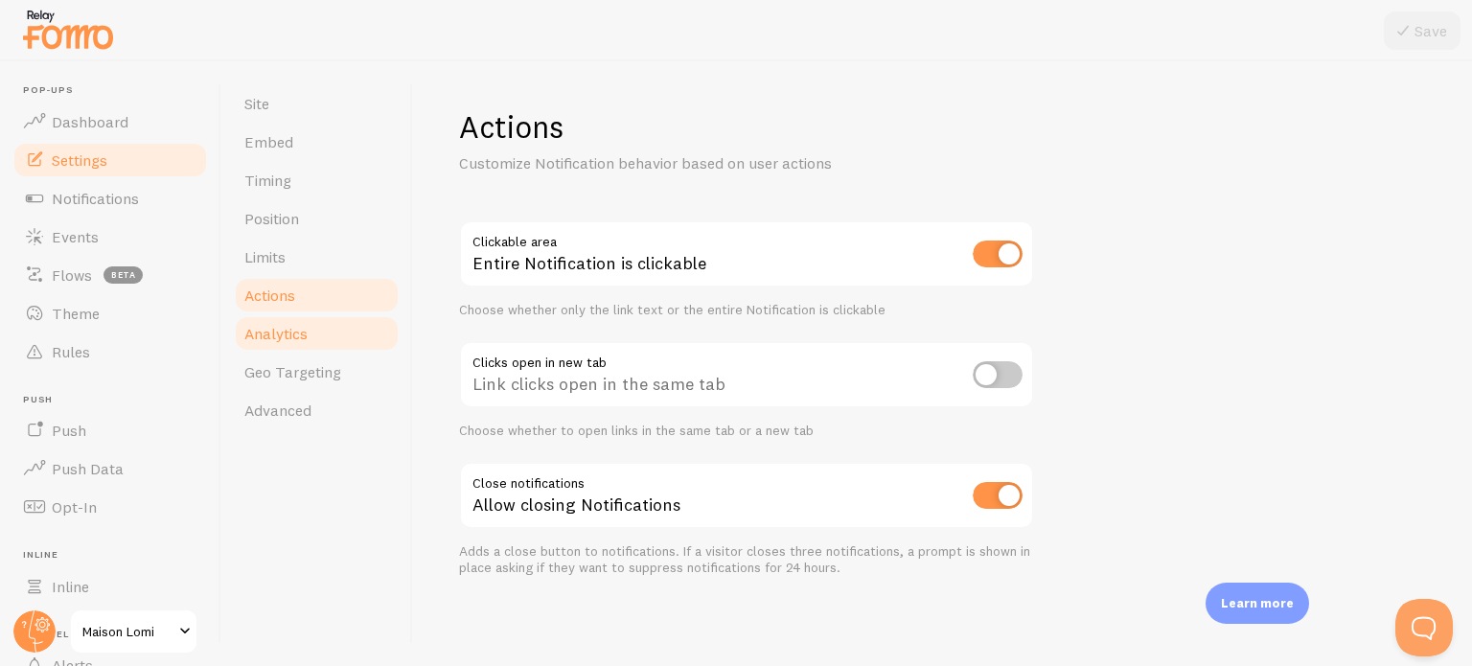
click at [321, 344] on link "Analytics" at bounding box center [317, 333] width 168 height 38
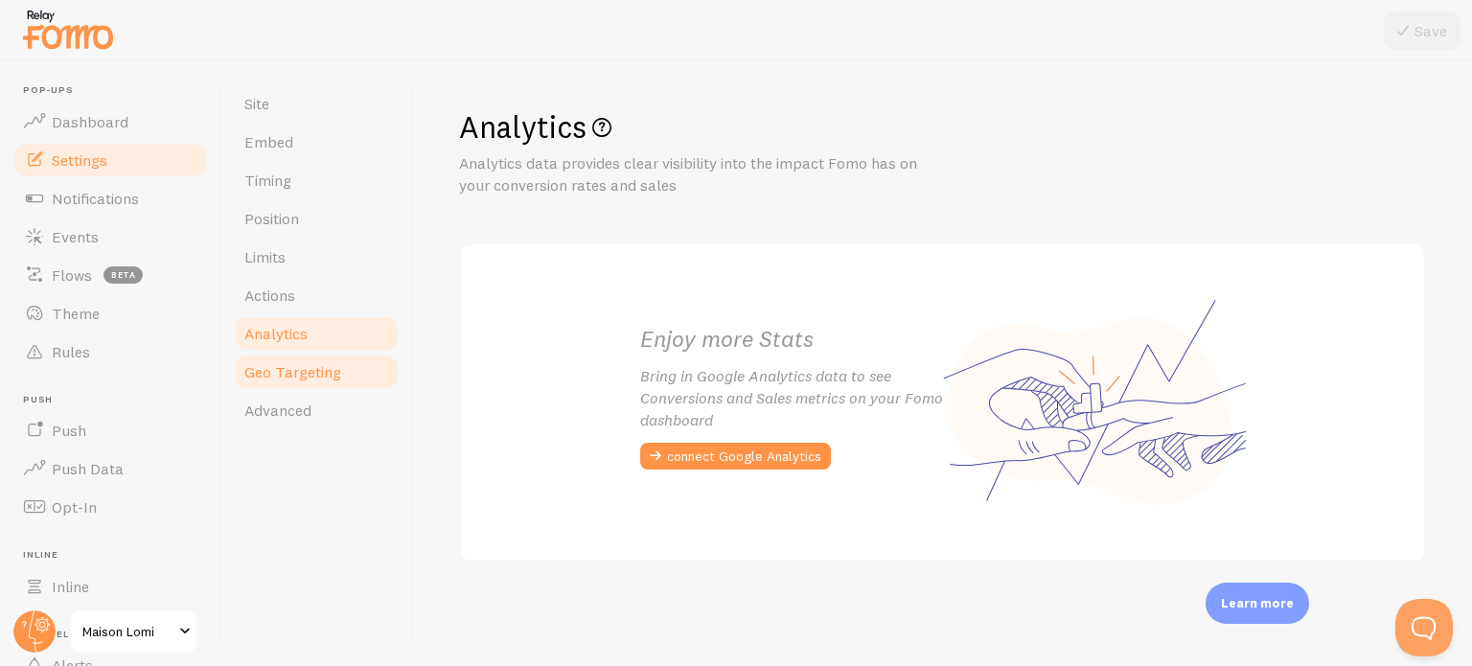
click at [330, 386] on link "Geo Targeting" at bounding box center [317, 372] width 168 height 38
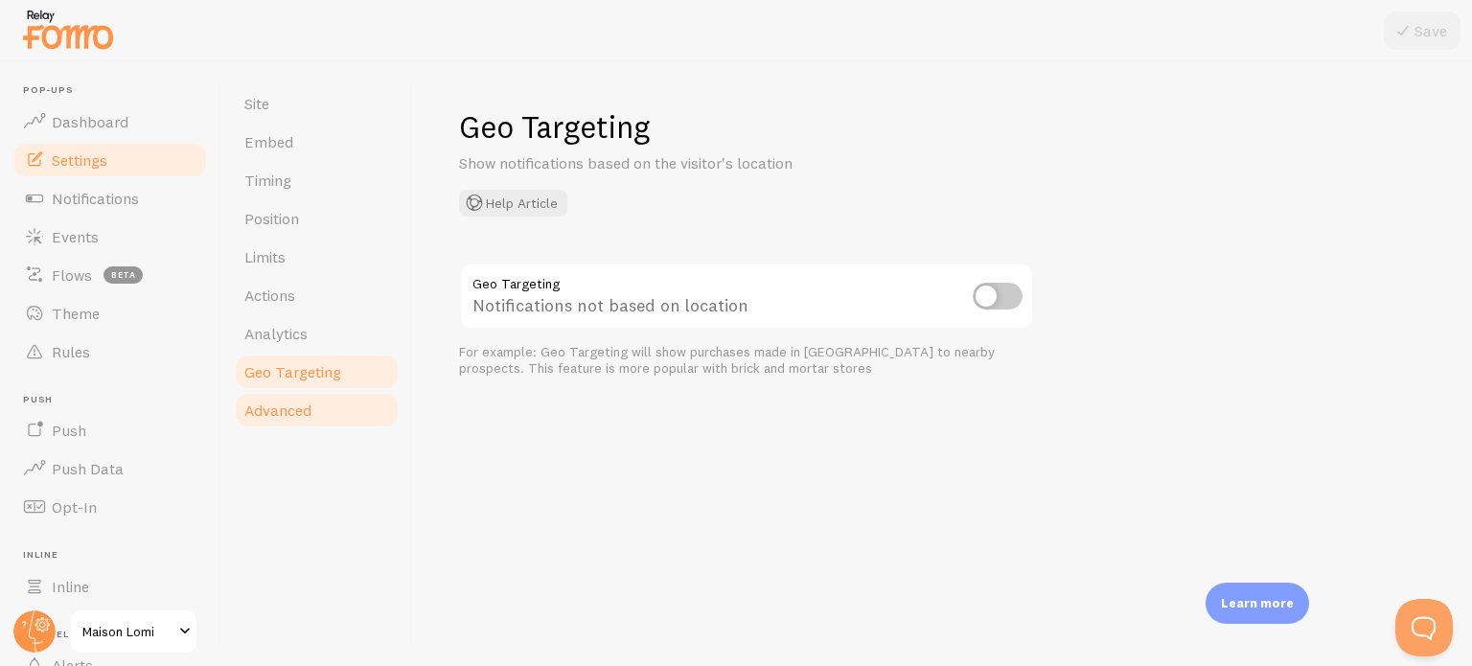
click at [303, 417] on span "Advanced" at bounding box center [277, 410] width 67 height 19
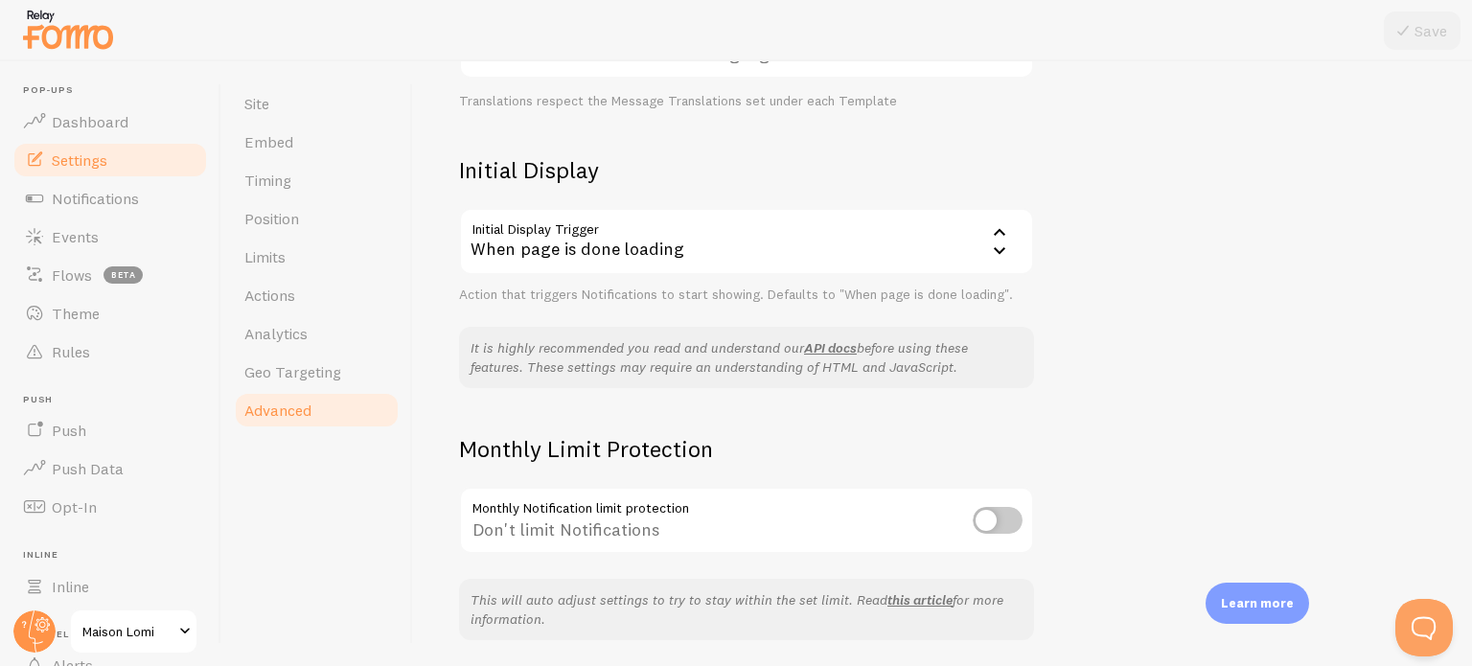
scroll to position [429, 0]
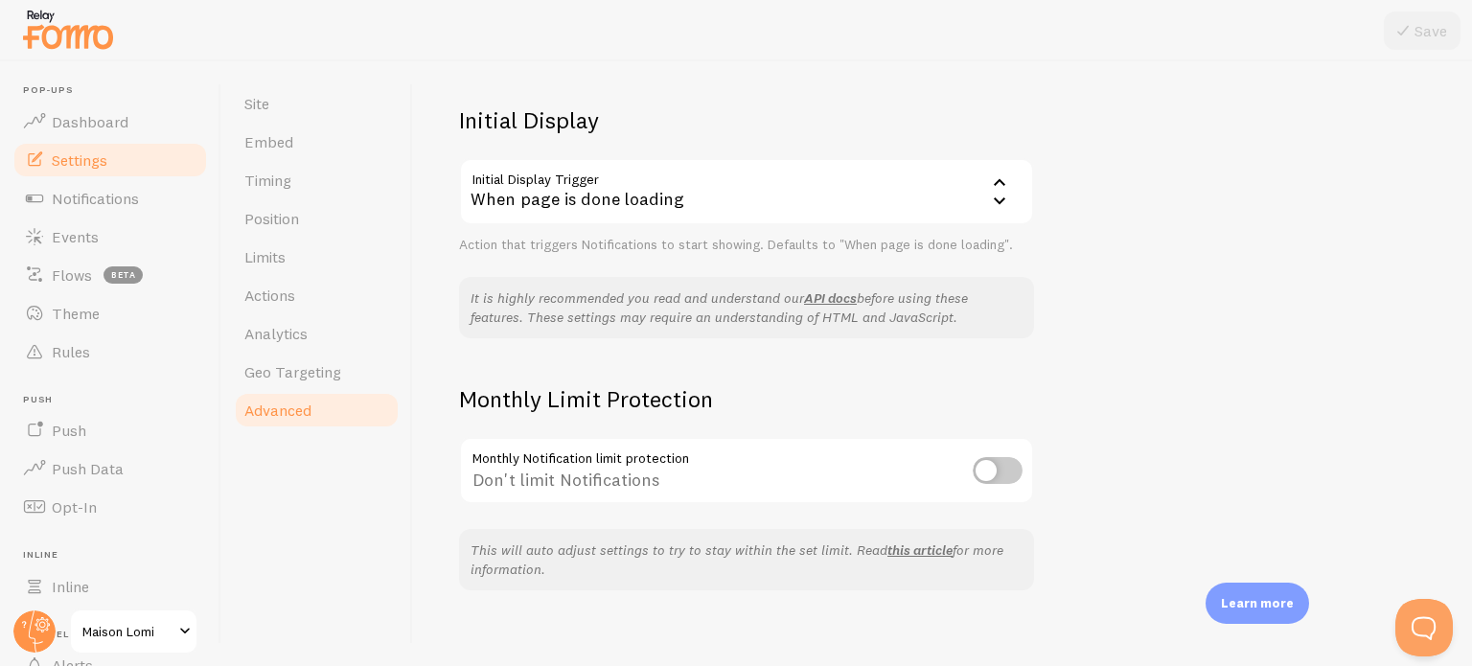
click at [997, 177] on icon at bounding box center [999, 183] width 23 height 23
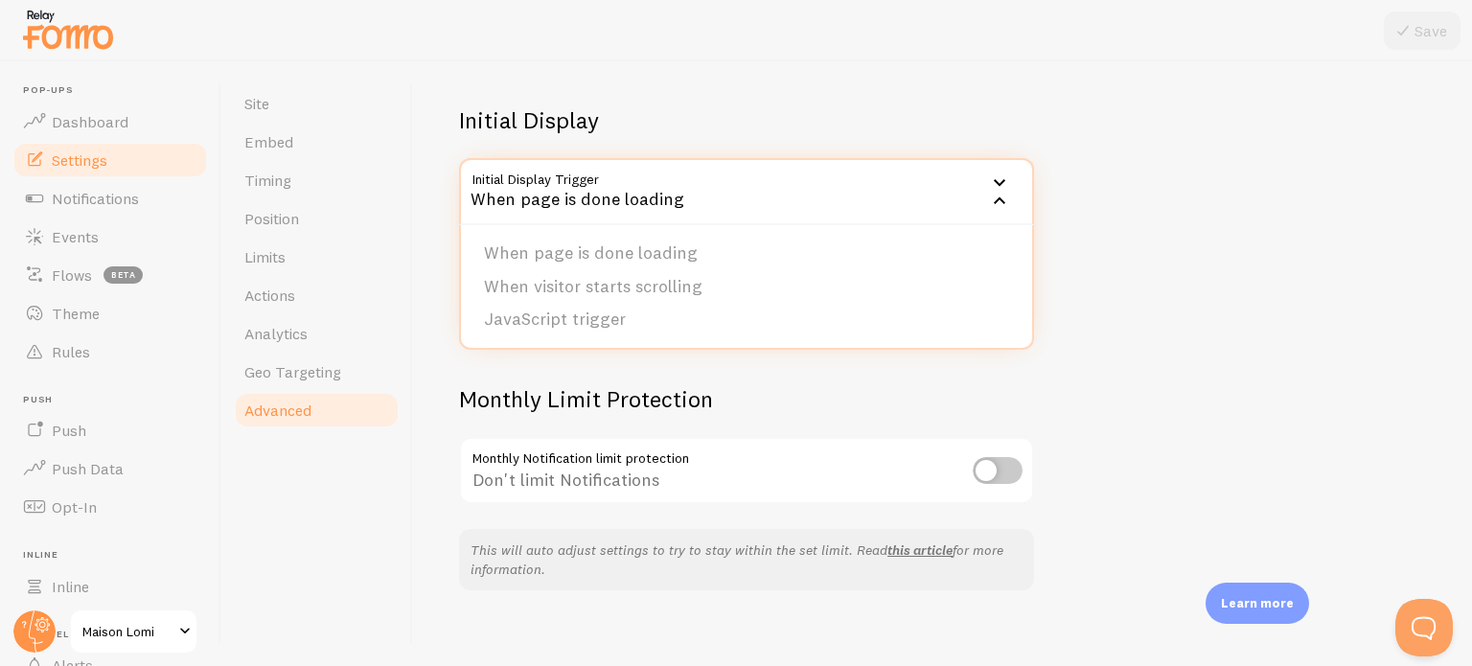
click at [1156, 266] on div "Advanced Advanced options Language & Translations Help Article Language en Engl…" at bounding box center [942, 363] width 1059 height 605
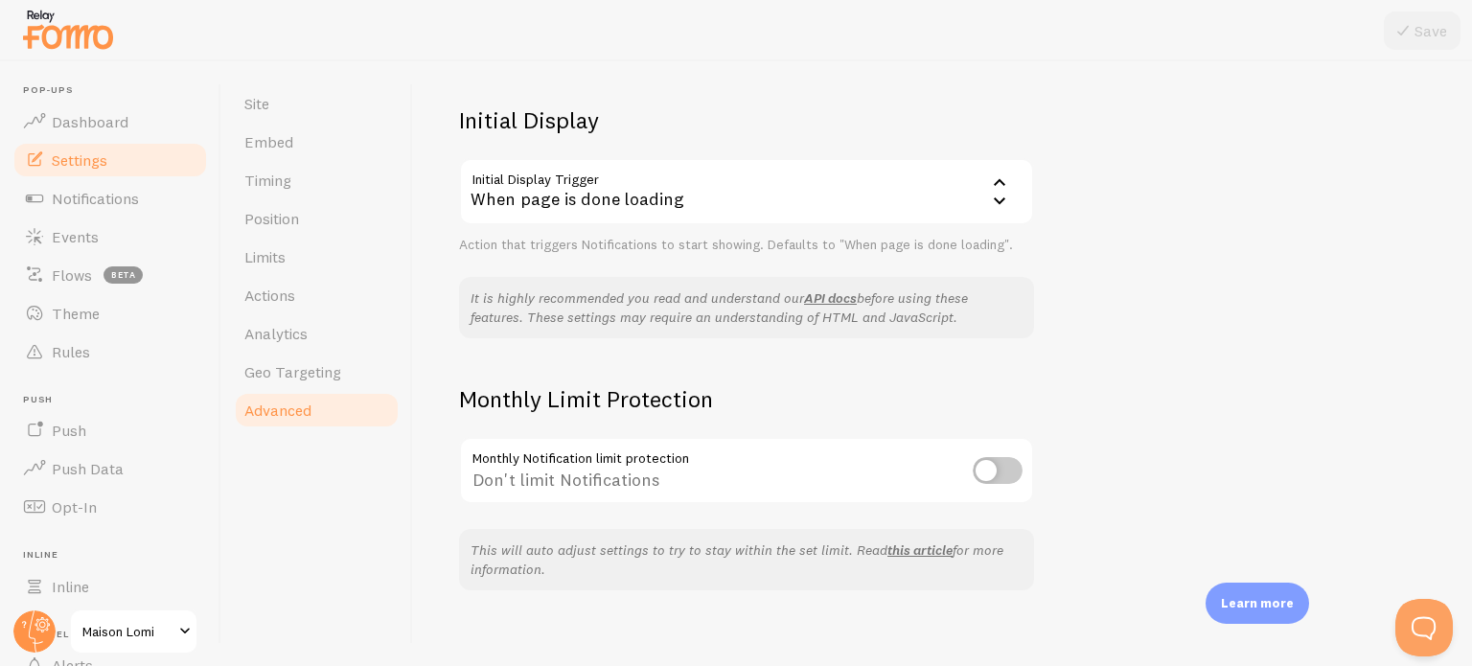
scroll to position [444, 0]
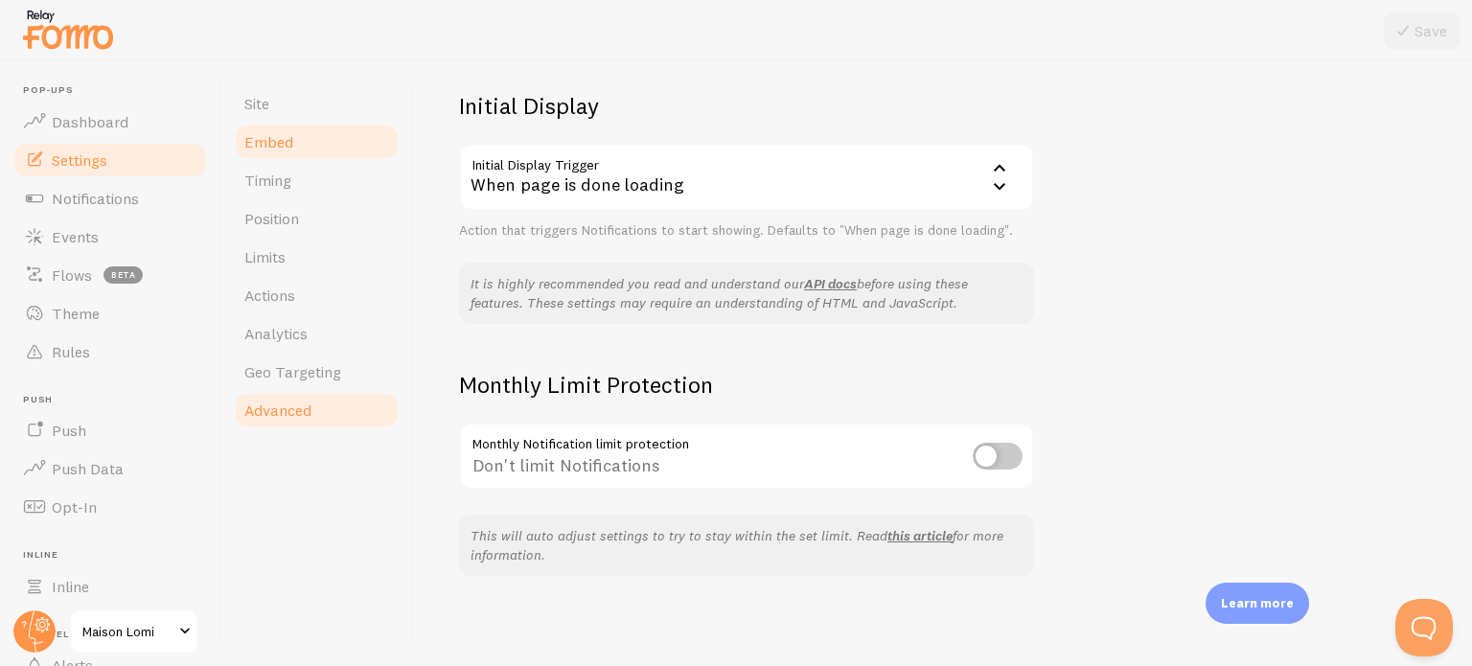
click at [307, 149] on link "Embed" at bounding box center [317, 142] width 168 height 38
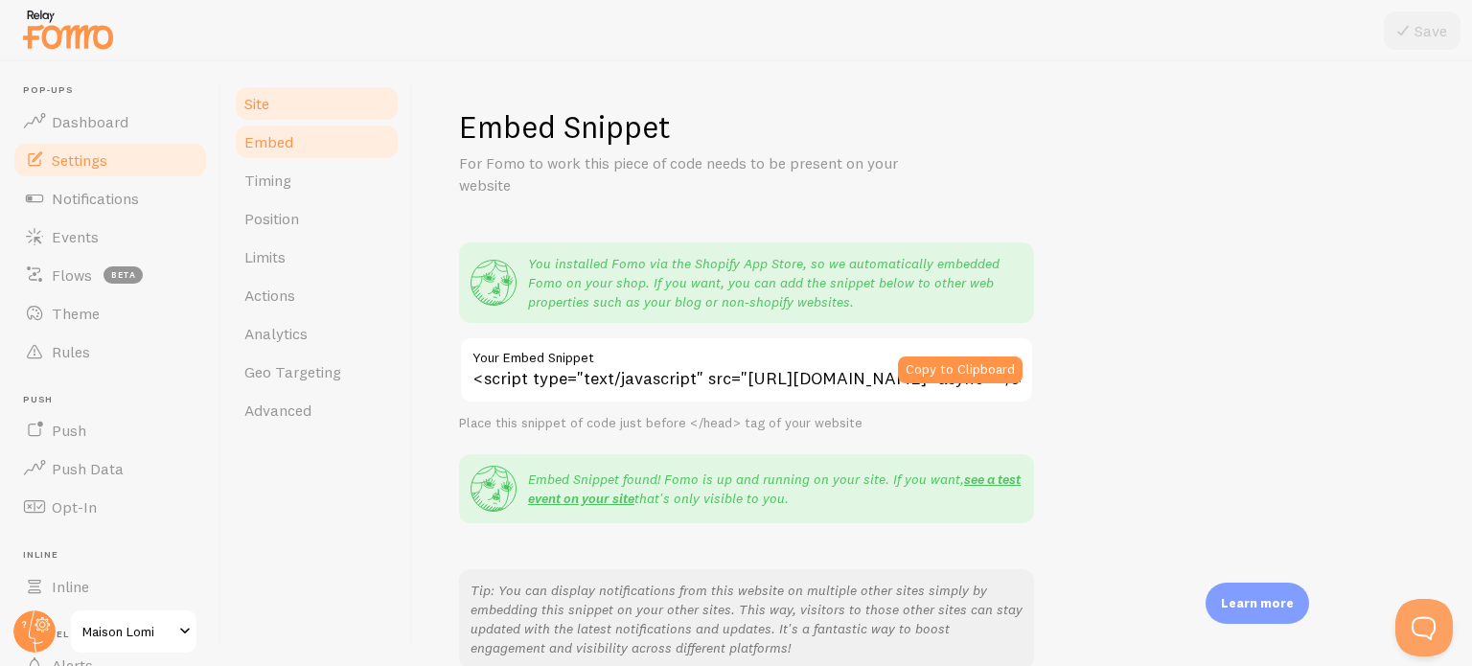
click at [303, 109] on link "Site" at bounding box center [317, 103] width 168 height 38
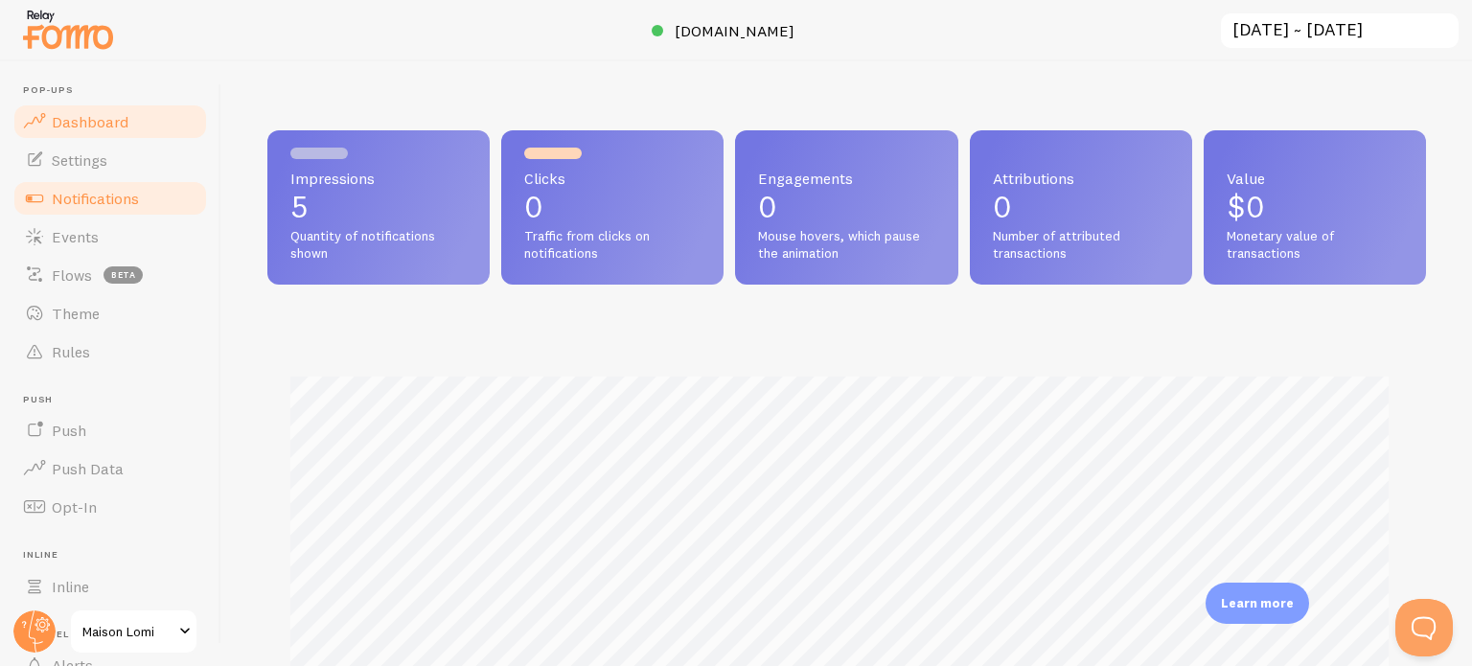
click at [133, 202] on span "Notifications" at bounding box center [95, 198] width 87 height 19
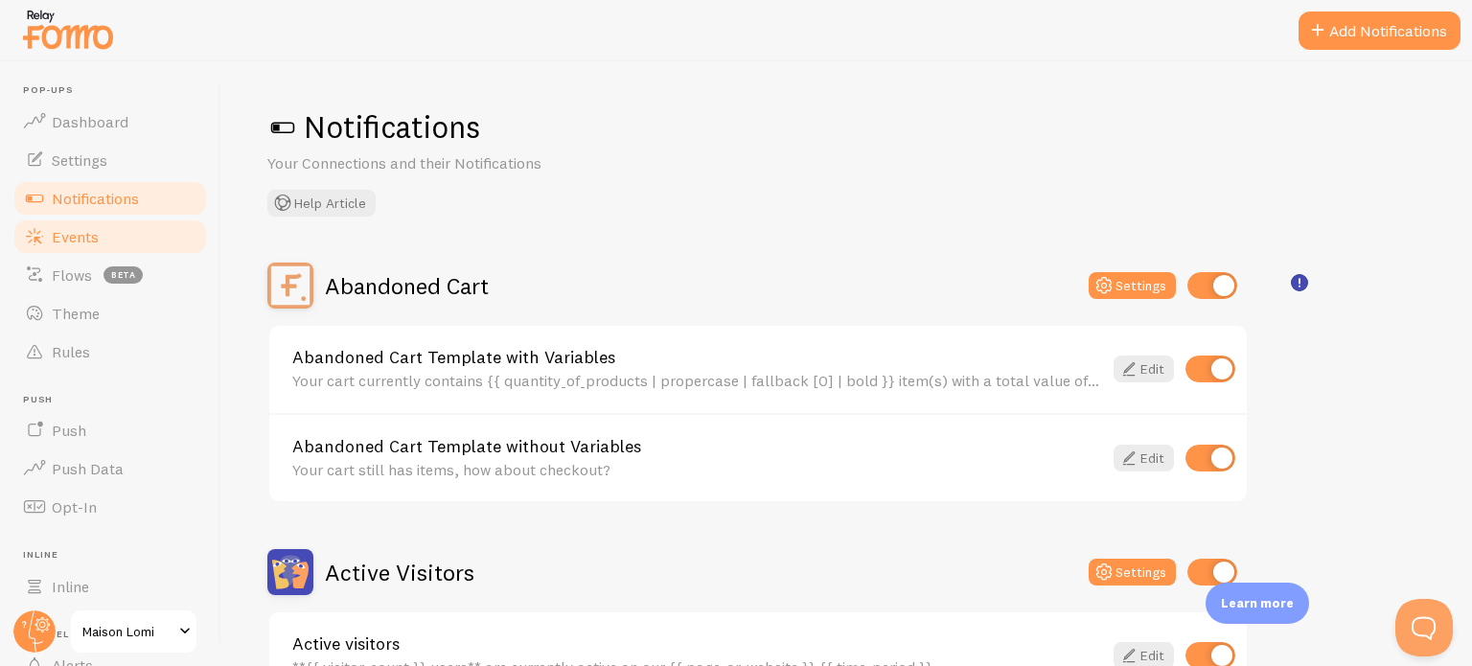
click at [112, 245] on link "Events" at bounding box center [110, 237] width 197 height 38
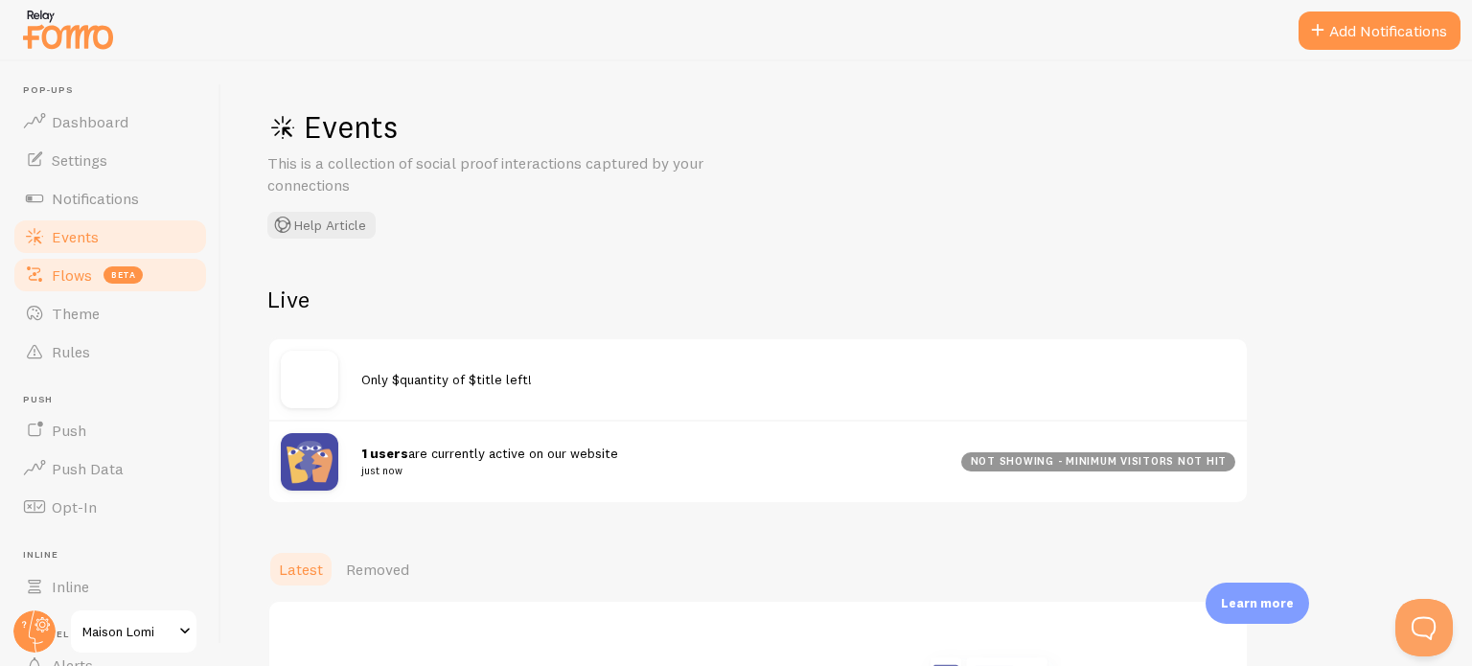
click at [85, 279] on span "Flows" at bounding box center [72, 275] width 40 height 19
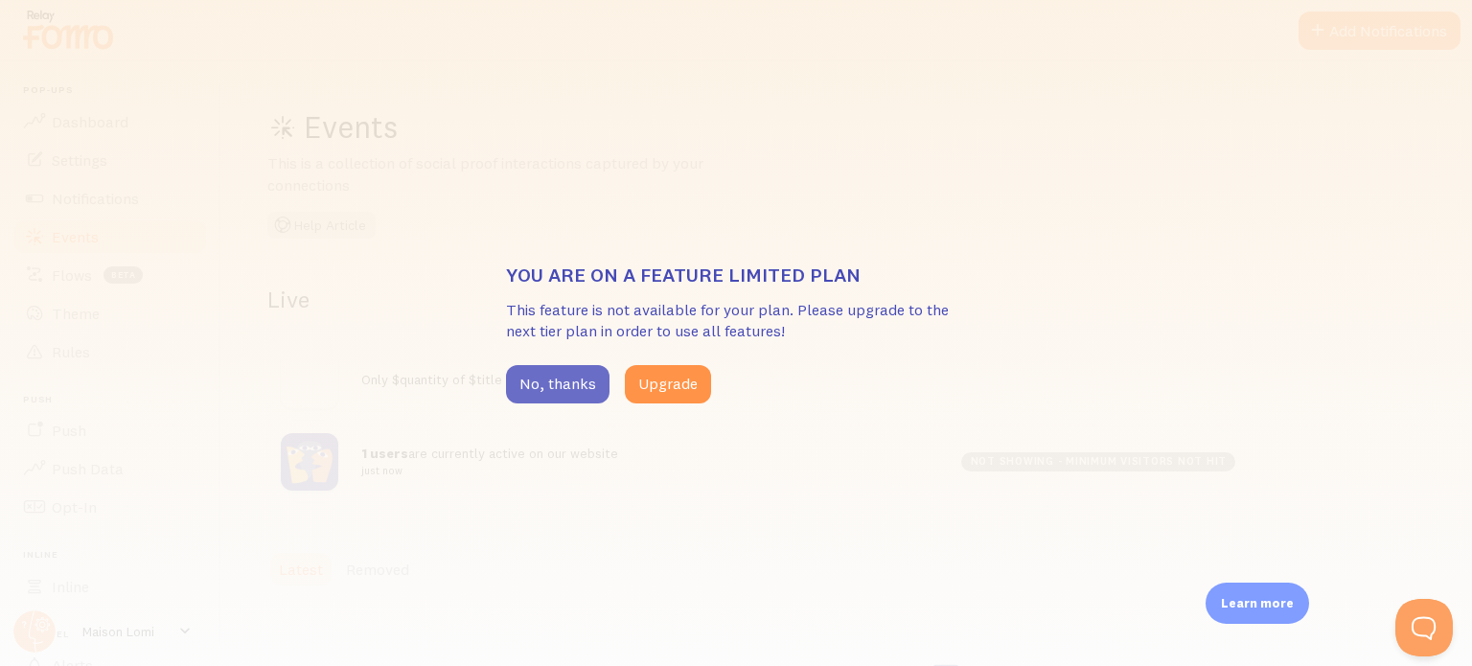
click at [537, 391] on button "No, thanks" at bounding box center [558, 384] width 104 height 38
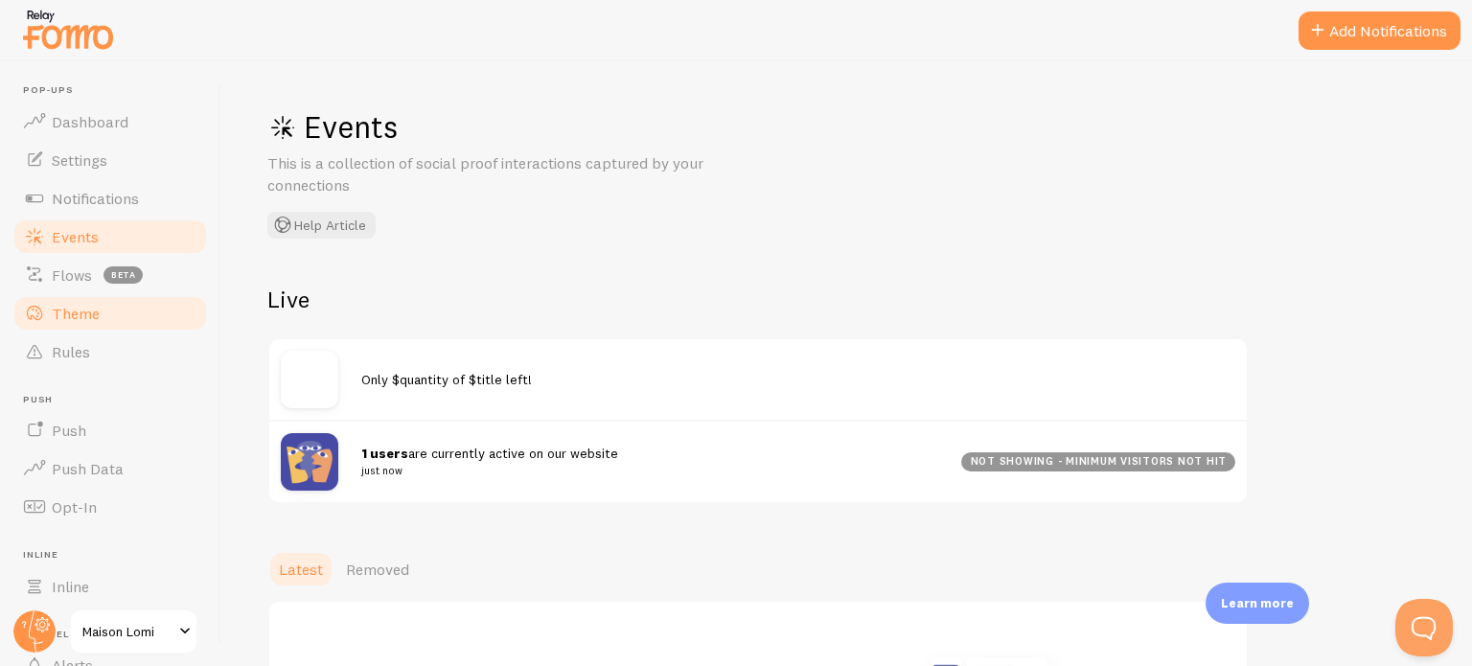
click at [162, 317] on link "Theme" at bounding box center [110, 313] width 197 height 38
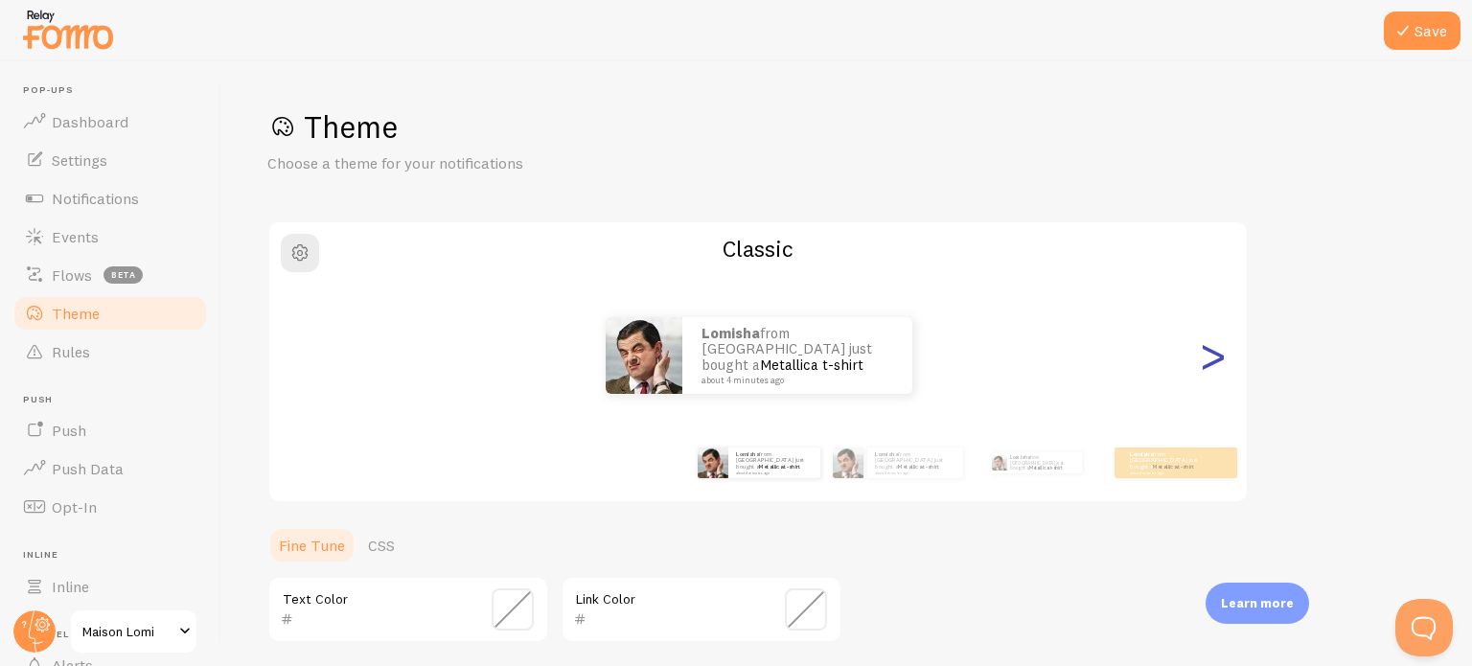
click at [1212, 367] on div ">" at bounding box center [1212, 356] width 23 height 138
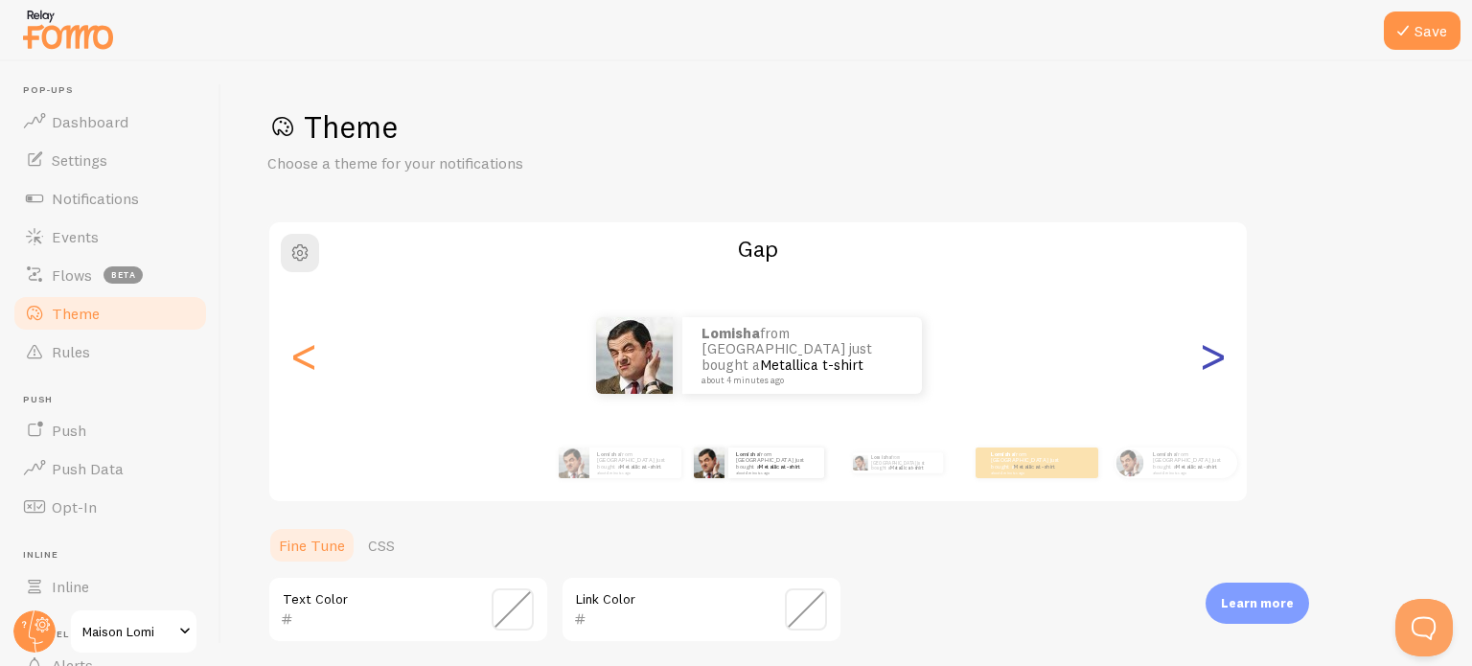
click at [1201, 356] on div ">" at bounding box center [1212, 356] width 23 height 138
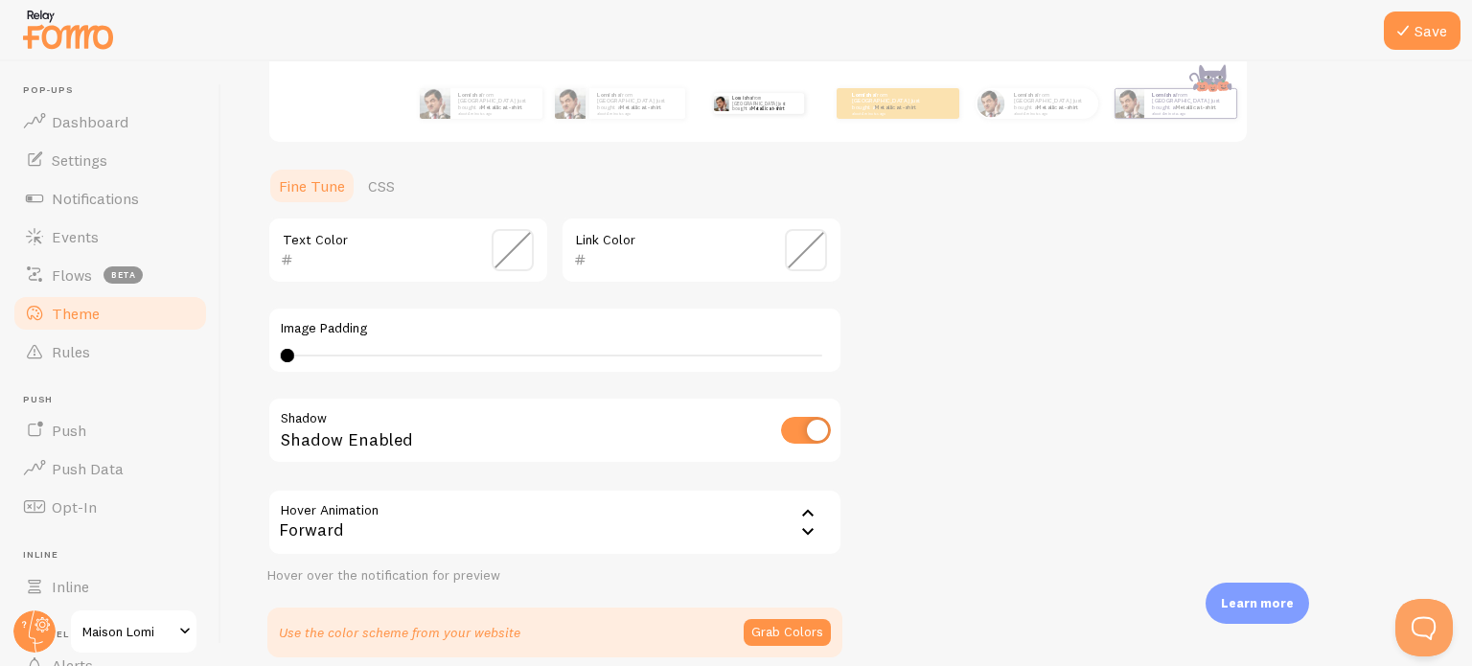
scroll to position [441, 0]
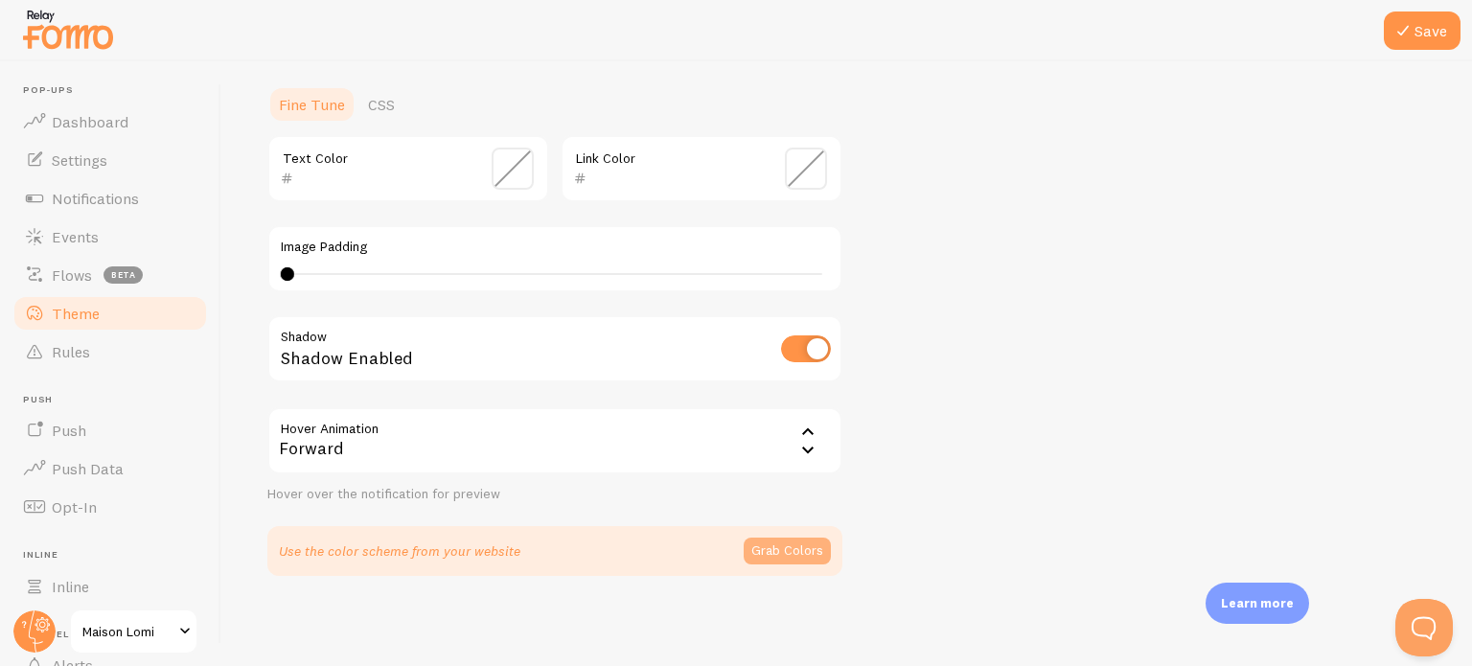
click at [798, 543] on button "Grab Colors" at bounding box center [787, 551] width 87 height 27
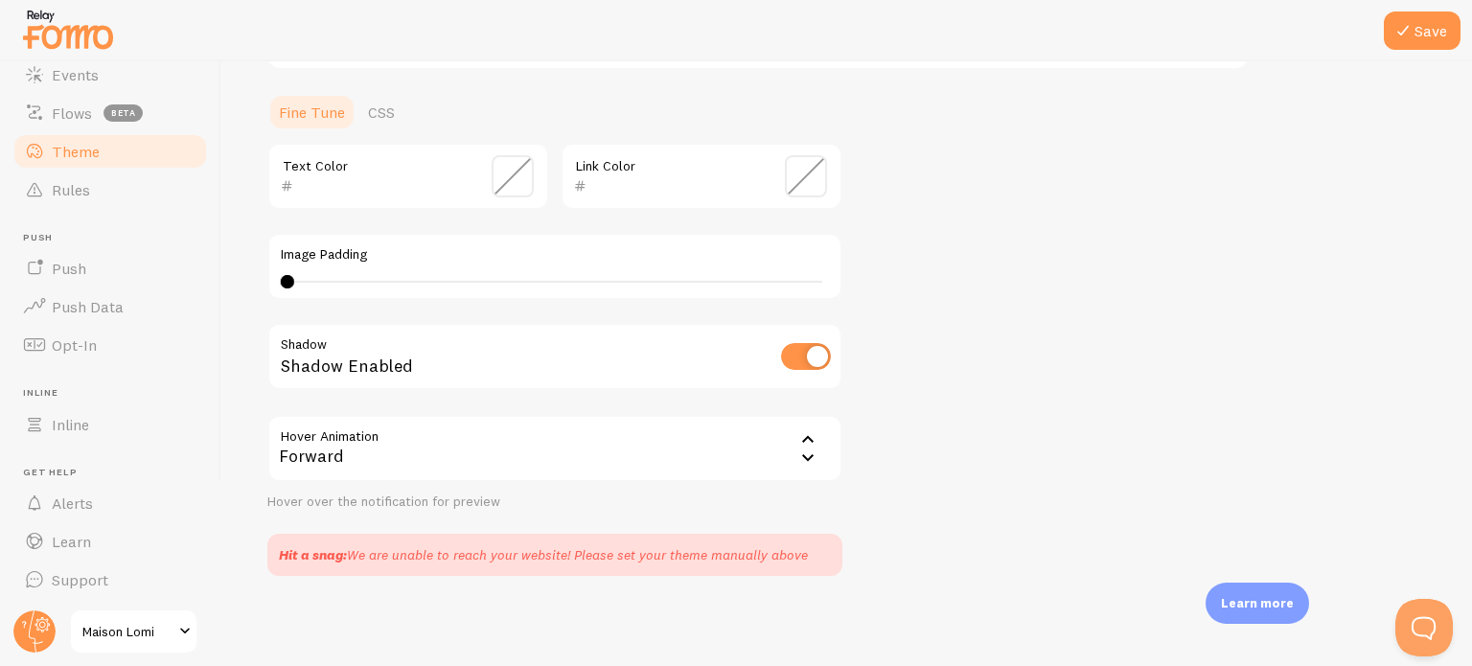
scroll to position [164, 0]
click at [114, 416] on link "Inline" at bounding box center [110, 423] width 197 height 38
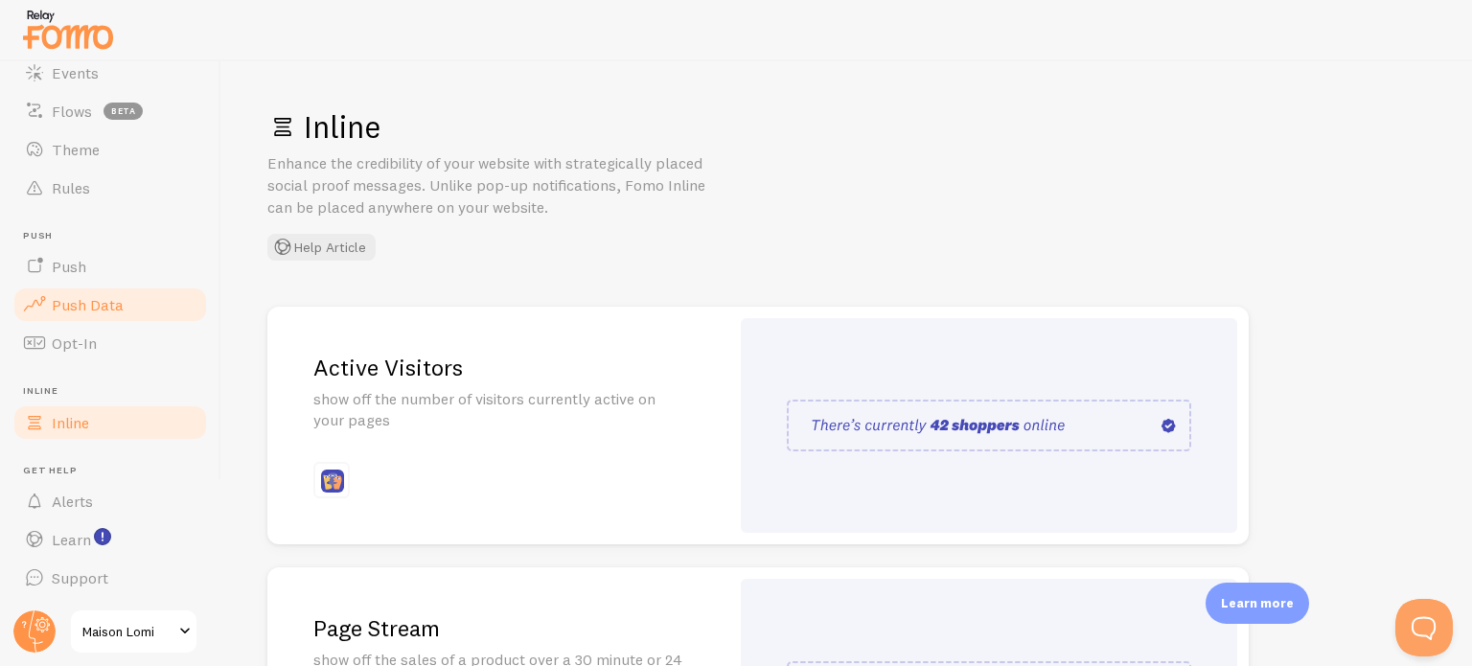
click at [125, 295] on link "Push Data" at bounding box center [110, 305] width 197 height 38
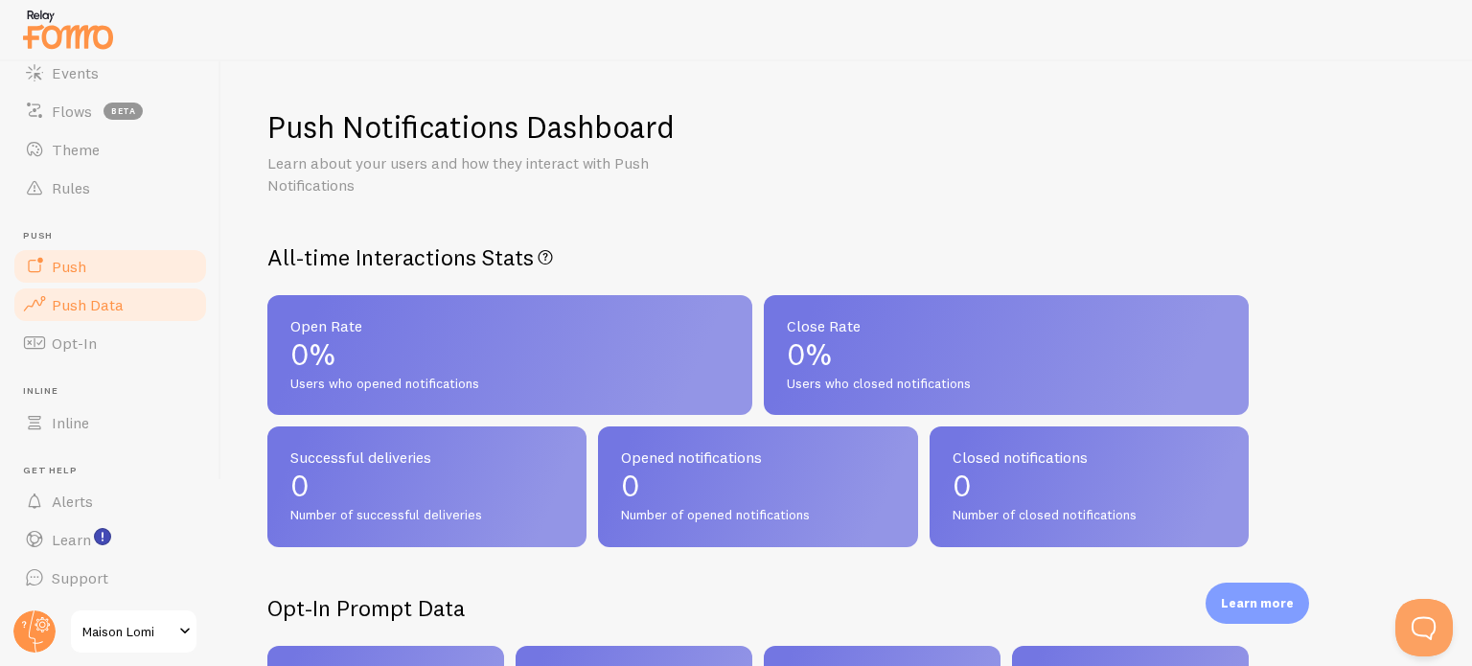
click at [126, 249] on link "Push" at bounding box center [110, 266] width 197 height 38
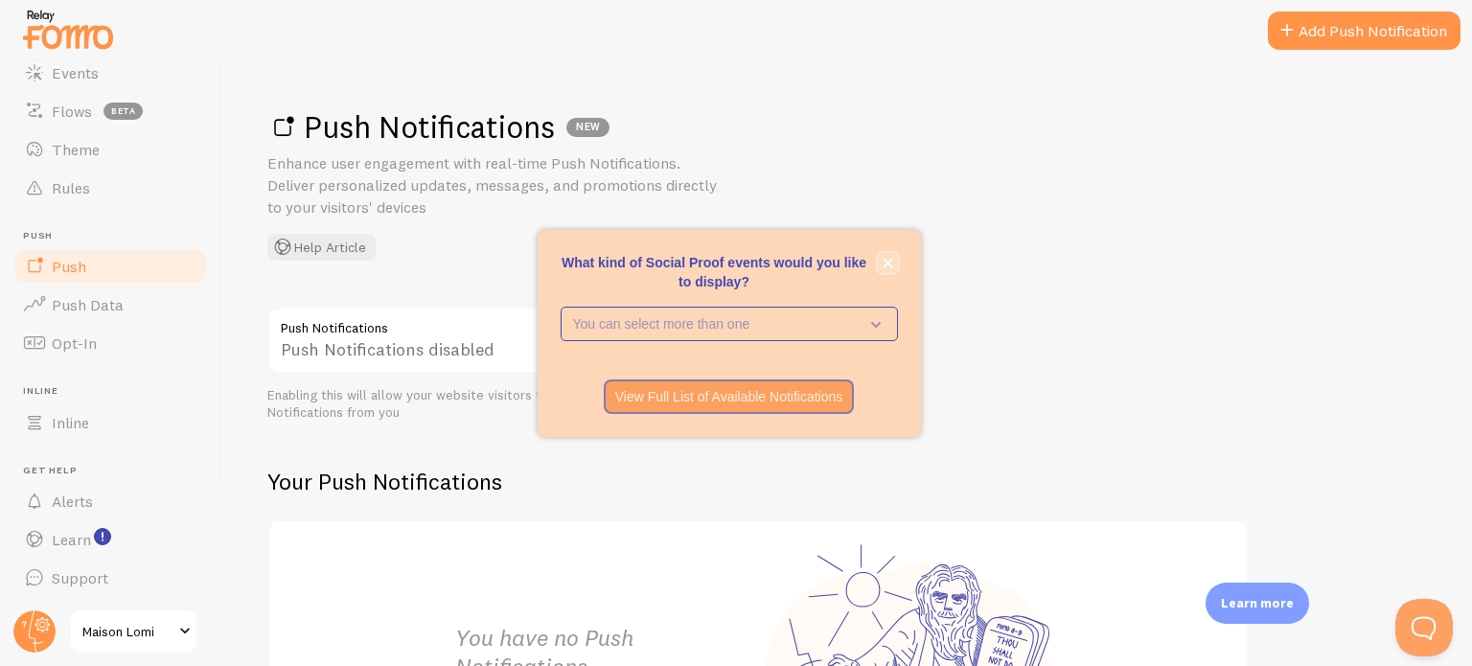
click at [884, 260] on icon "close," at bounding box center [888, 263] width 10 height 10
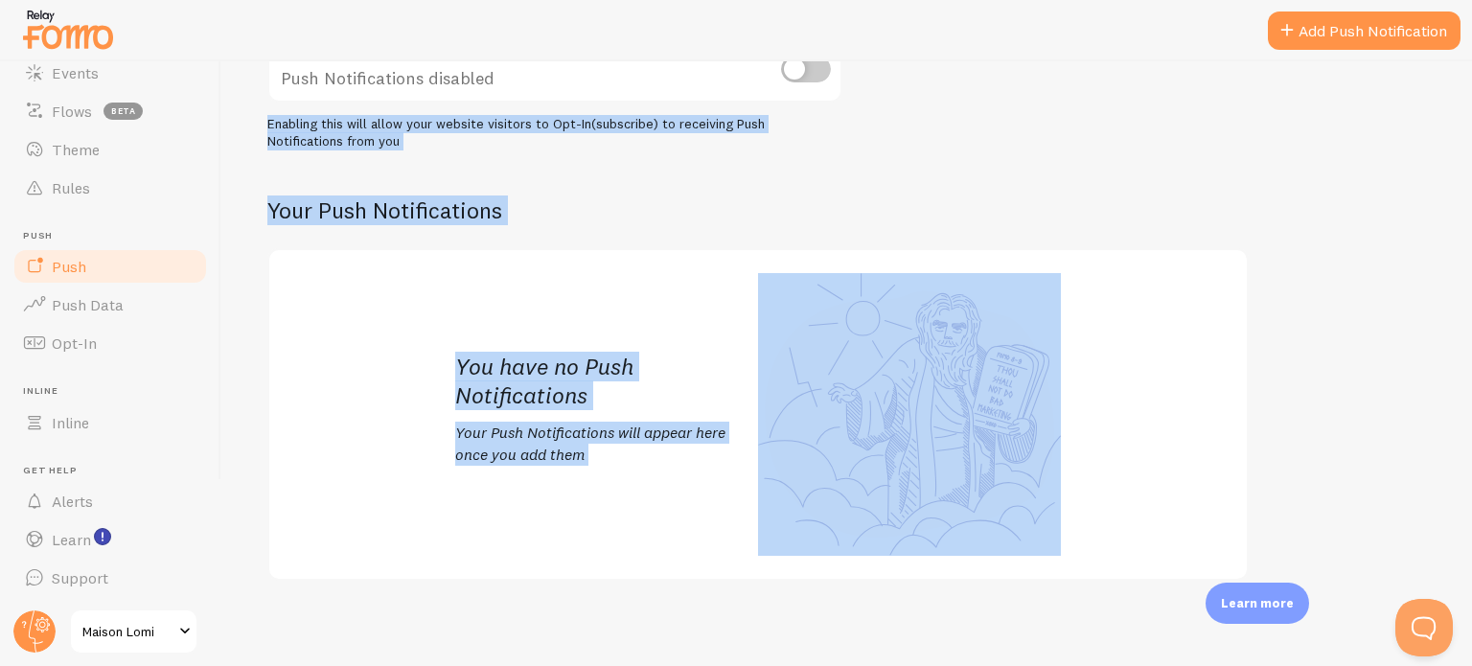
scroll to position [276, 0]
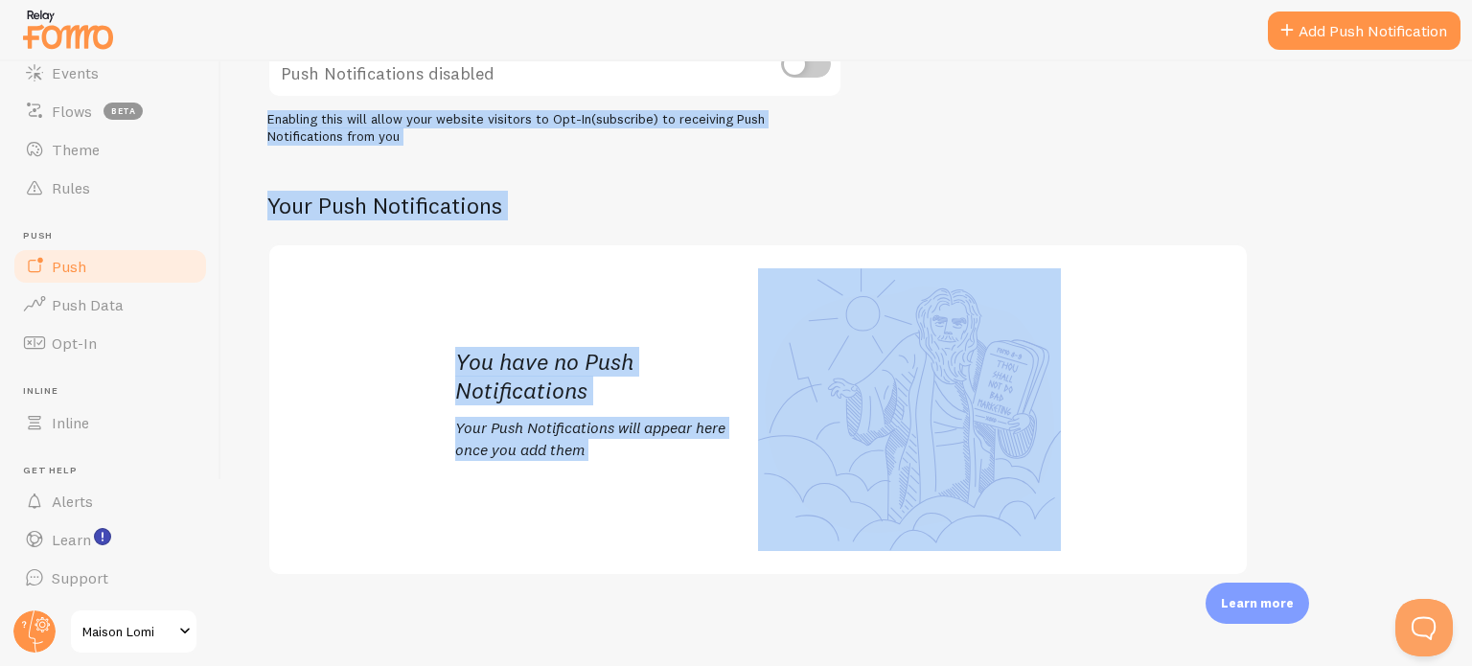
drag, startPoint x: 1471, startPoint y: 277, endPoint x: 1468, endPoint y: 546, distance: 269.4
click at [1468, 546] on div "Push Notifications NEW Enhance user engagement with real-time Push Notification…" at bounding box center [846, 363] width 1251 height 605
click at [1288, 390] on div "Push Notifications Push Notifications disabled Enabling this will allow your we…" at bounding box center [846, 303] width 1159 height 545
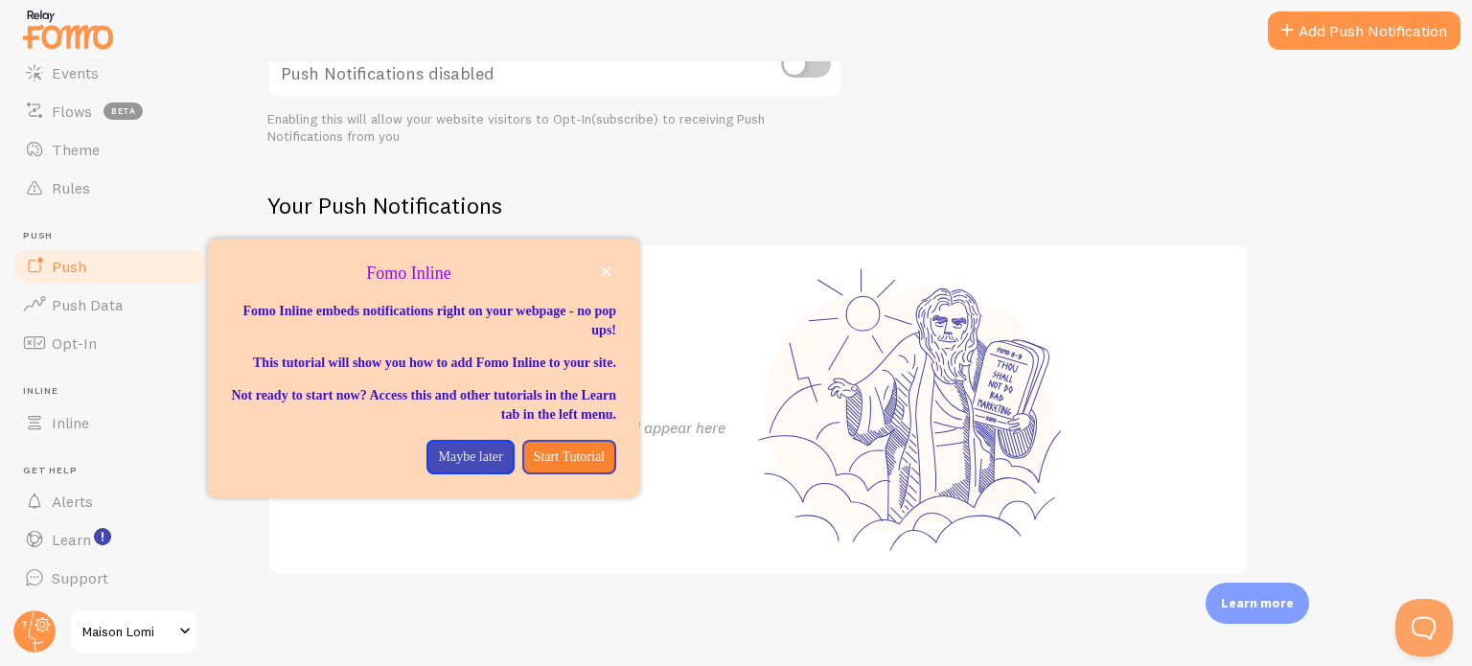
click at [594, 271] on p "Fomo Inline" at bounding box center [423, 274] width 385 height 25
click at [614, 266] on button "close," at bounding box center [606, 272] width 20 height 20
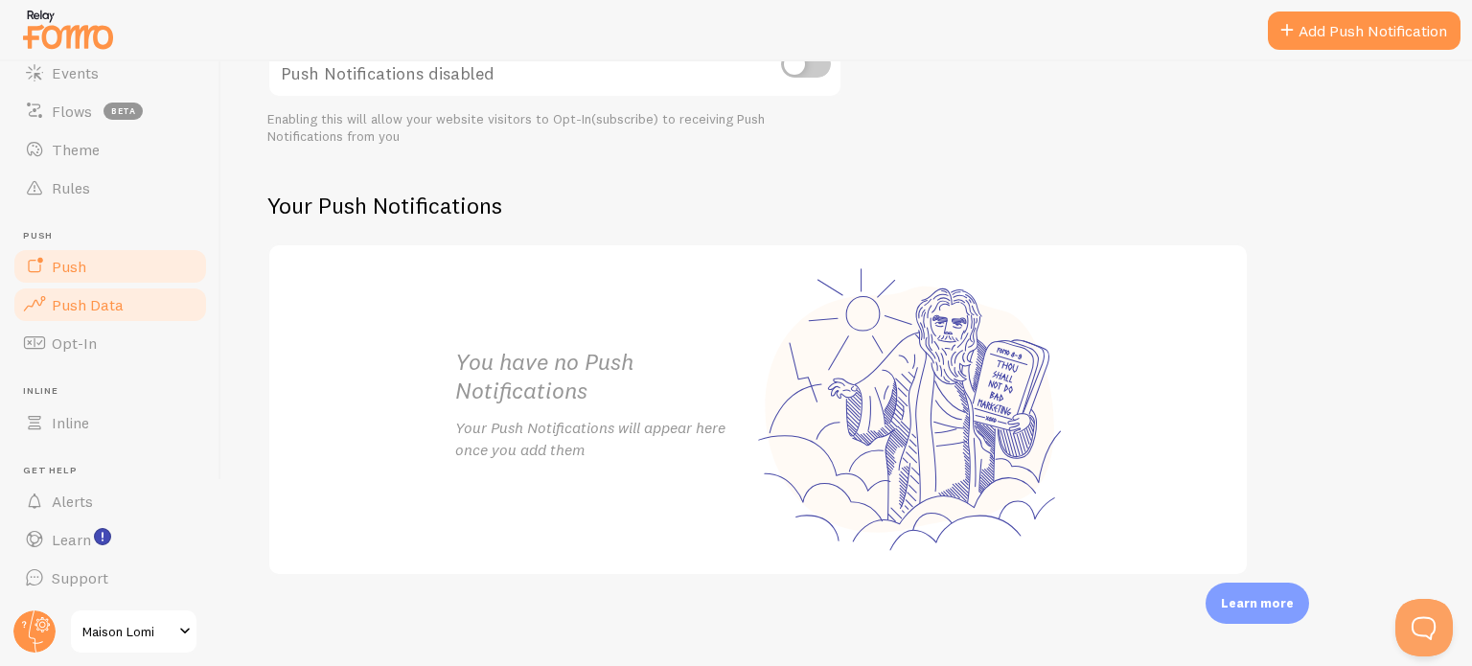
click at [123, 305] on link "Push Data" at bounding box center [110, 305] width 197 height 38
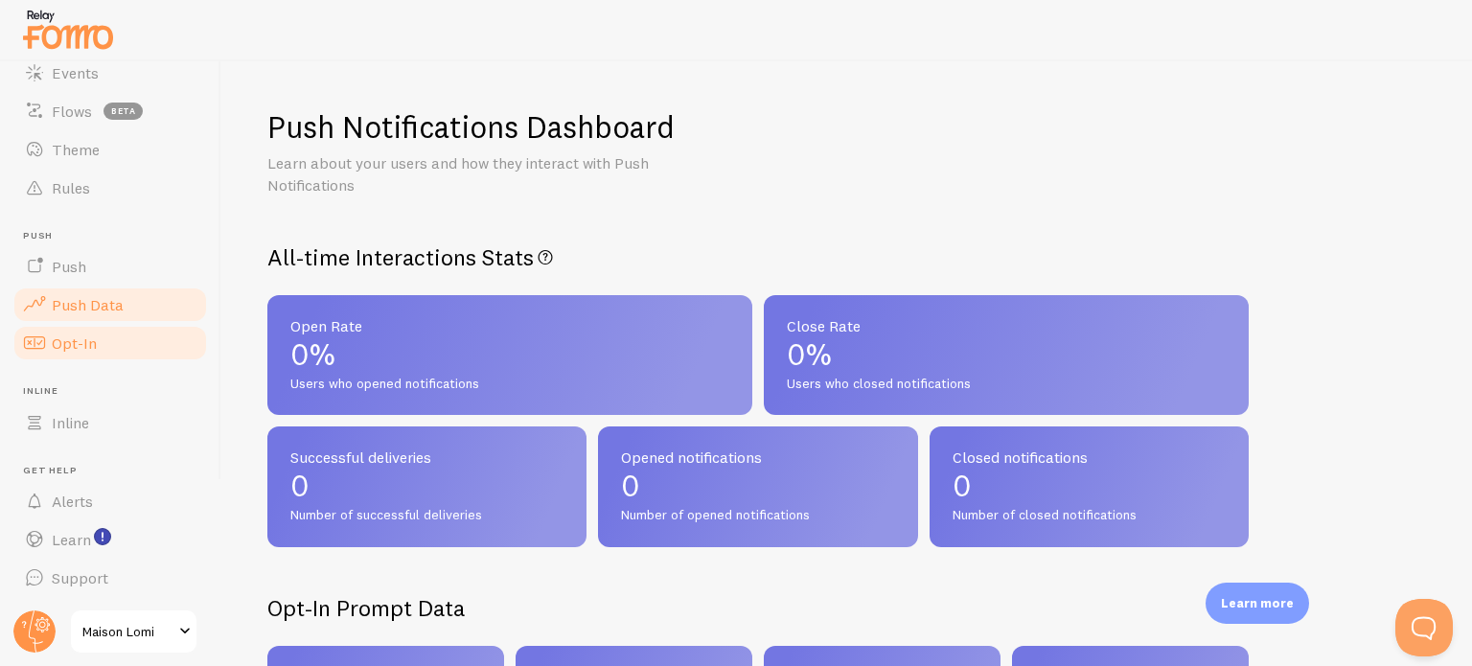
click at [115, 335] on link "Opt-In" at bounding box center [110, 343] width 197 height 38
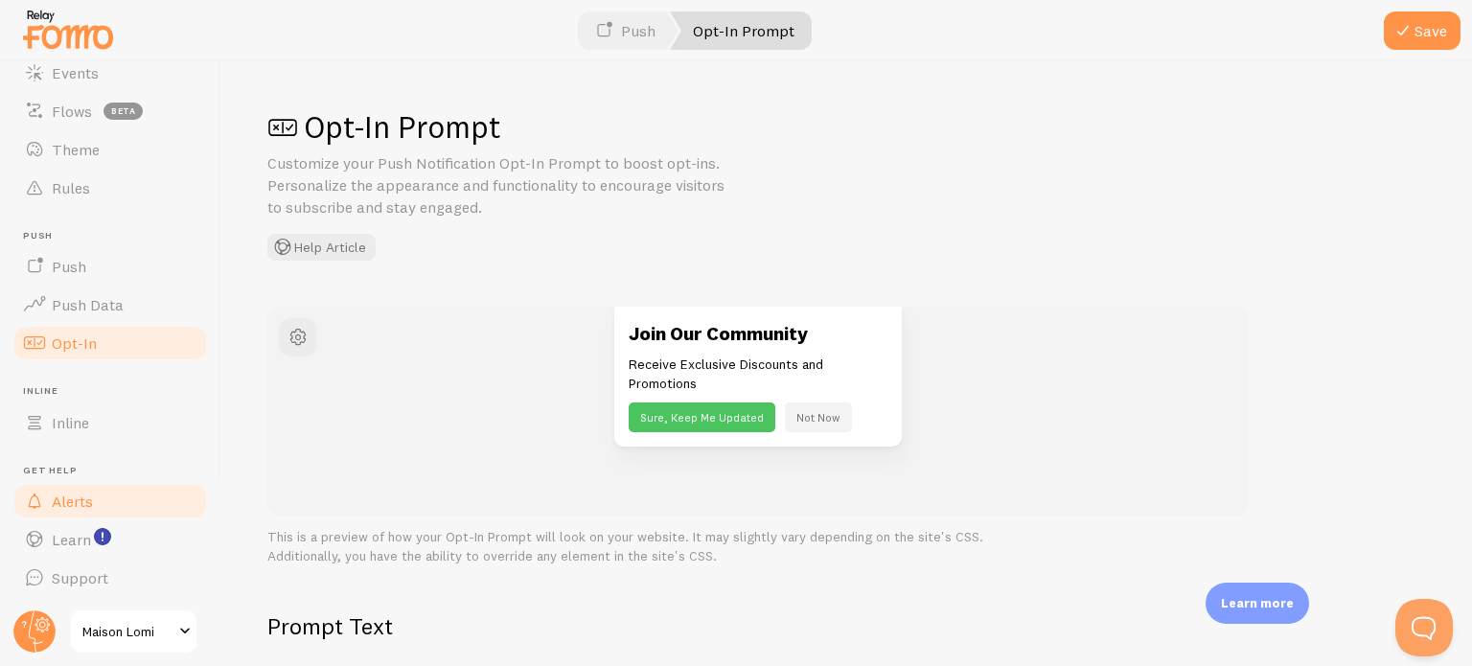
click at [132, 505] on link "Alerts" at bounding box center [110, 501] width 197 height 38
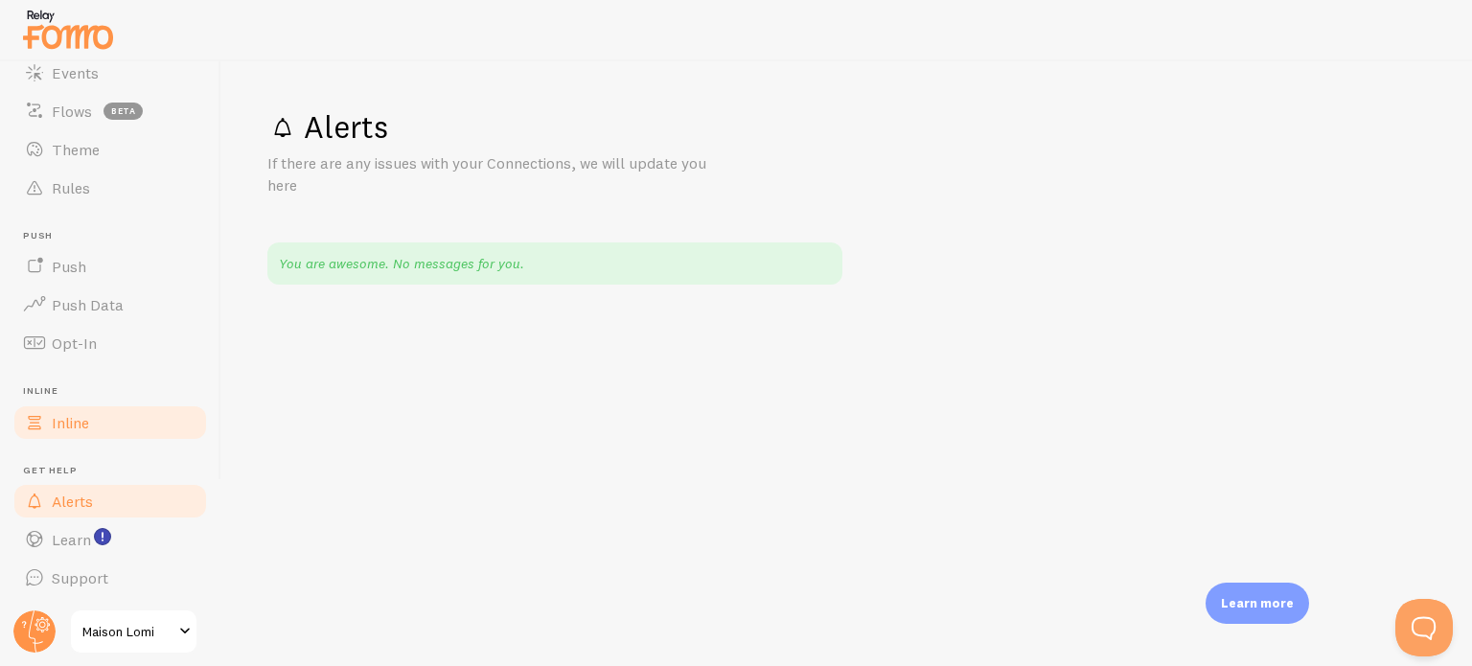
click at [126, 419] on link "Inline" at bounding box center [110, 423] width 197 height 38
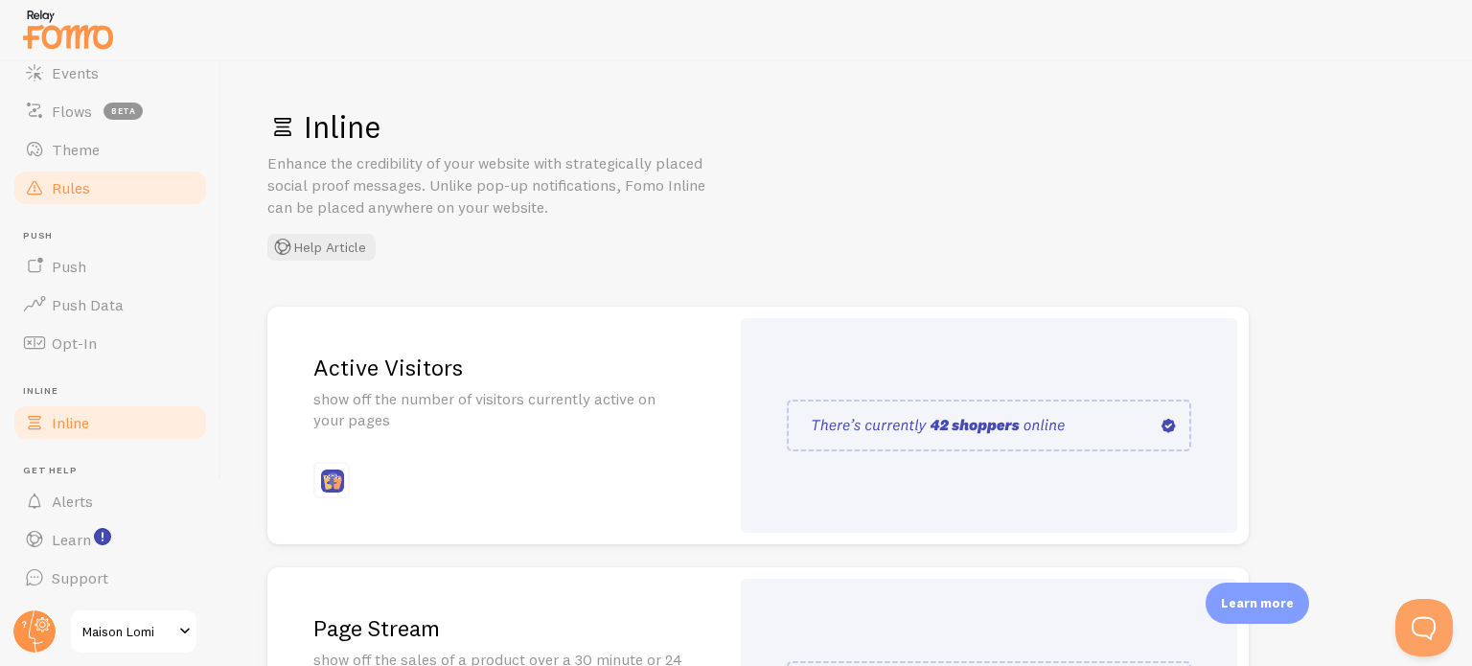
click at [140, 195] on link "Rules" at bounding box center [110, 188] width 197 height 38
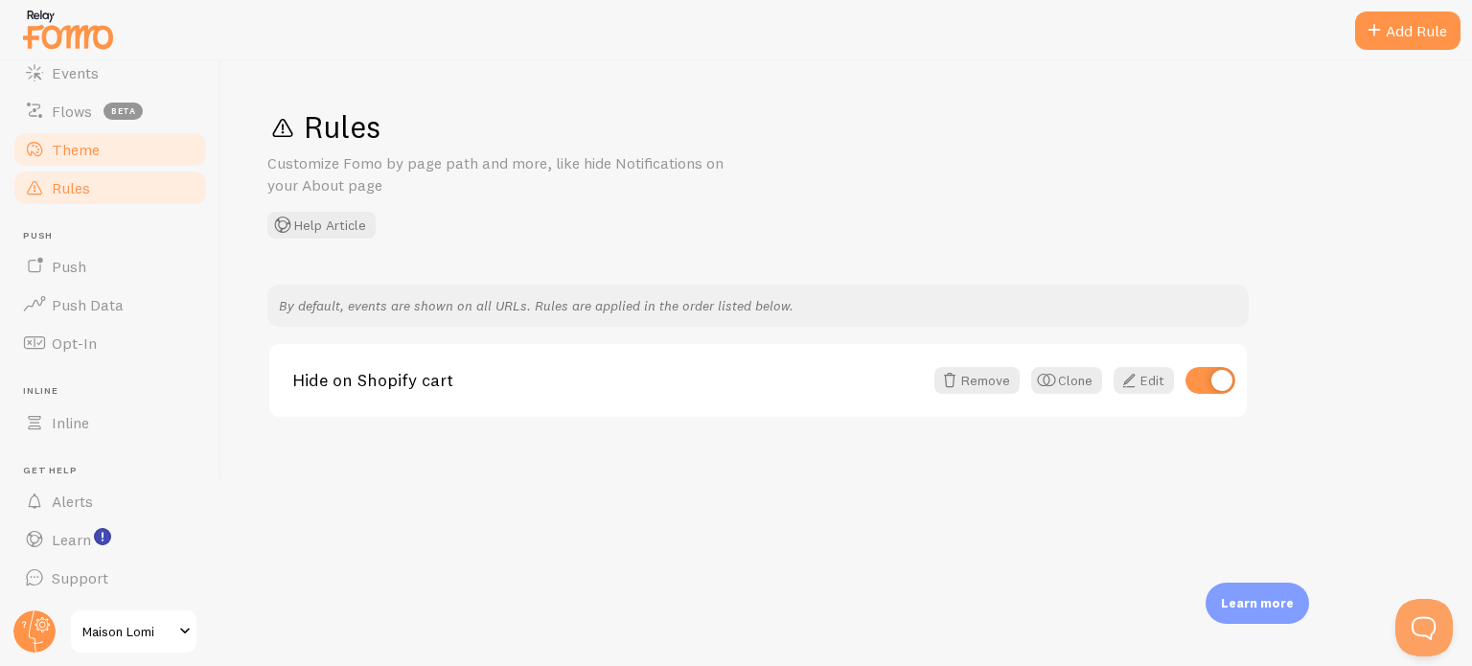
click at [134, 149] on link "Theme" at bounding box center [110, 149] width 197 height 38
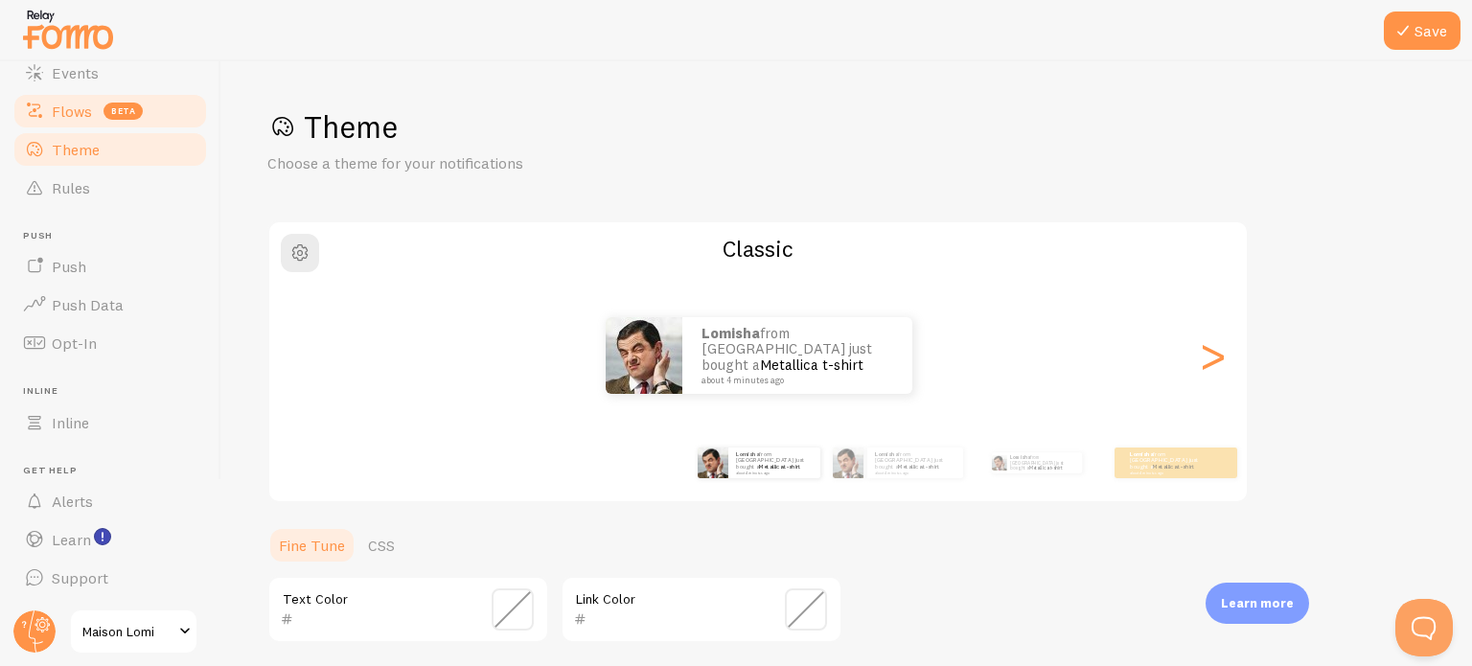
click at [136, 113] on span "beta" at bounding box center [123, 111] width 39 height 17
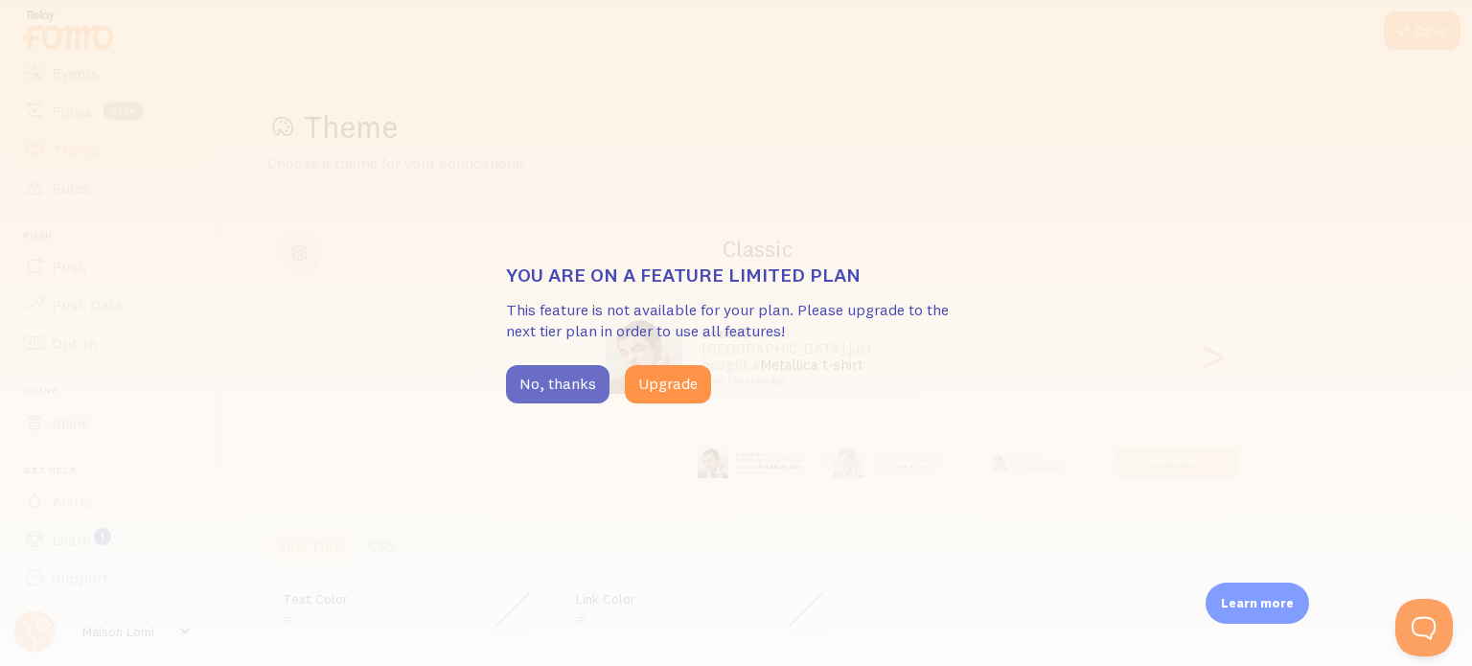
click at [568, 382] on button "No, thanks" at bounding box center [558, 384] width 104 height 38
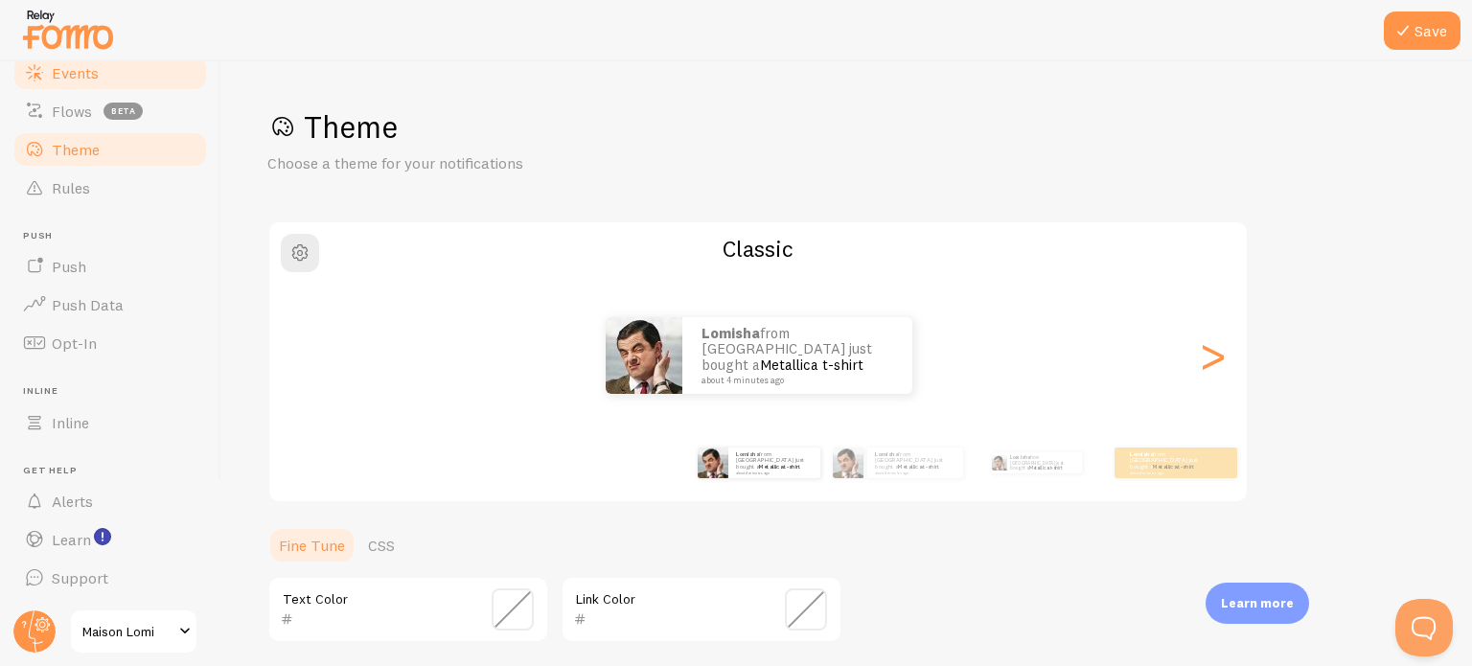
click at [165, 82] on link "Events" at bounding box center [110, 73] width 197 height 38
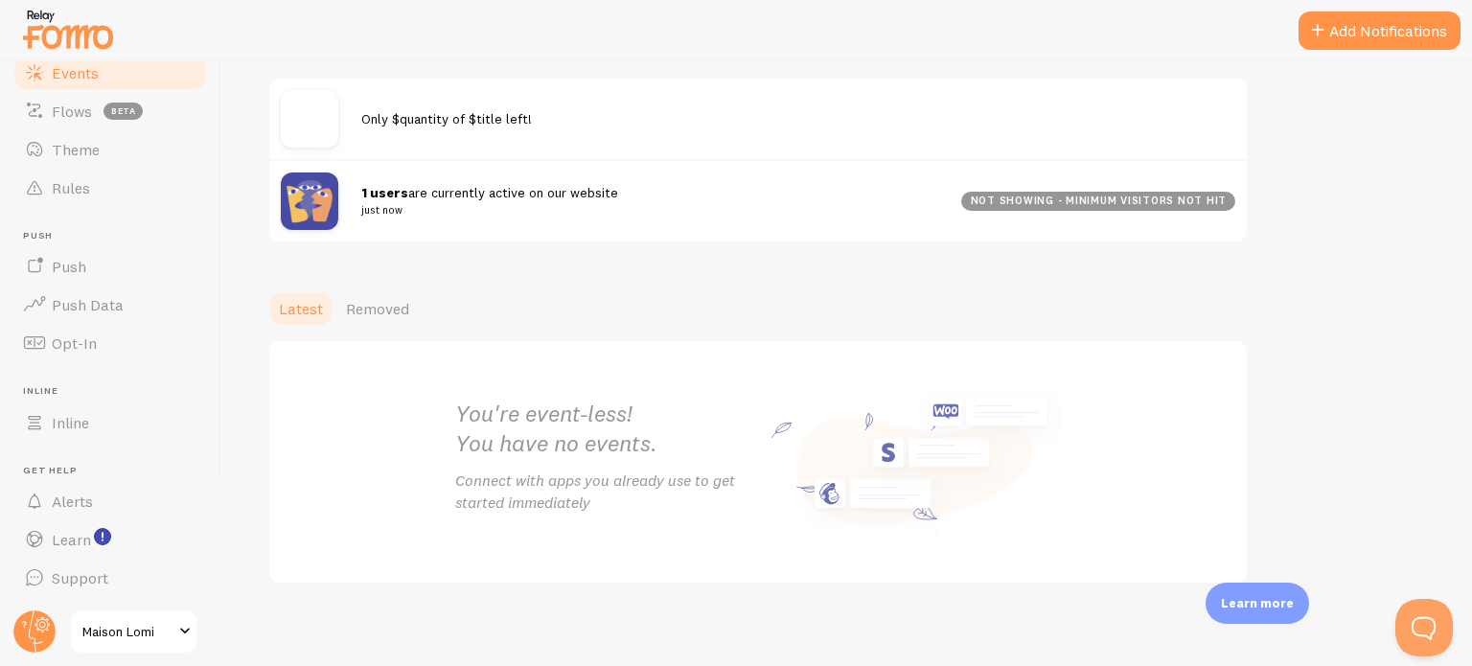
scroll to position [268, 0]
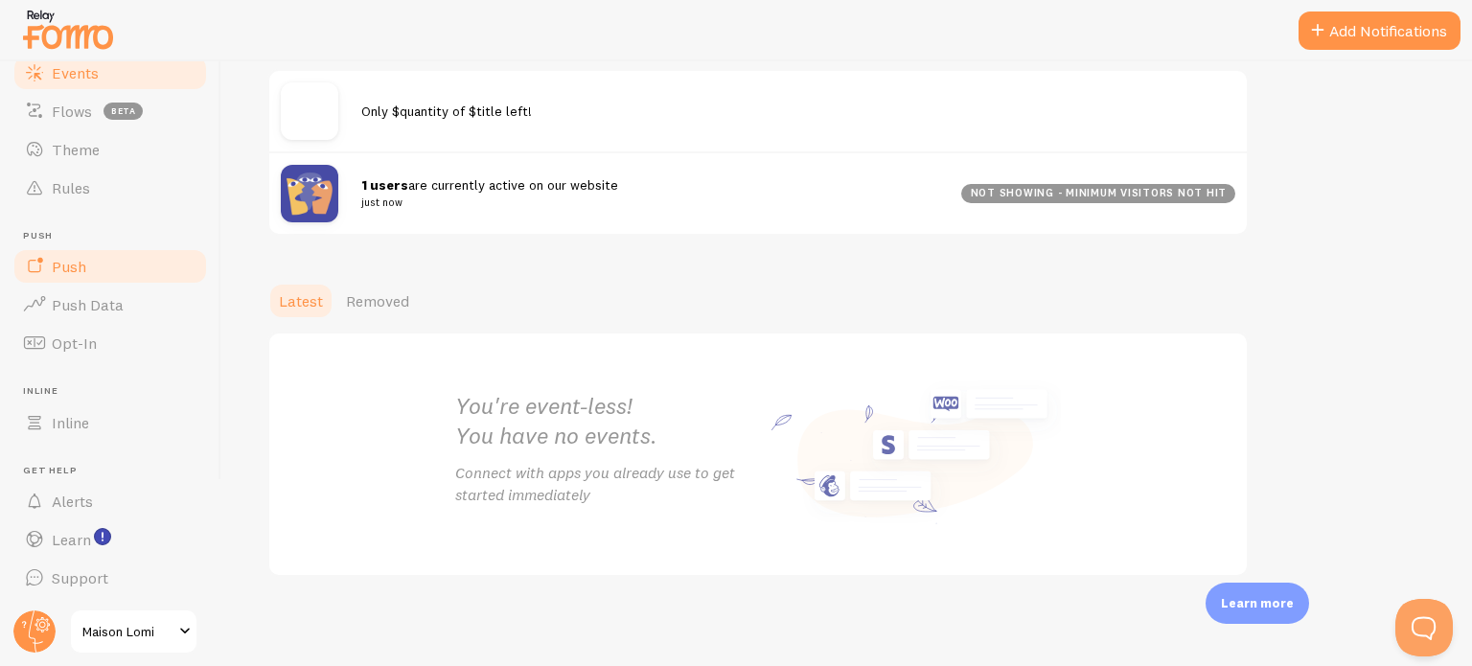
click at [127, 276] on link "Push" at bounding box center [110, 266] width 197 height 38
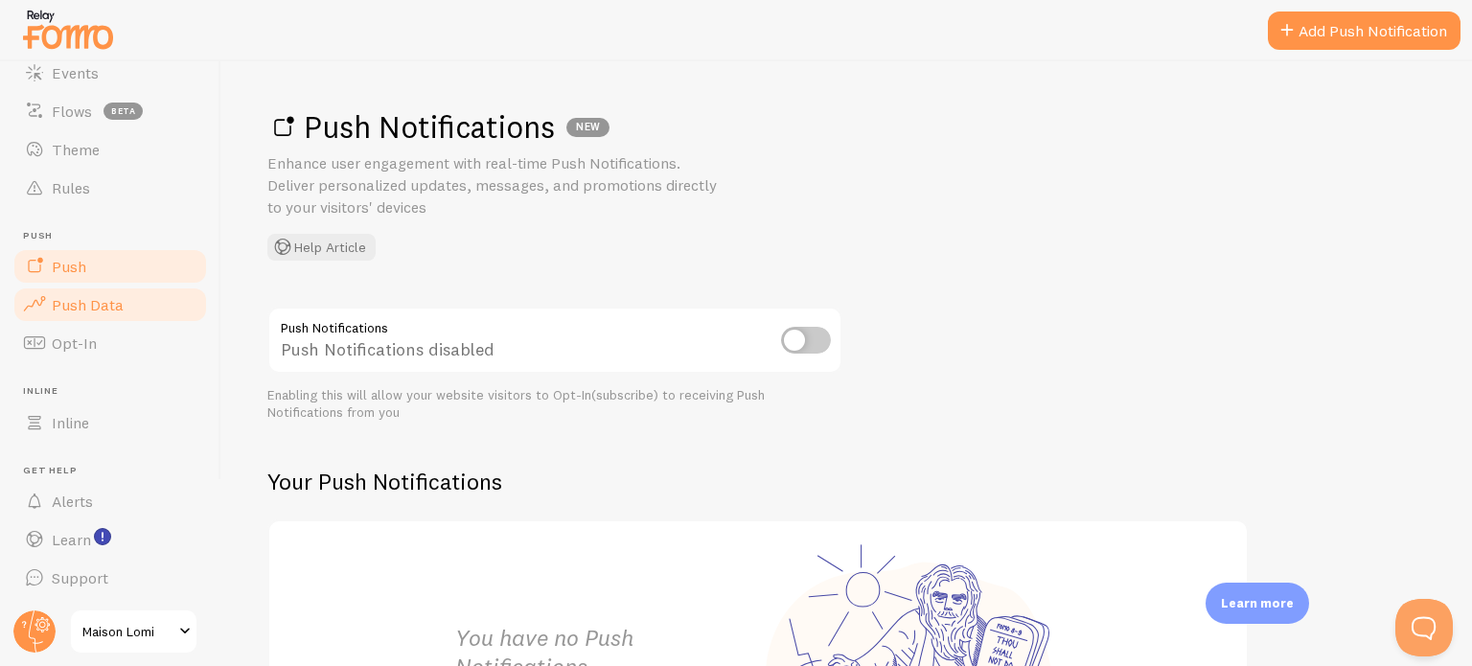
click at [150, 311] on link "Push Data" at bounding box center [110, 305] width 197 height 38
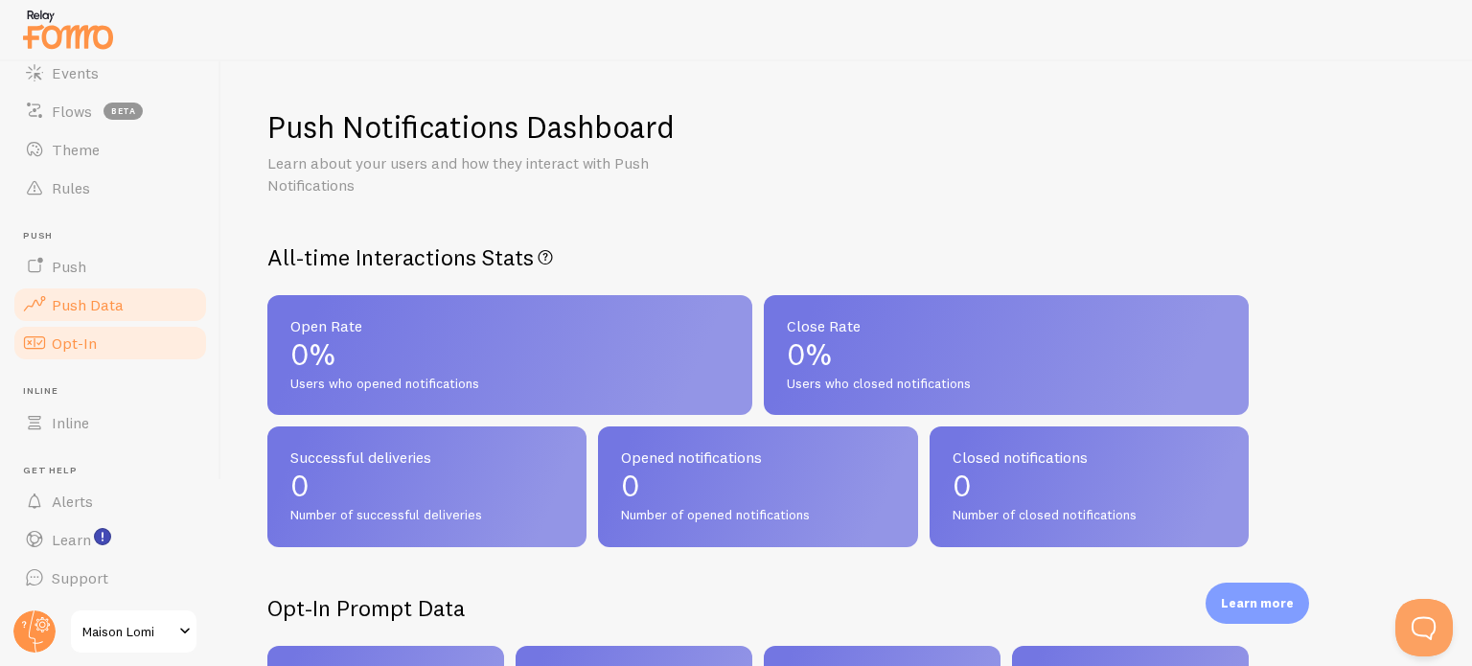
click at [150, 338] on link "Opt-In" at bounding box center [110, 343] width 197 height 38
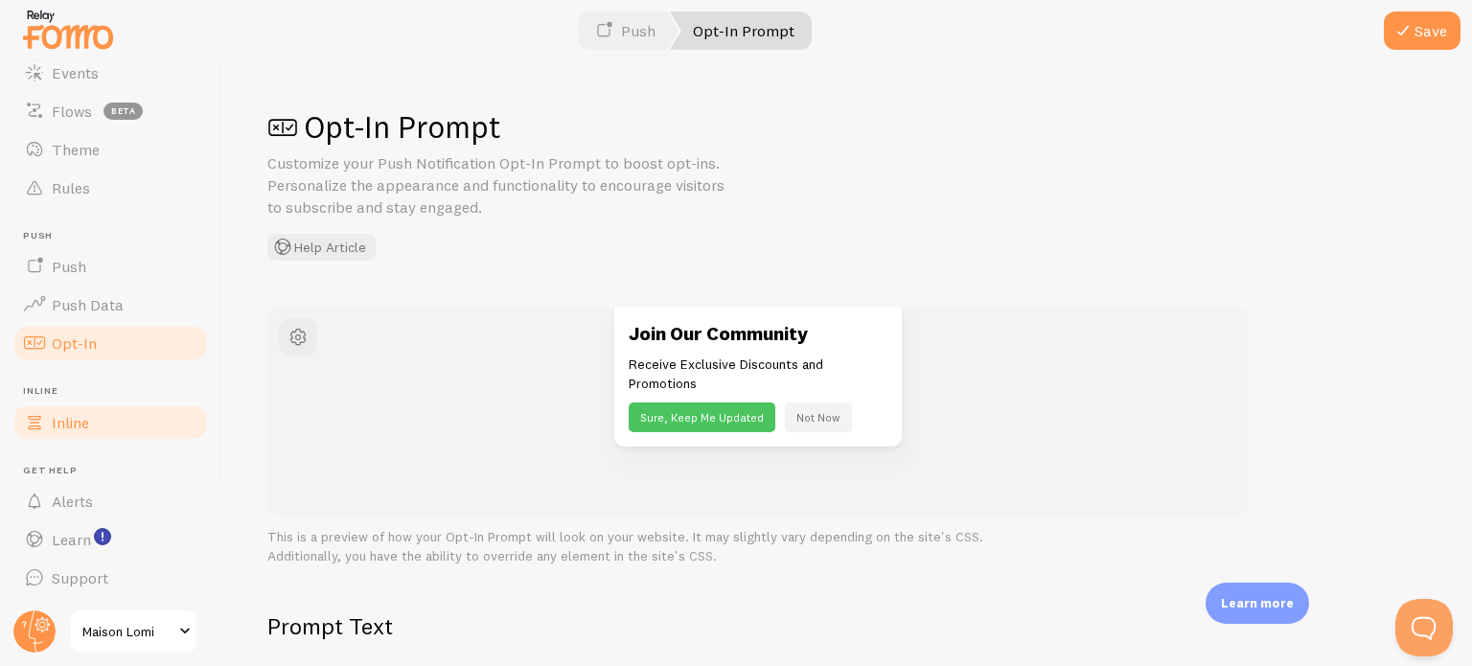
click at [134, 420] on link "Inline" at bounding box center [110, 423] width 197 height 38
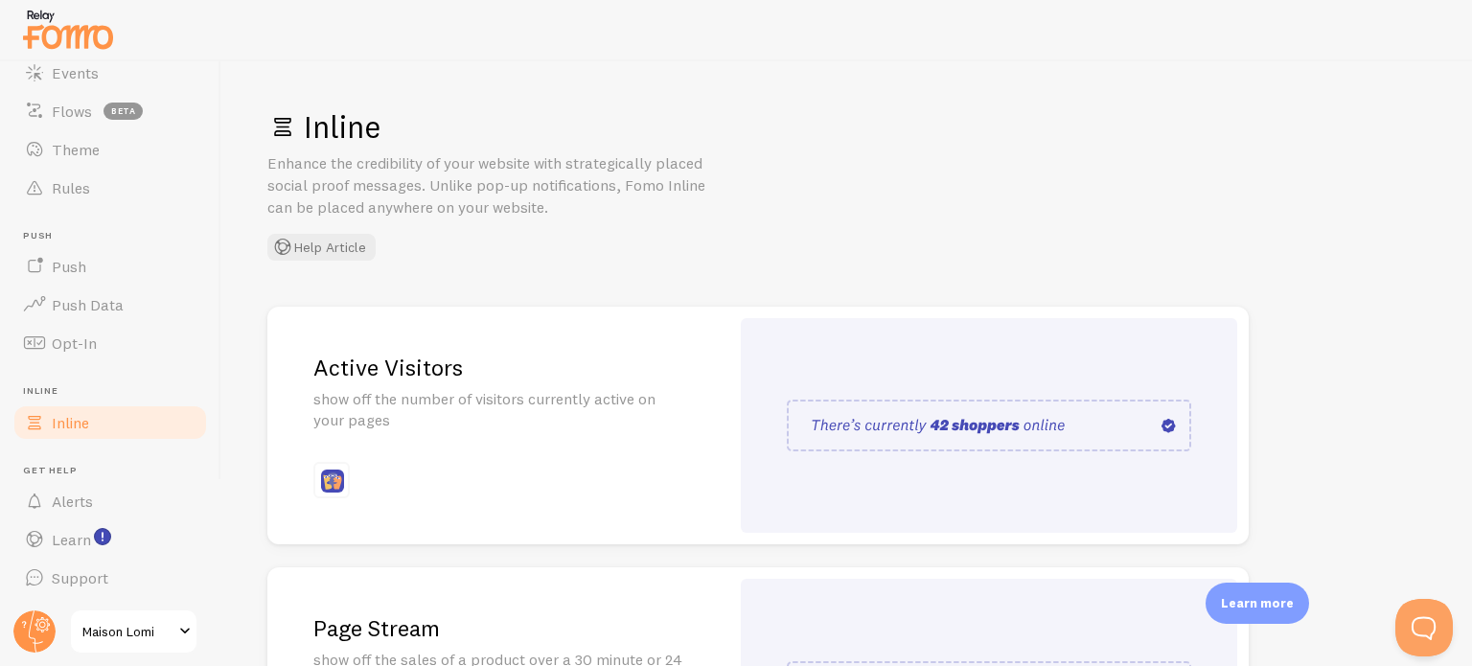
drag, startPoint x: 202, startPoint y: 490, endPoint x: 202, endPoint y: 538, distance: 47.9
click at [202, 538] on header "Pop-ups Dashboard Settings Notifications Events Flows beta Theme Rules [GEOGRAP…" at bounding box center [110, 363] width 220 height 605
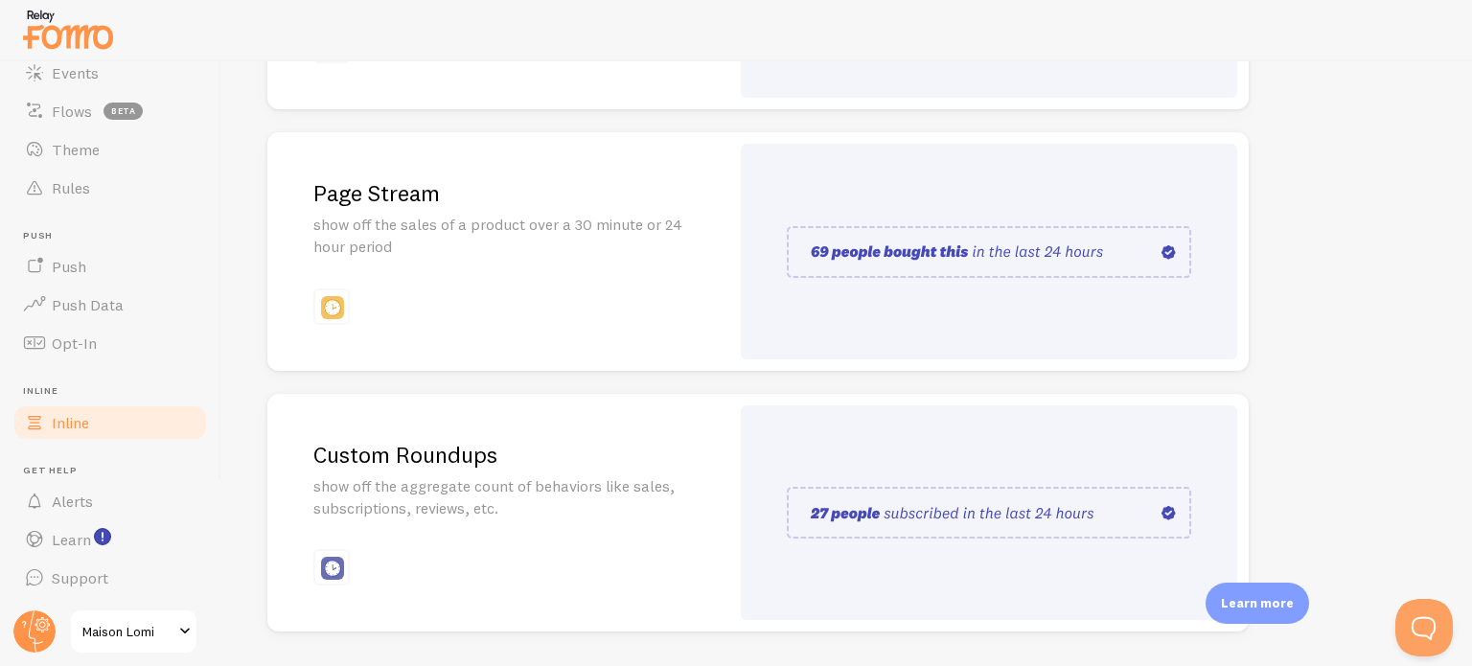
scroll to position [493, 0]
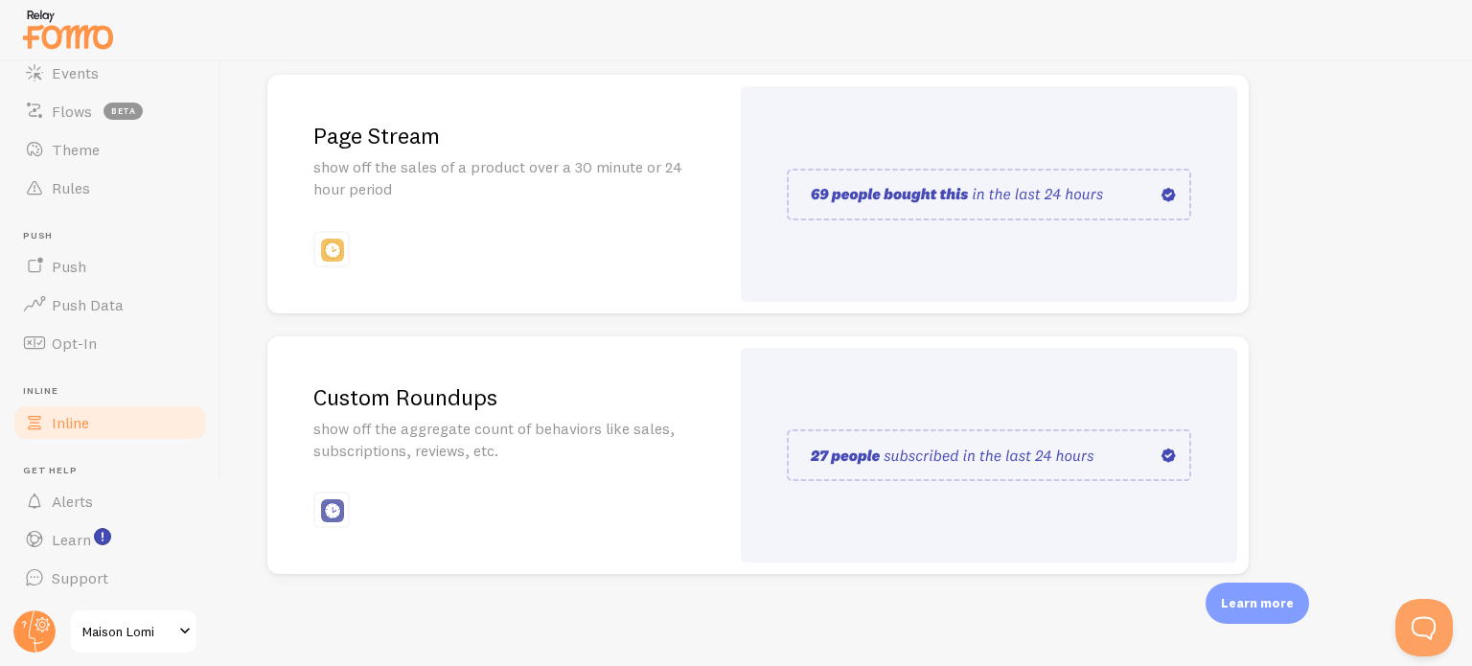
click at [179, 624] on span at bounding box center [184, 631] width 23 height 23
